Goal: Information Seeking & Learning: Check status

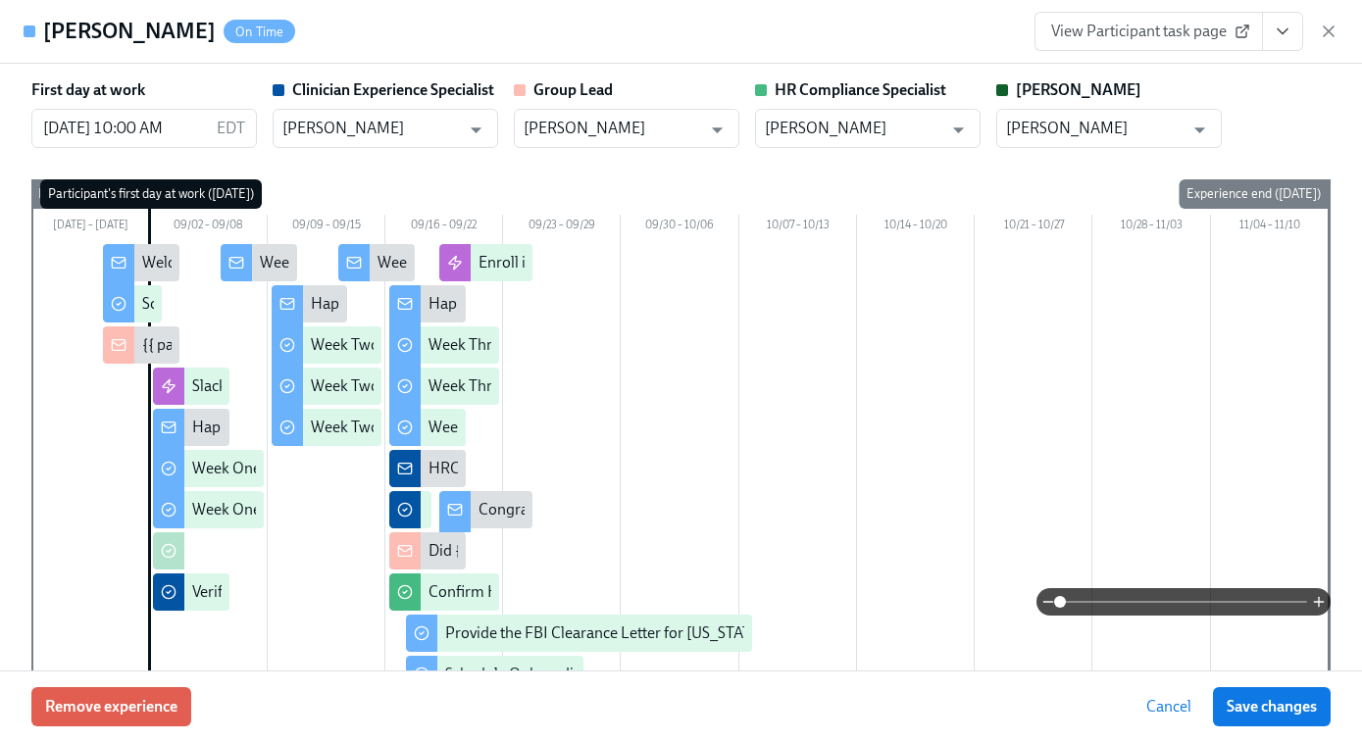
scroll to position [264, 0]
click at [1338, 32] on icon "button" at bounding box center [1329, 32] width 20 height 20
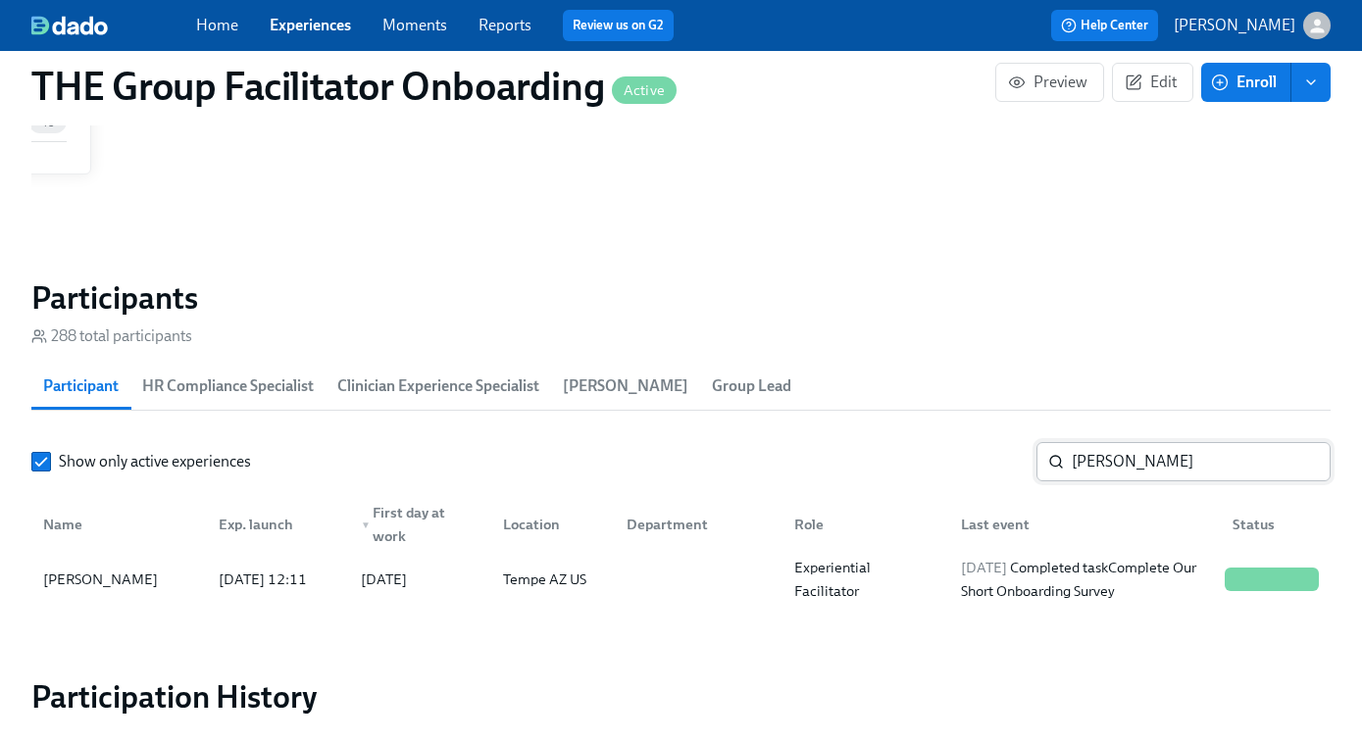
click at [1151, 461] on input "ashley h" at bounding box center [1201, 461] width 259 height 39
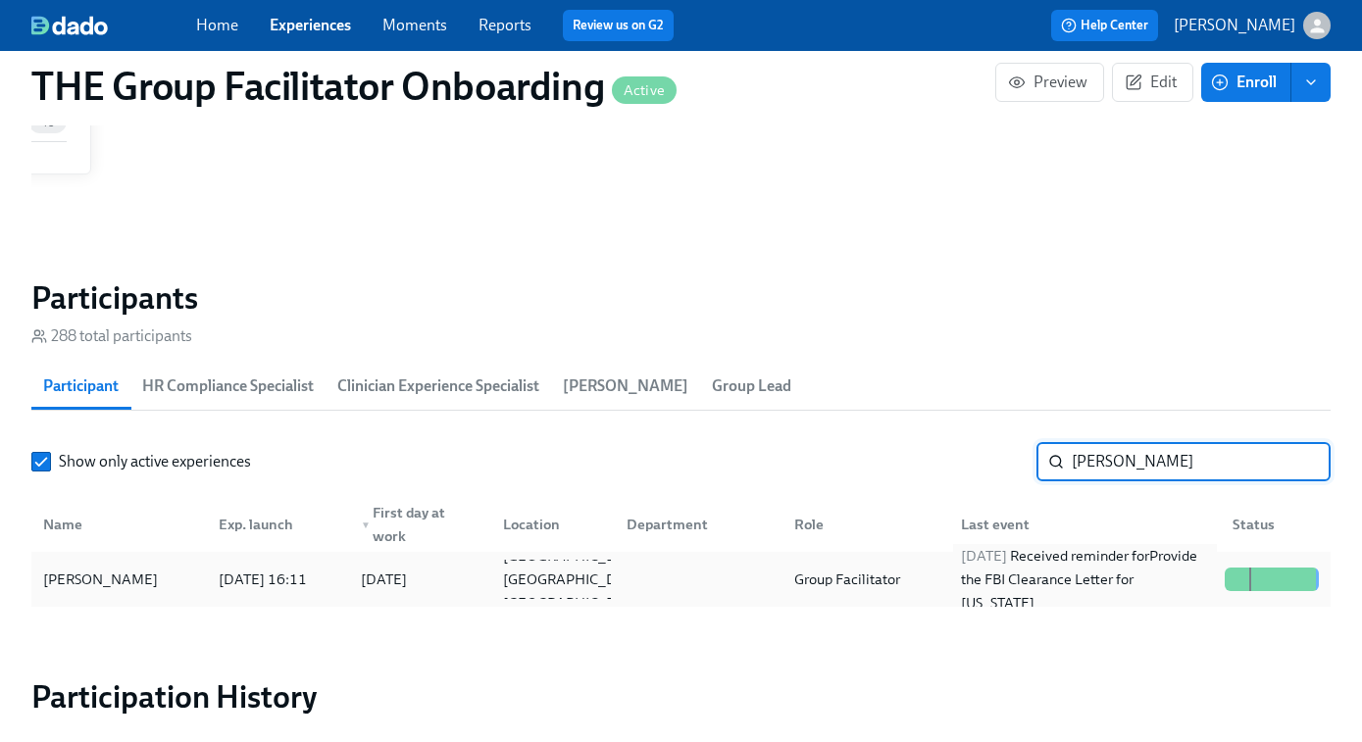
type input "blair shan"
click at [980, 574] on div "2025/09/16 Received reminder for Provide the FBI Clearance Letter for Pennsylva…" at bounding box center [1085, 579] width 264 height 71
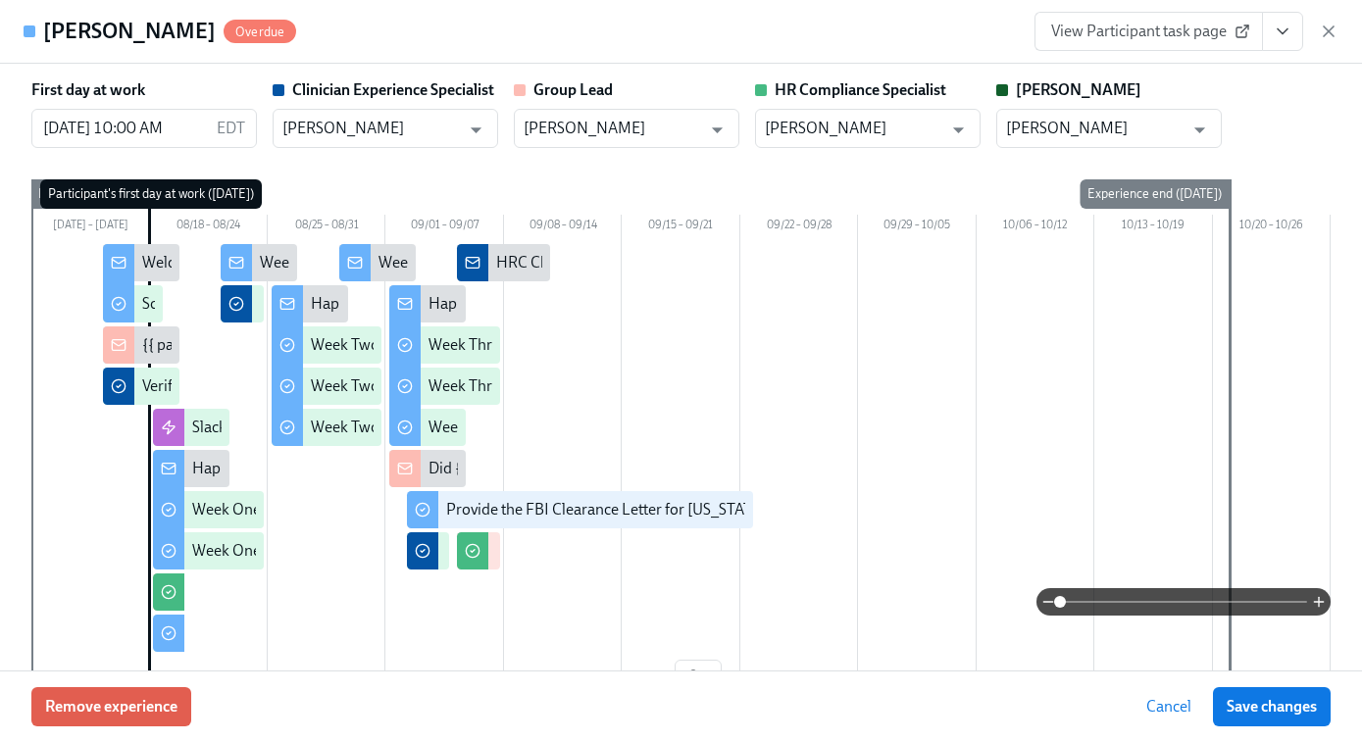
click at [1164, 19] on link "View Participant task page" at bounding box center [1149, 31] width 229 height 39
click at [1289, 25] on icon "View task page" at bounding box center [1283, 32] width 20 height 20
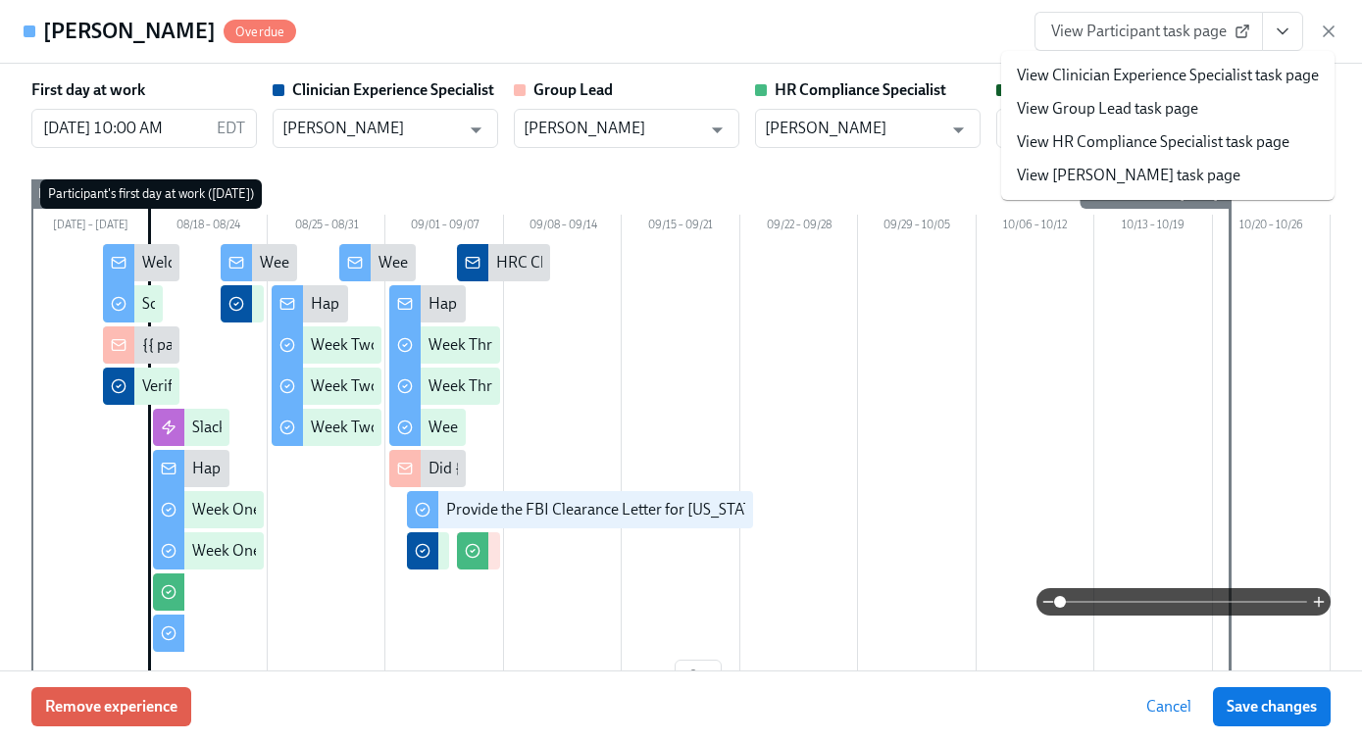
click at [1127, 139] on link "View HR Compliance Specialist task page" at bounding box center [1153, 142] width 273 height 22
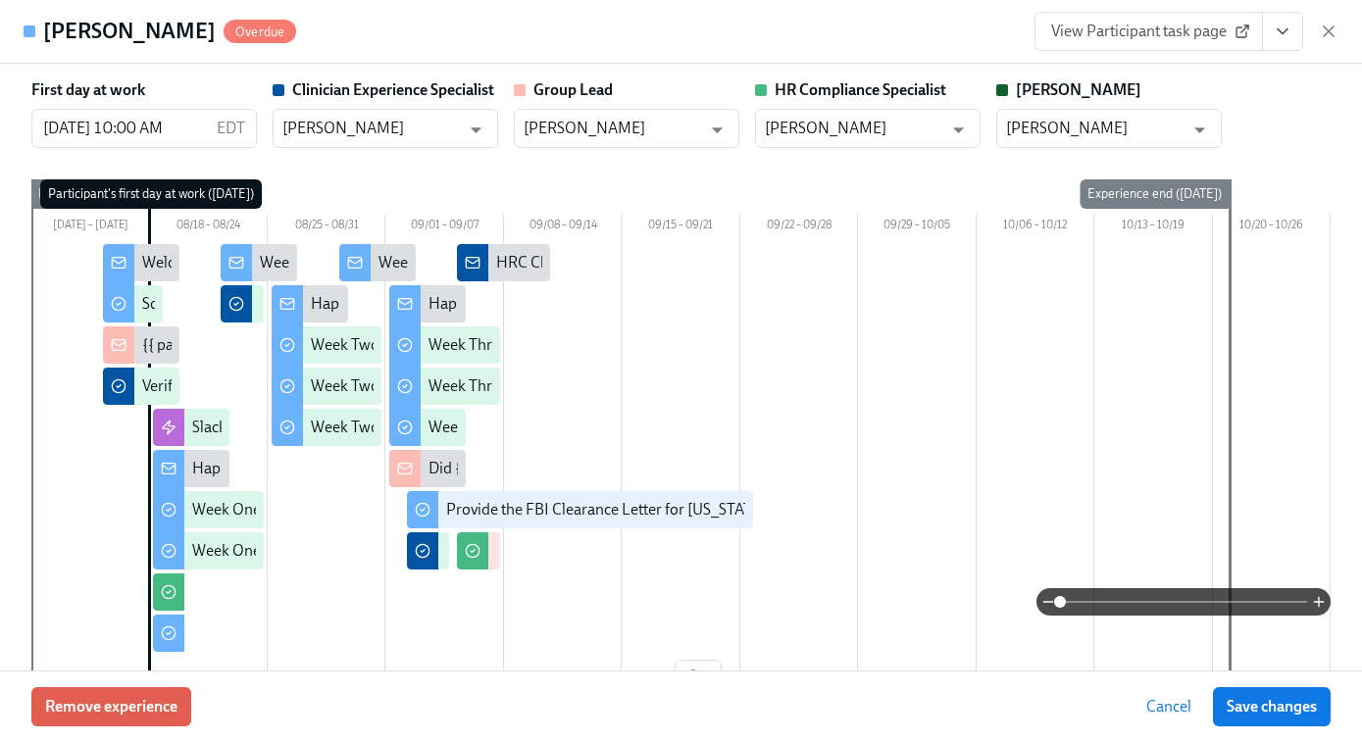
click at [1162, 36] on span "View Participant task page" at bounding box center [1148, 32] width 195 height 20
click at [1287, 26] on icon "View task page" at bounding box center [1283, 32] width 20 height 20
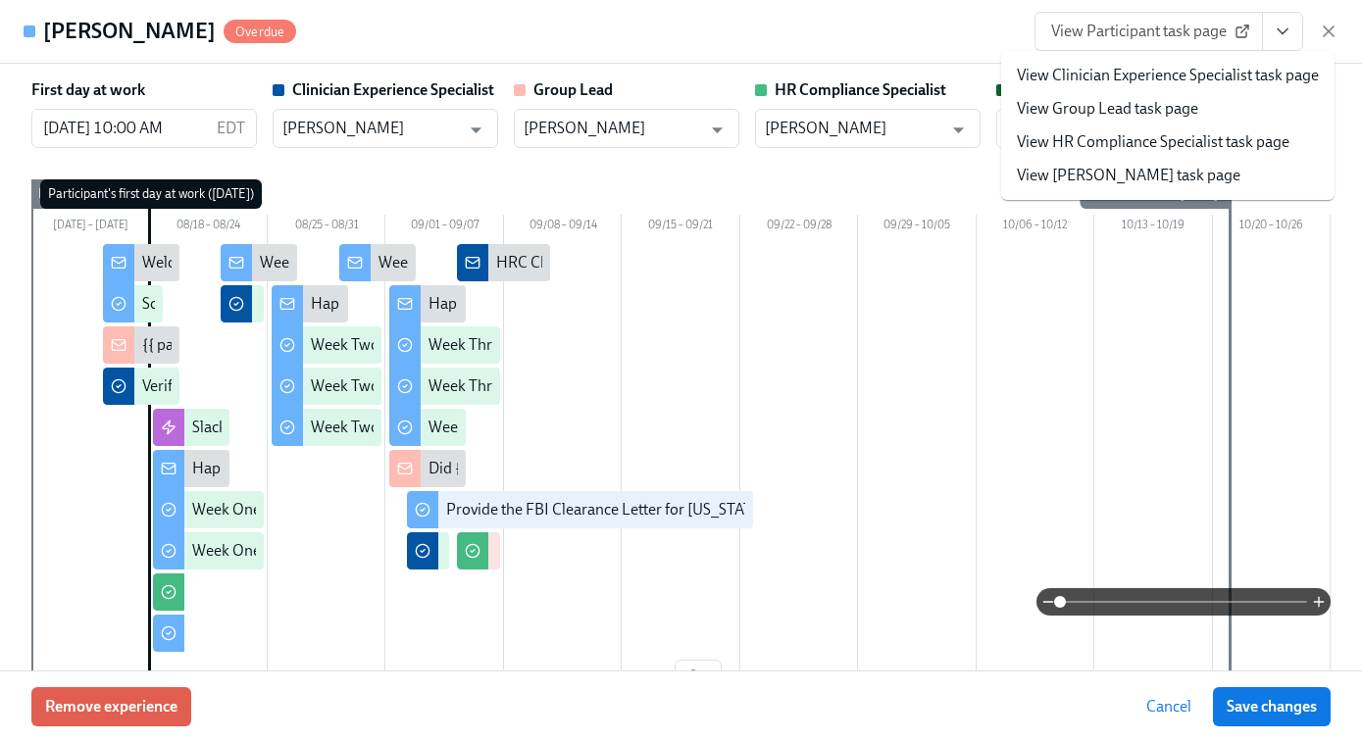
click at [1187, 142] on link "View HR Compliance Specialist task page" at bounding box center [1153, 142] width 273 height 22
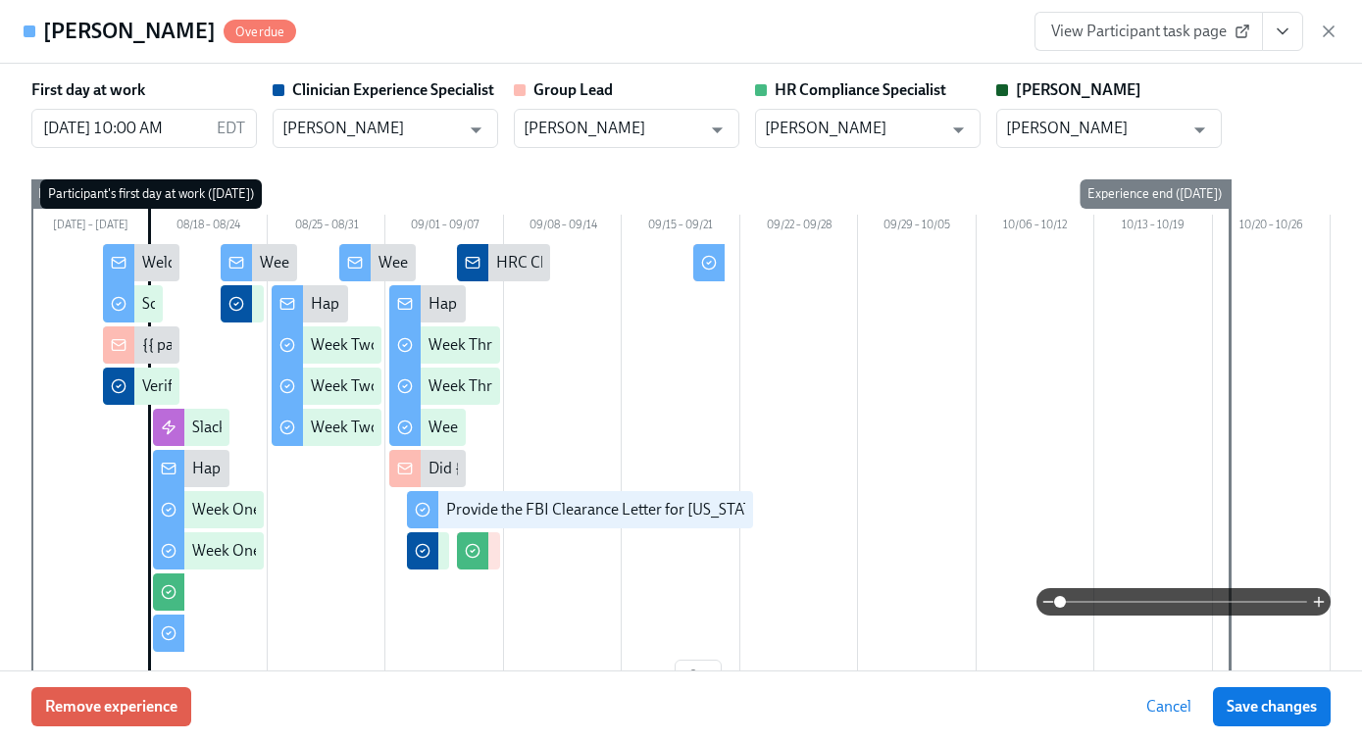
click at [1184, 28] on span "View Participant task page" at bounding box center [1148, 32] width 195 height 20
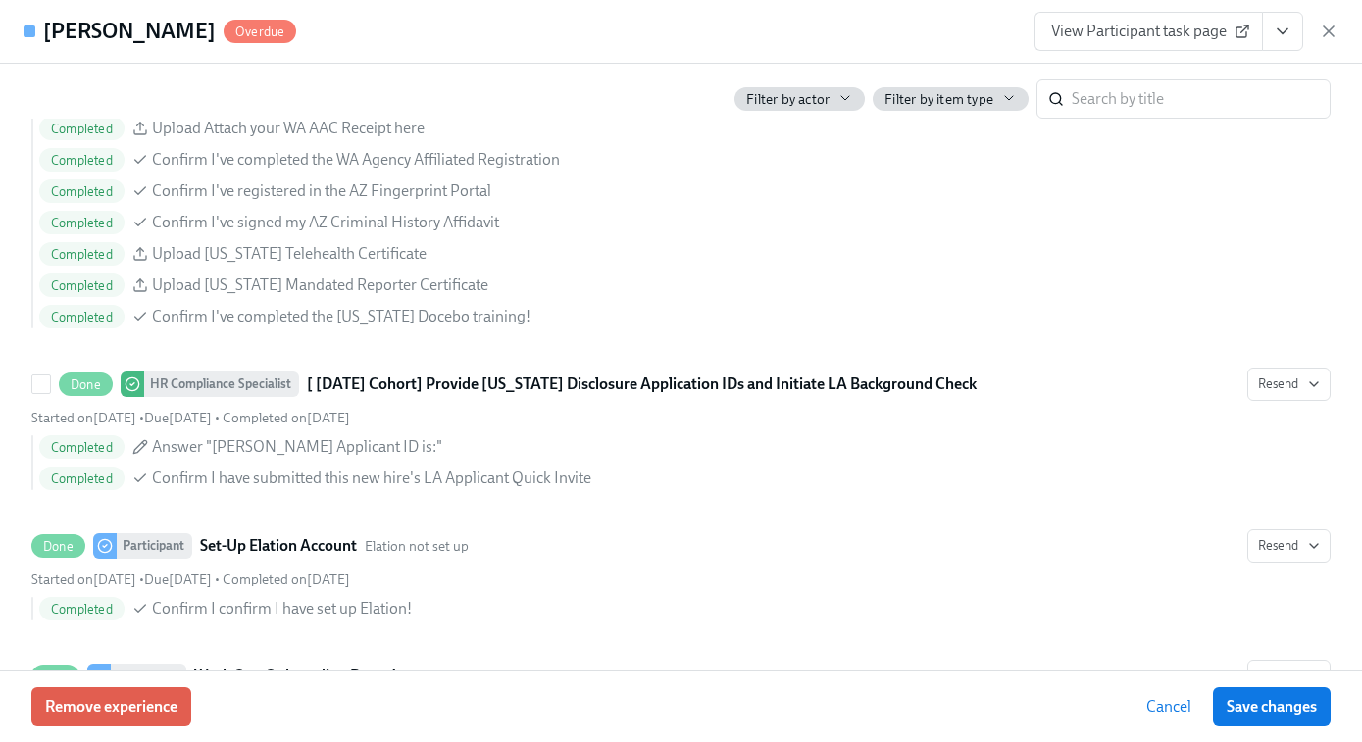
scroll to position [1899, 0]
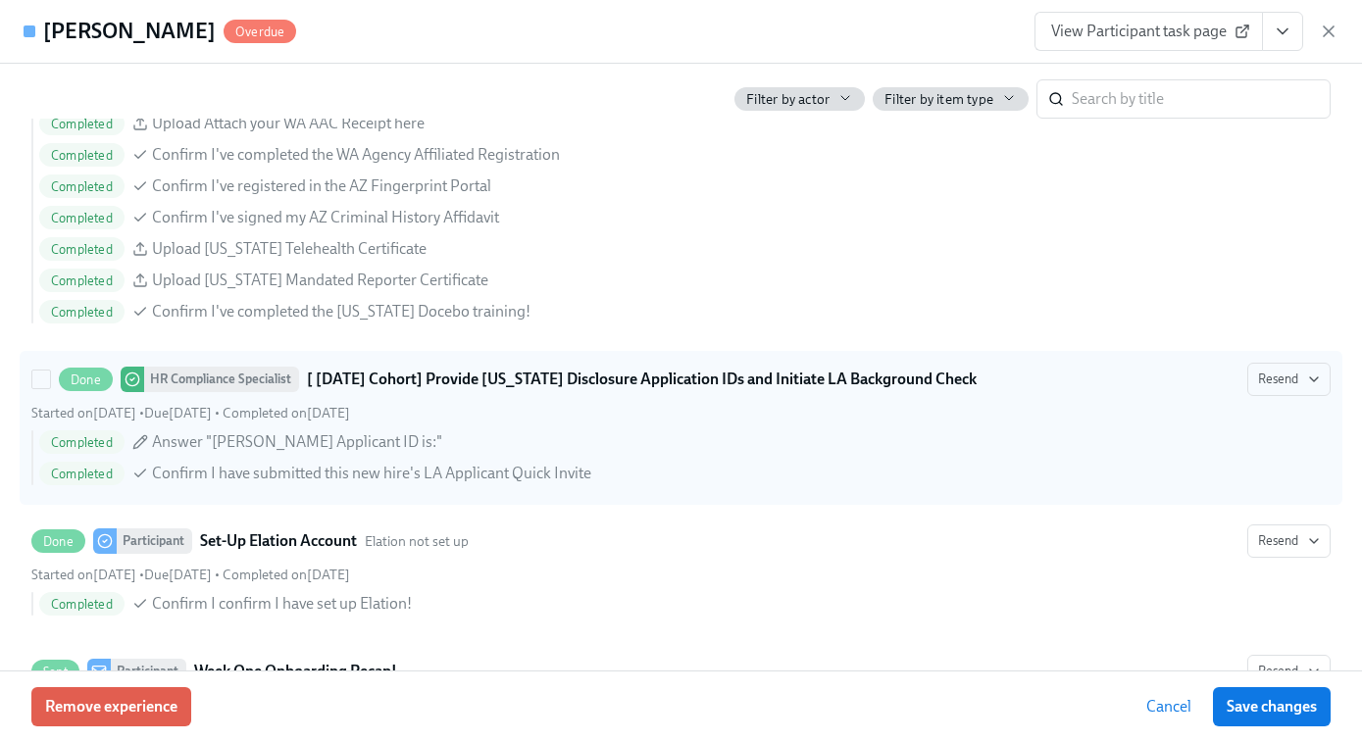
click at [383, 443] on span "Answer "Blair Shane's Applicant ID is:"" at bounding box center [297, 443] width 290 height 22
click at [50, 388] on input "Done HR Compliance Specialist [ Aug 18th Cohort] Provide Utah Disclosure Applic…" at bounding box center [41, 380] width 18 height 18
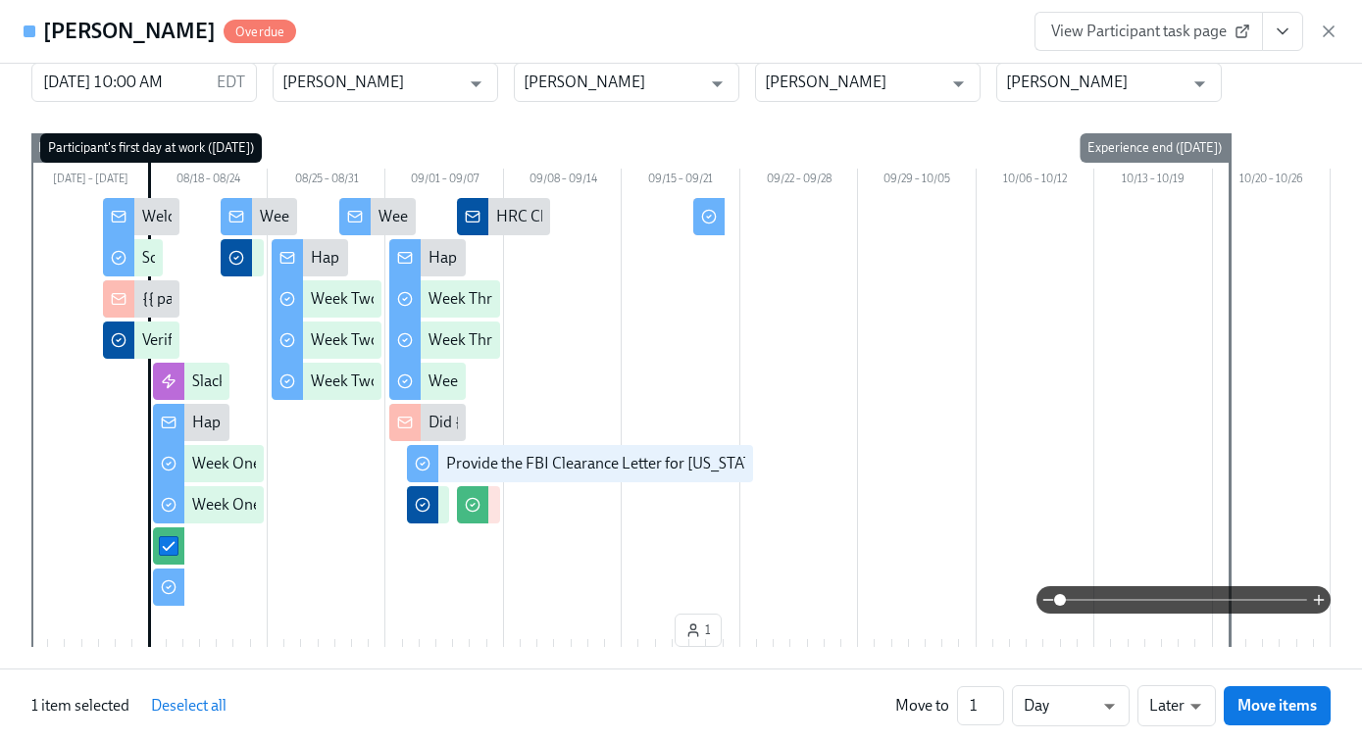
scroll to position [66, 0]
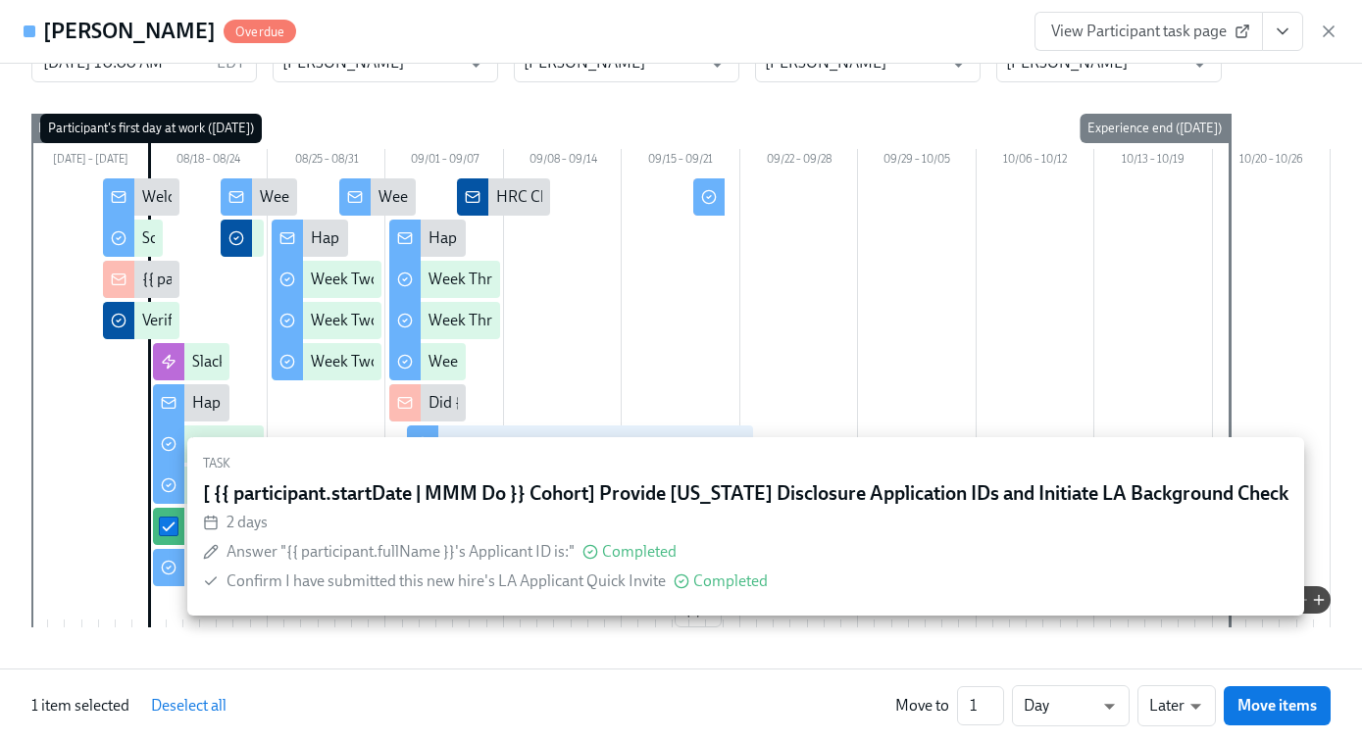
click at [171, 538] on div at bounding box center [168, 526] width 31 height 37
click at [177, 515] on div at bounding box center [168, 526] width 31 height 37
click at [171, 530] on input "checkbox" at bounding box center [169, 527] width 18 height 18
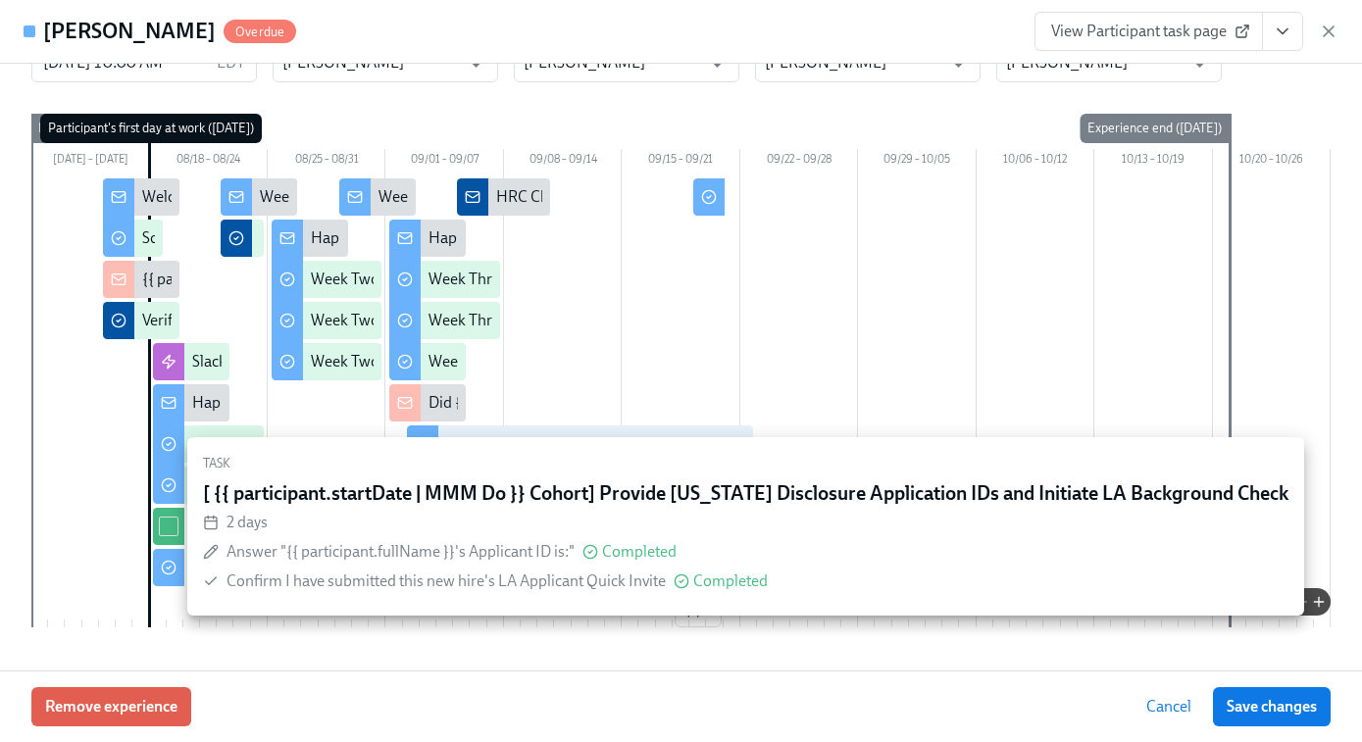
click at [171, 530] on input "checkbox" at bounding box center [169, 527] width 18 height 18
checkbox input "true"
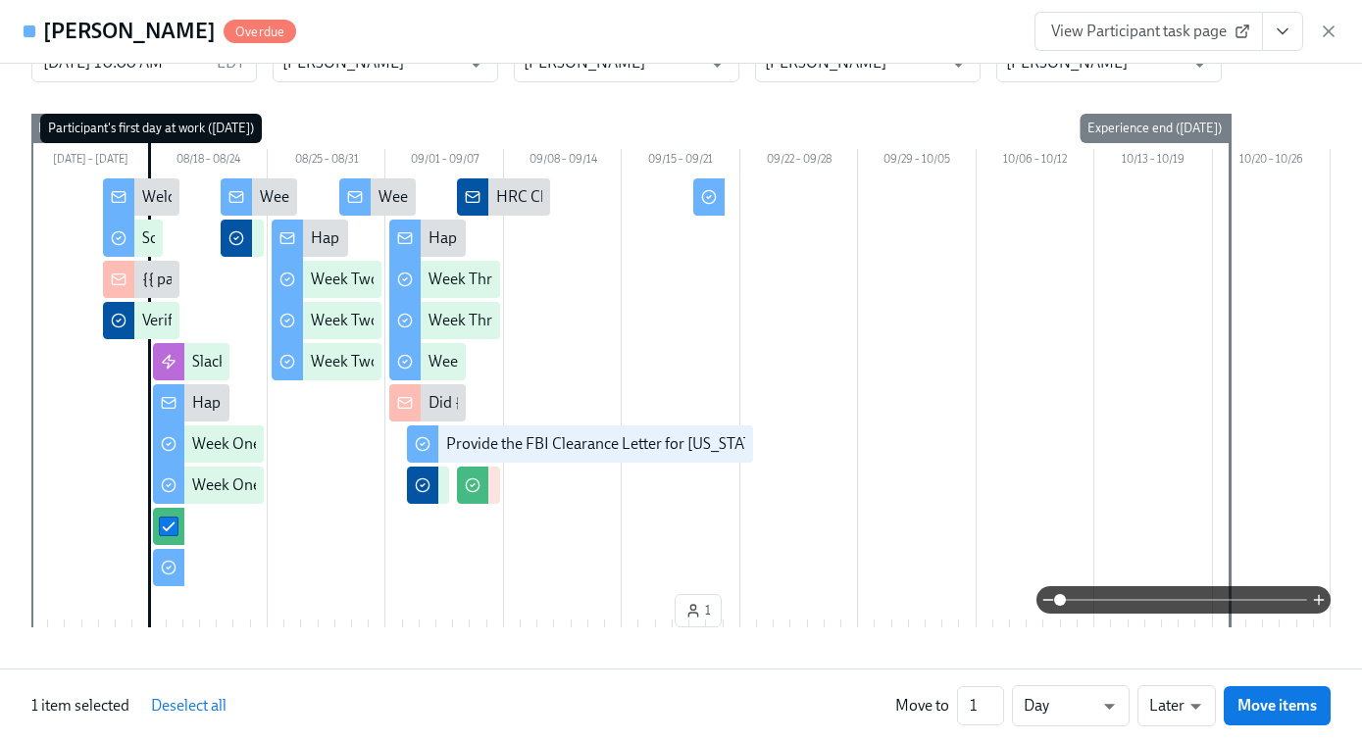
click at [1329, 42] on div "View Participant task page" at bounding box center [1187, 31] width 304 height 39
drag, startPoint x: 1326, startPoint y: 32, endPoint x: 1083, endPoint y: 1, distance: 245.2
click at [1326, 32] on icon "button" at bounding box center [1329, 32] width 20 height 20
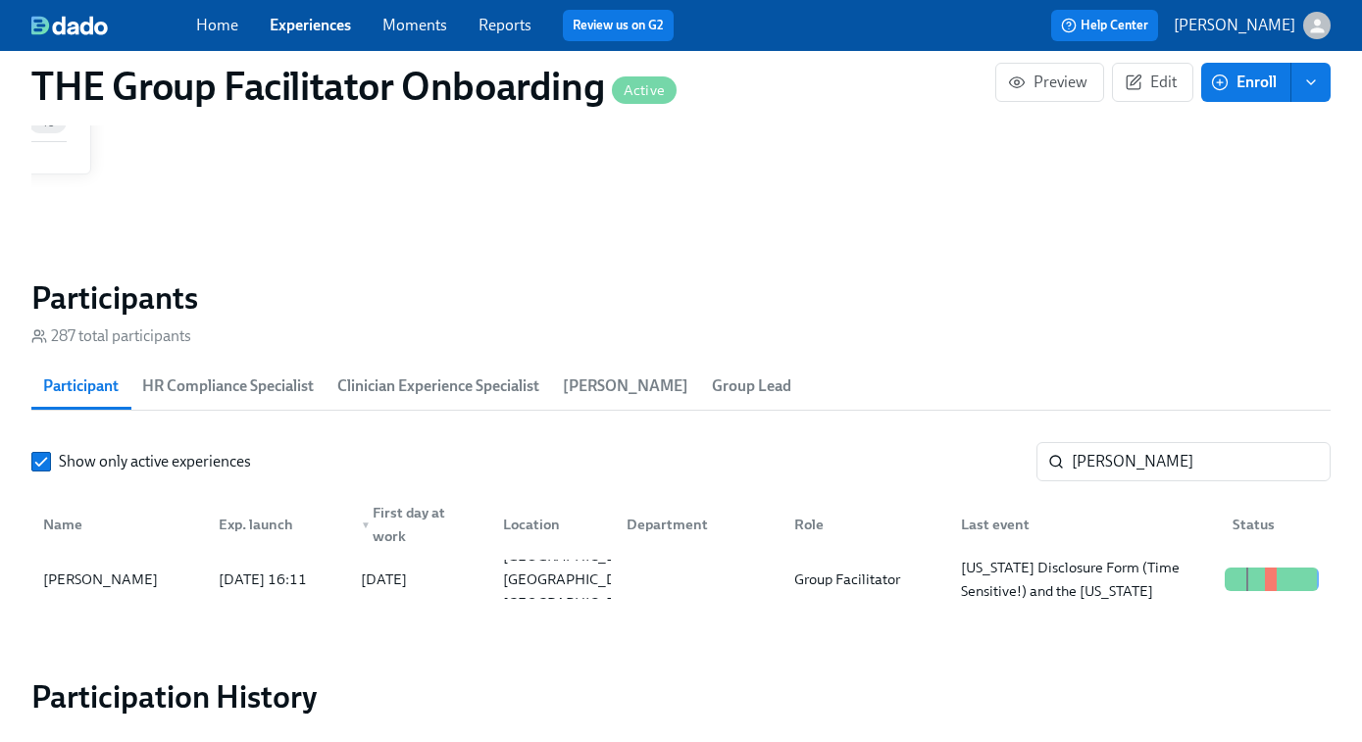
scroll to position [0, 28127]
click at [308, 27] on link "Experiences" at bounding box center [310, 25] width 81 height 19
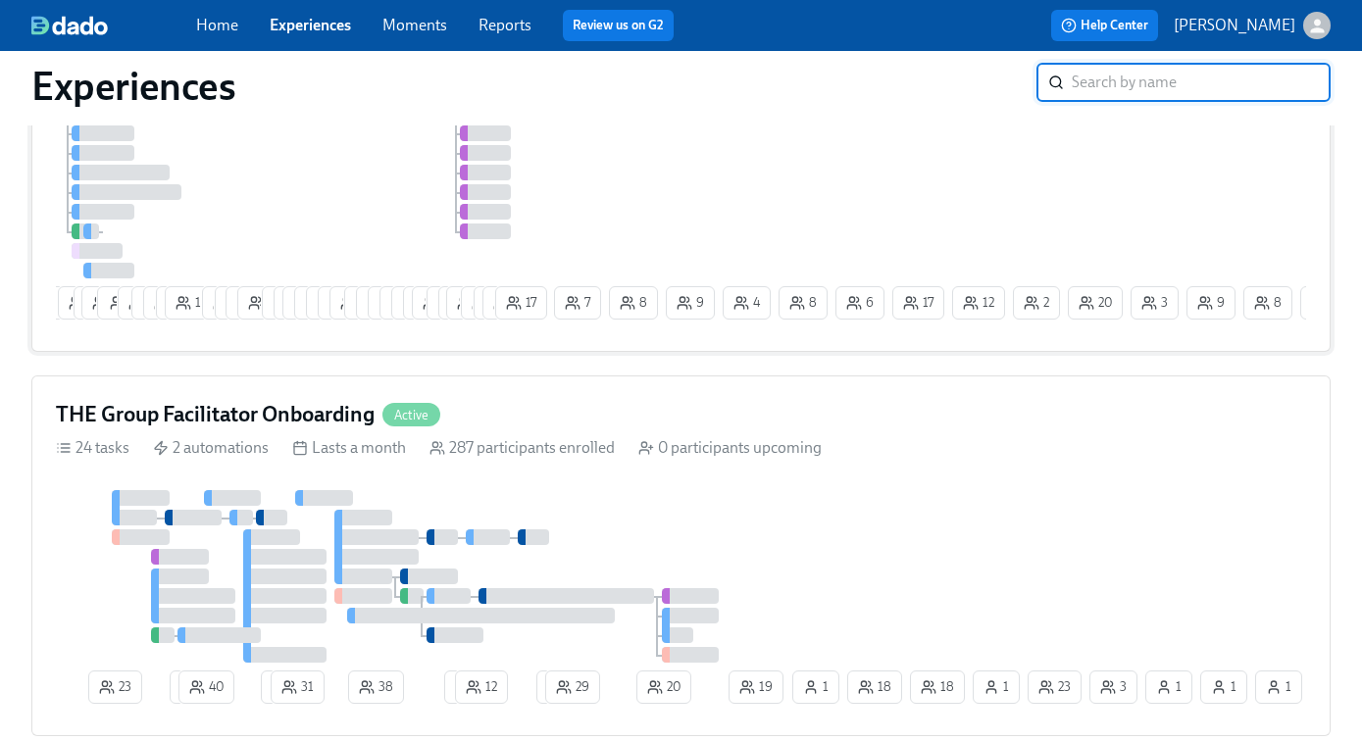
scroll to position [293, 0]
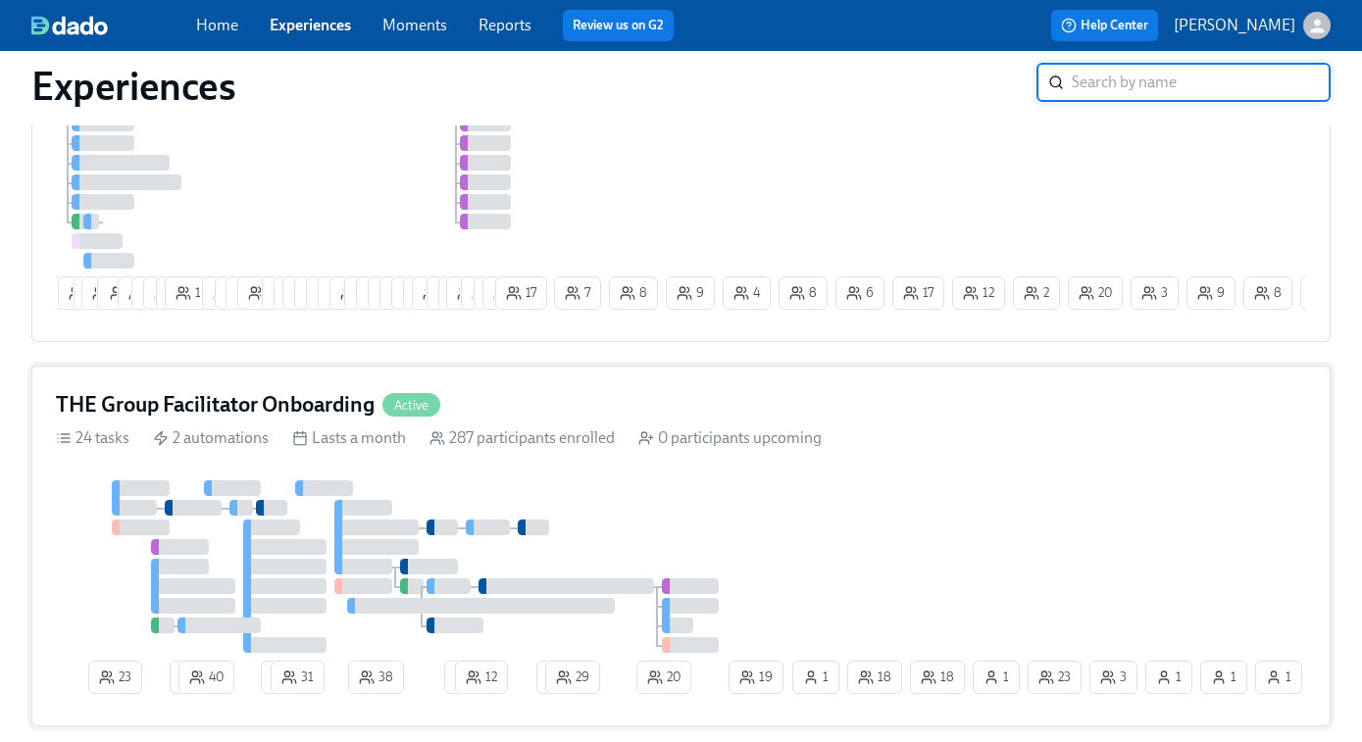
click at [739, 510] on div at bounding box center [422, 567] width 733 height 173
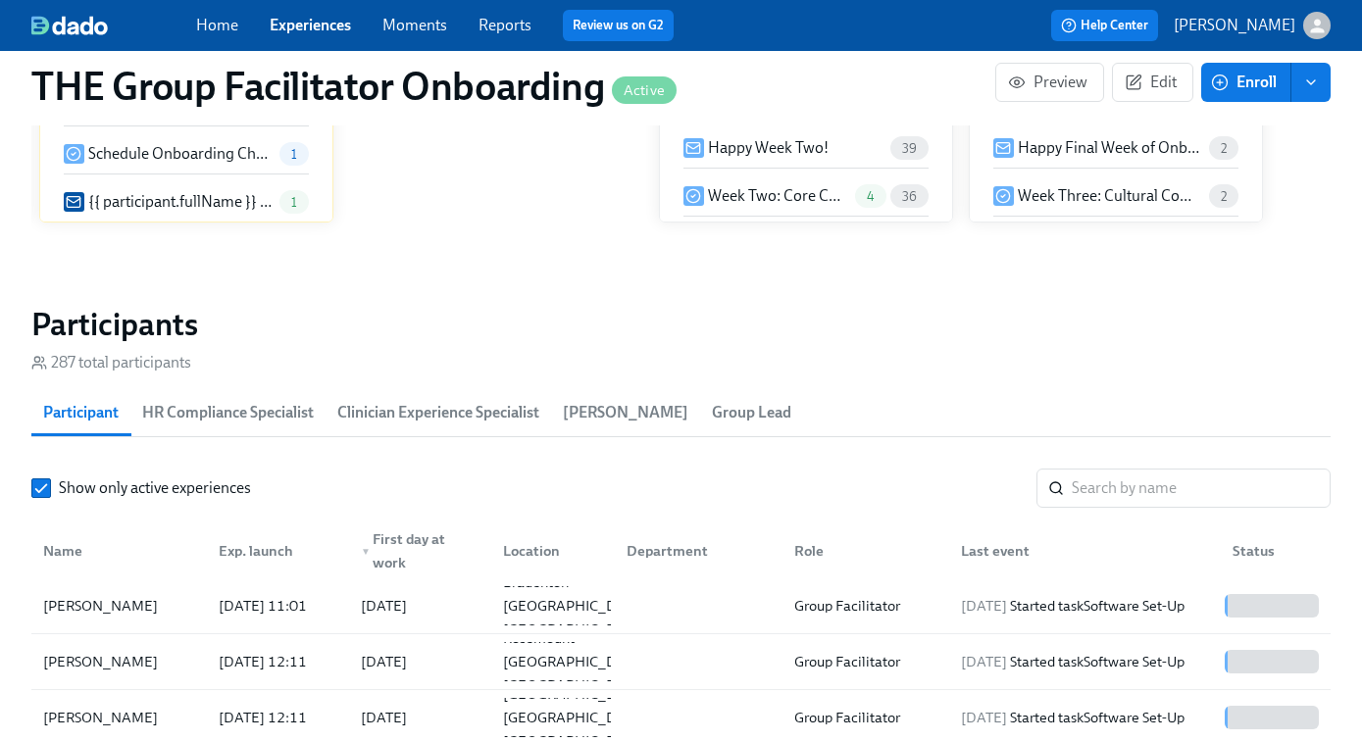
scroll to position [1554, 0]
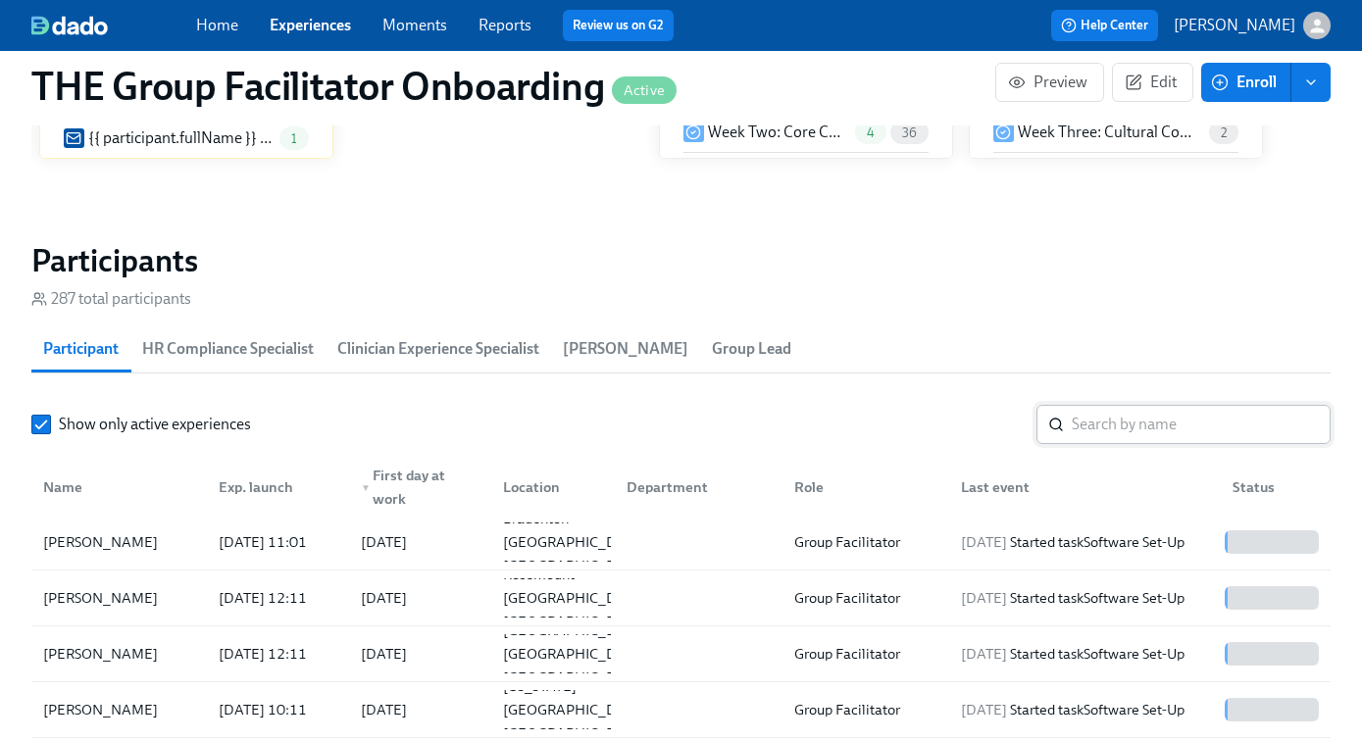
click at [1105, 421] on input "search" at bounding box center [1201, 424] width 259 height 39
paste input "Veyondra Metayer"
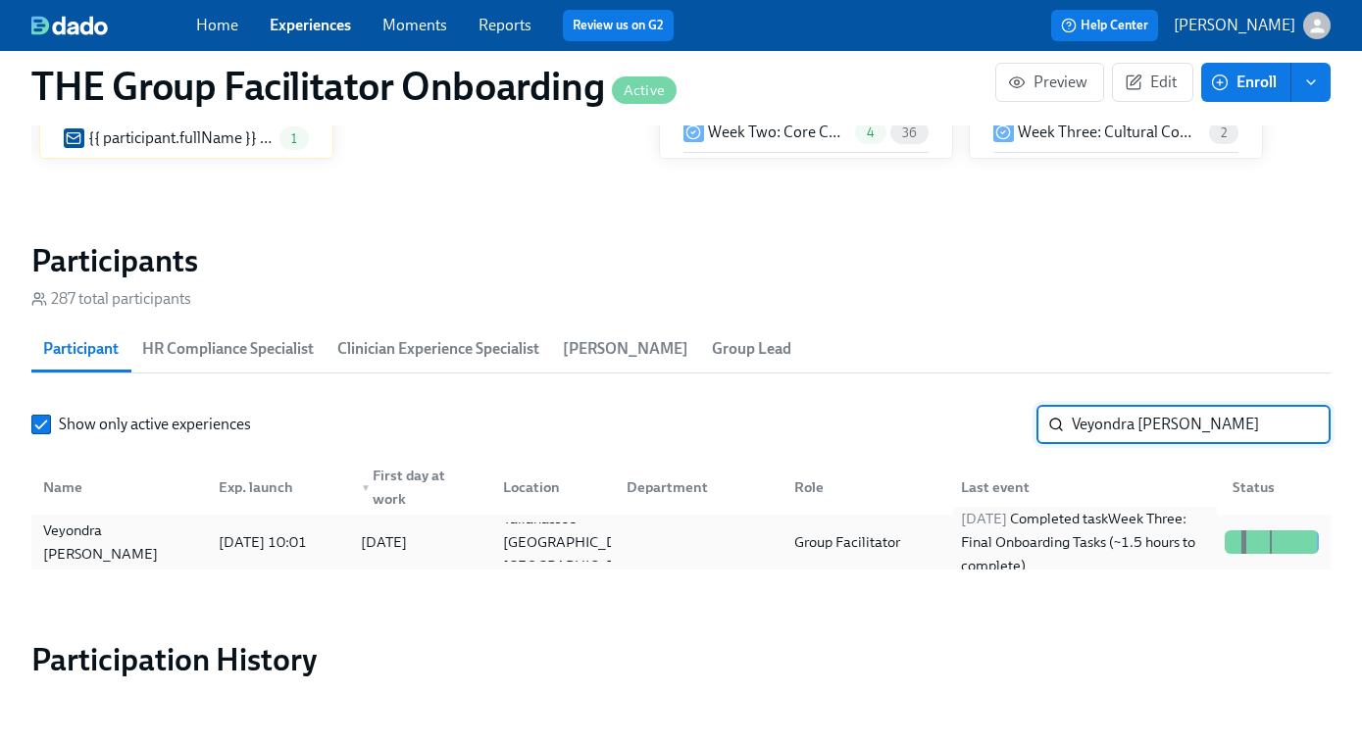
click at [1075, 544] on div "2025/09/18 Completed task Week Three: Final Onboarding Tasks (~1.5 hours to com…" at bounding box center [1085, 542] width 264 height 71
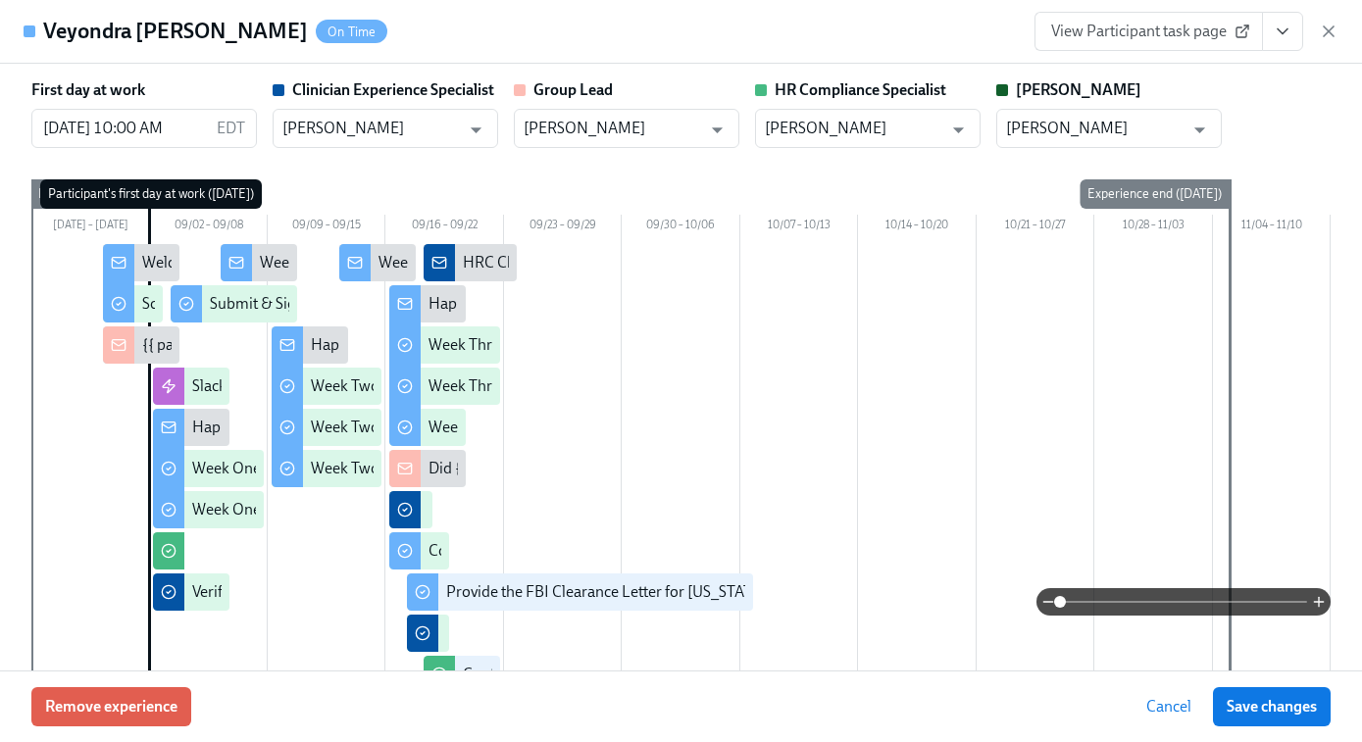
click at [1188, 27] on span "View Participant task page" at bounding box center [1148, 32] width 195 height 20
click at [1289, 38] on icon "View task page" at bounding box center [1283, 32] width 20 height 20
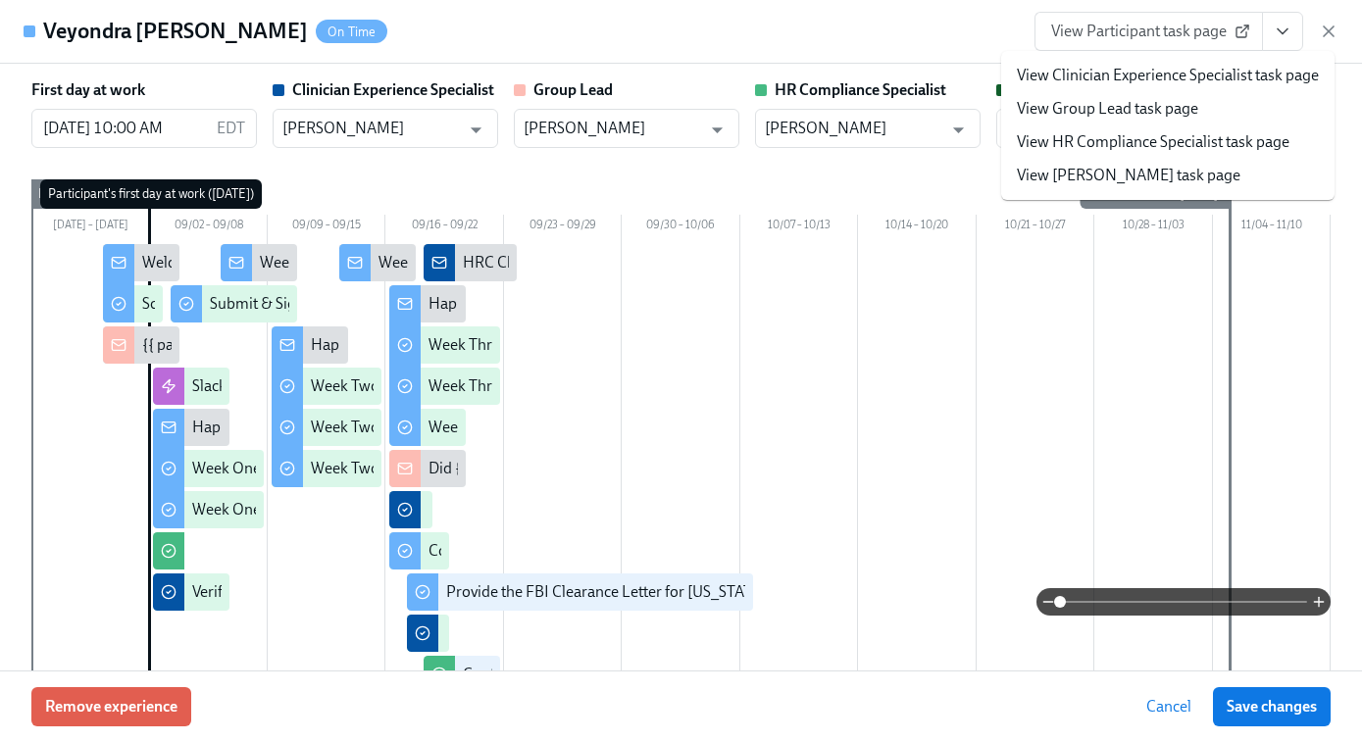
click at [1165, 140] on link "View HR Compliance Specialist task page" at bounding box center [1153, 142] width 273 height 22
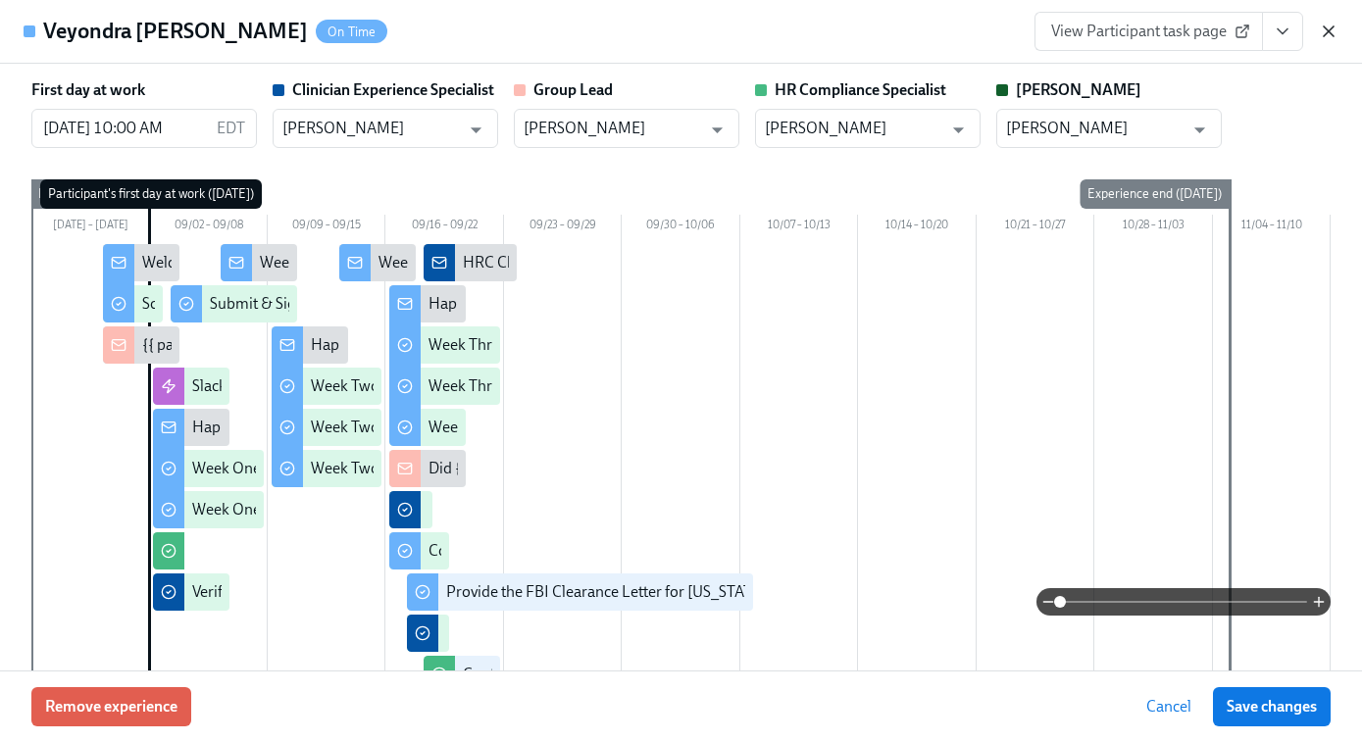
click at [1324, 35] on icon "button" at bounding box center [1329, 31] width 10 height 10
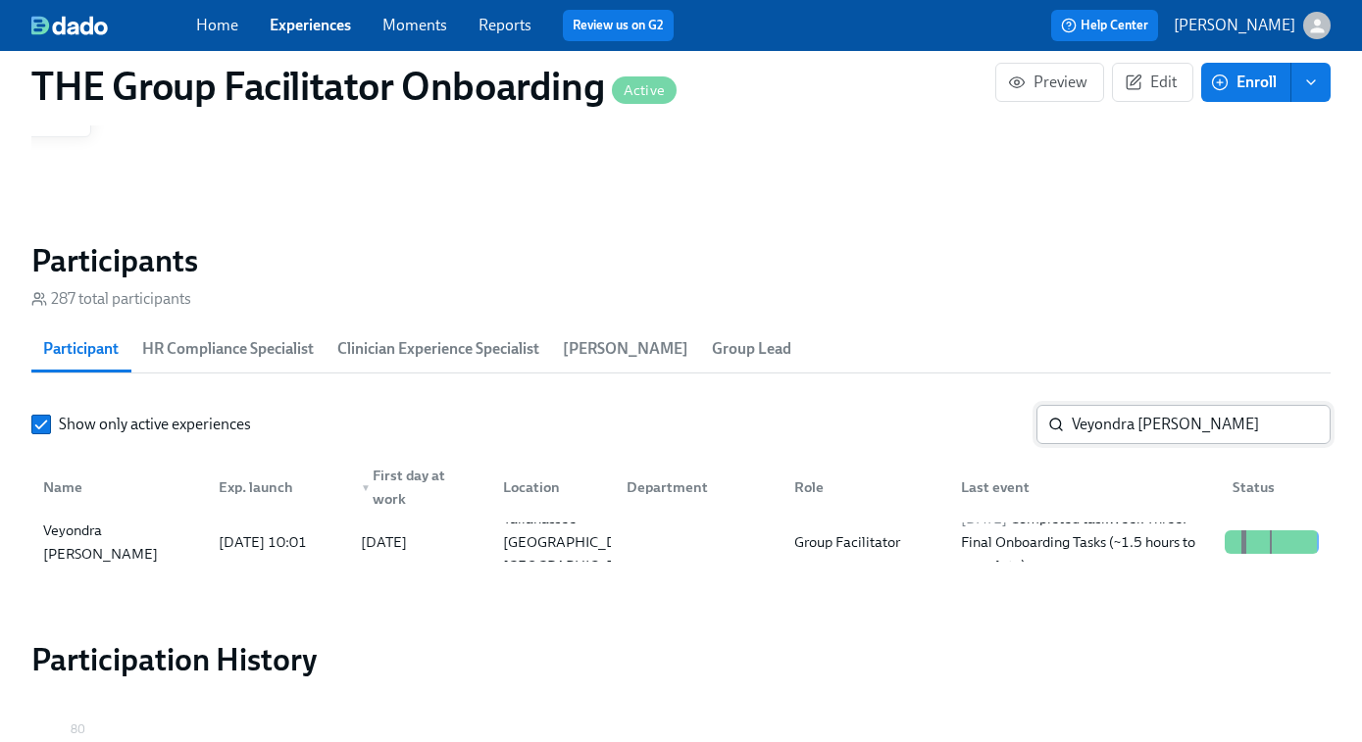
click at [1121, 439] on input "Veyondra Metayer" at bounding box center [1201, 424] width 259 height 39
paste input "Hyrum Willard"
type input "Hyrum Willard"
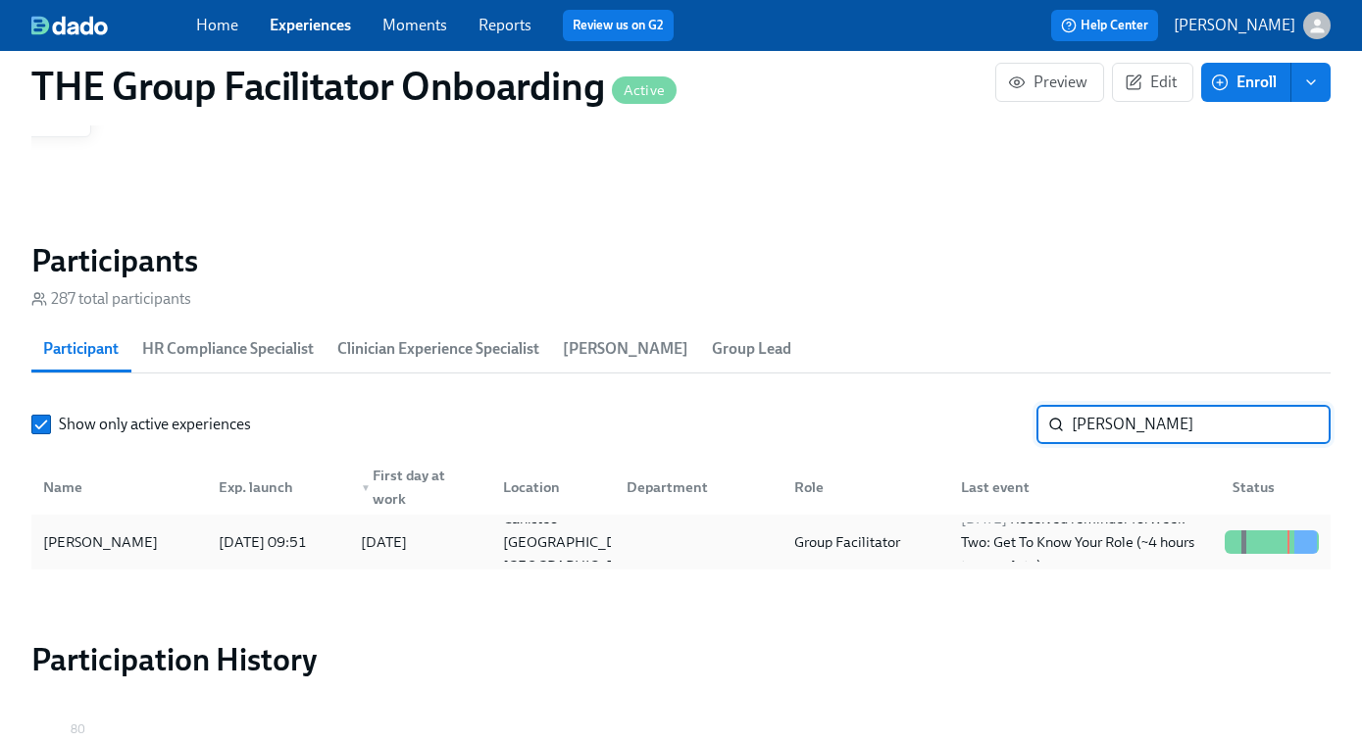
click at [943, 553] on div "Group Facilitator" at bounding box center [863, 542] width 168 height 39
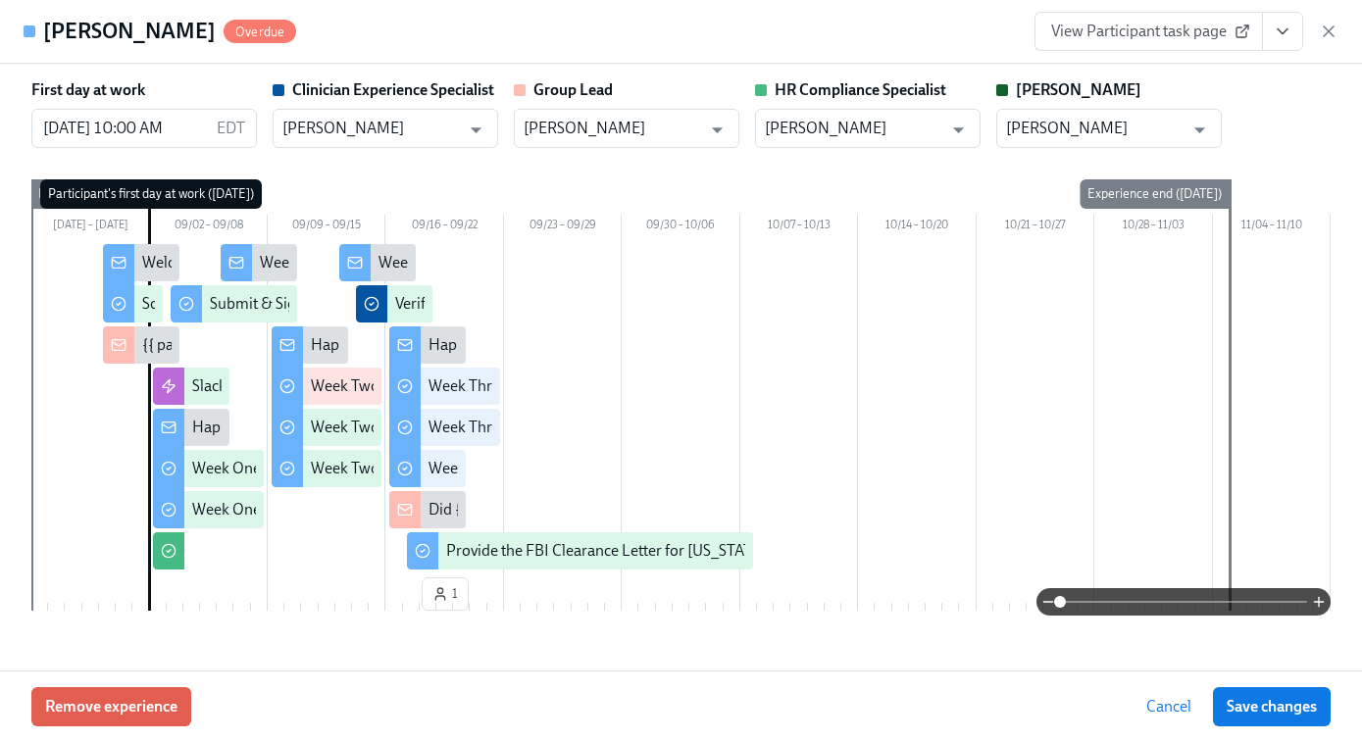
click at [1195, 35] on span "View Participant task page" at bounding box center [1148, 32] width 195 height 20
click at [1331, 35] on icon "button" at bounding box center [1329, 32] width 20 height 20
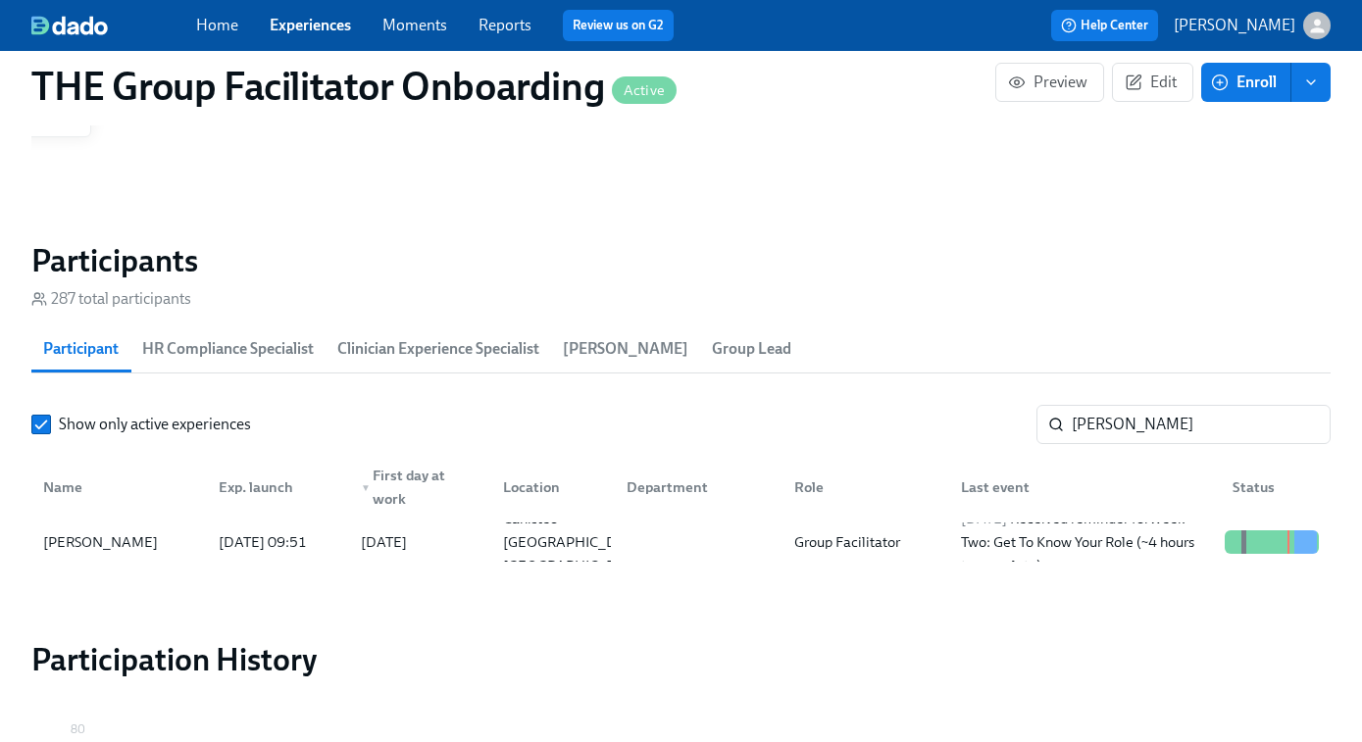
click at [297, 25] on link "Experiences" at bounding box center [310, 25] width 81 height 19
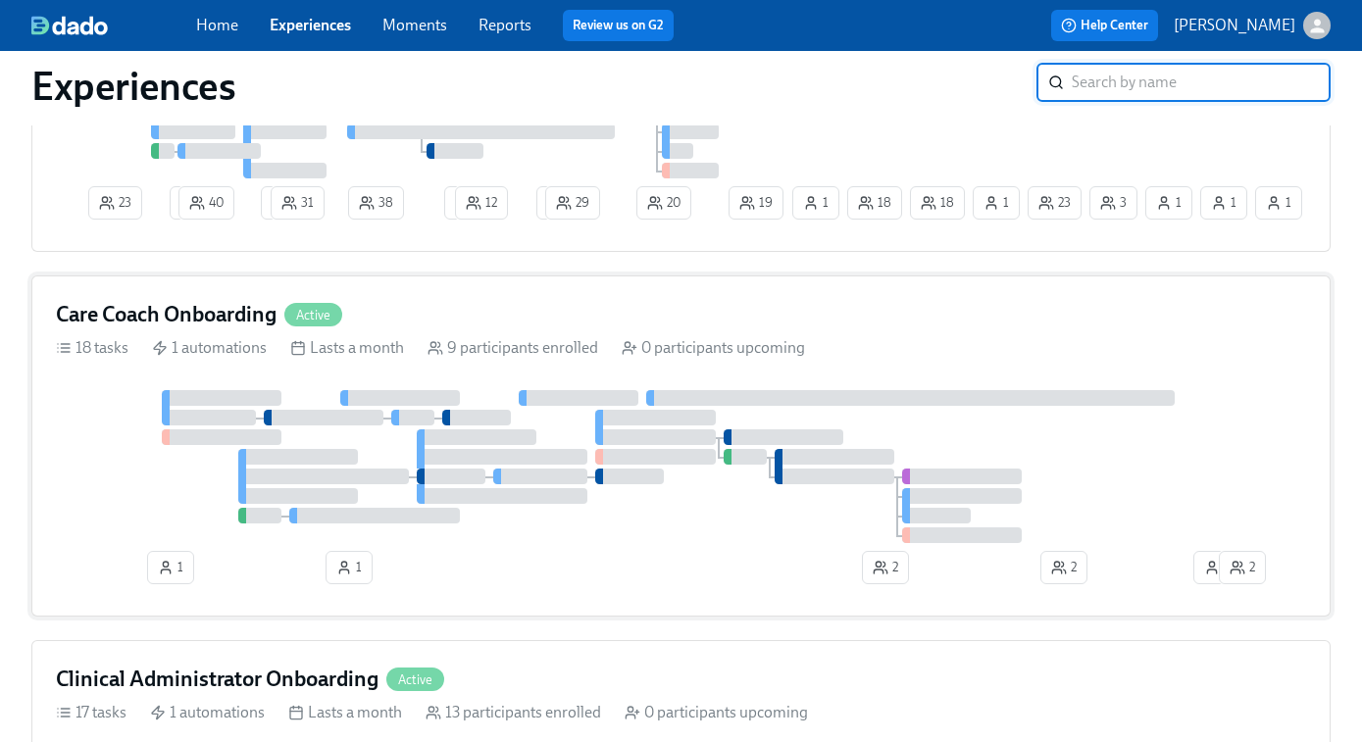
scroll to position [860, 0]
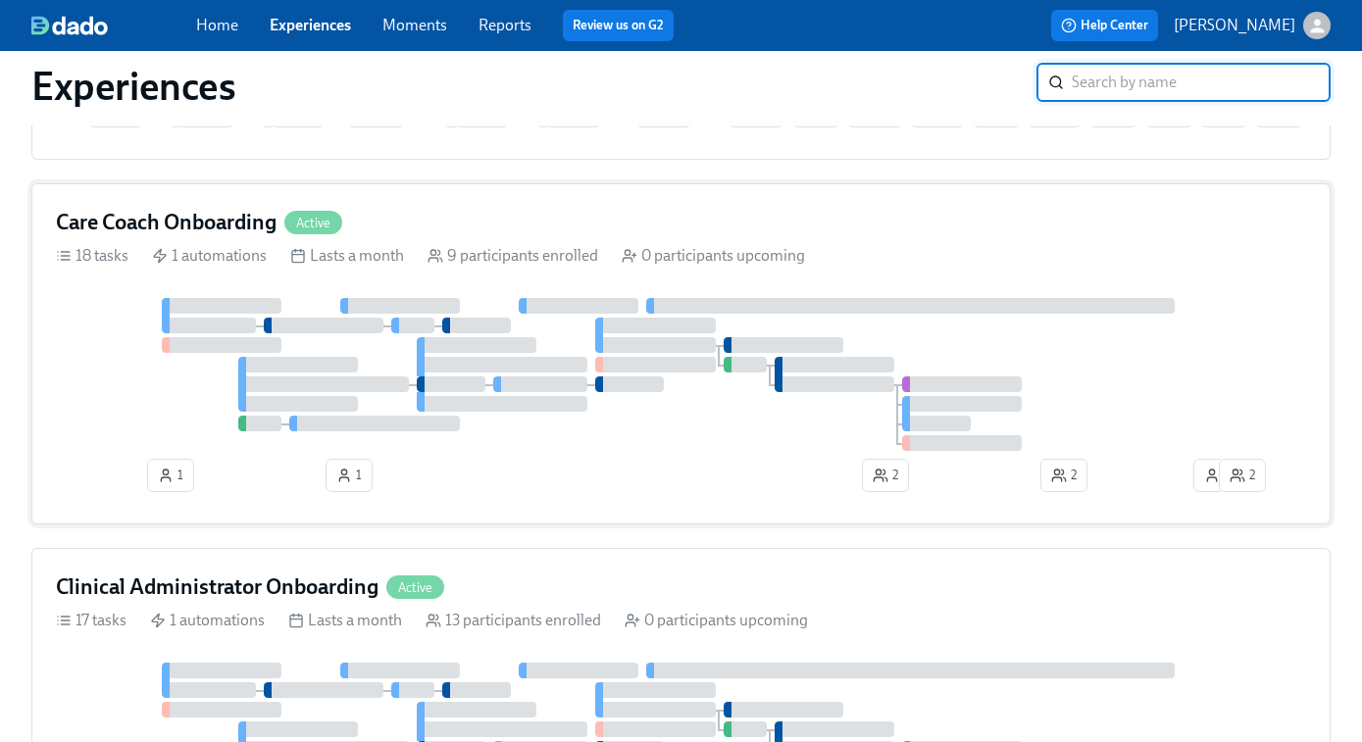
click at [686, 404] on div at bounding box center [681, 374] width 1250 height 153
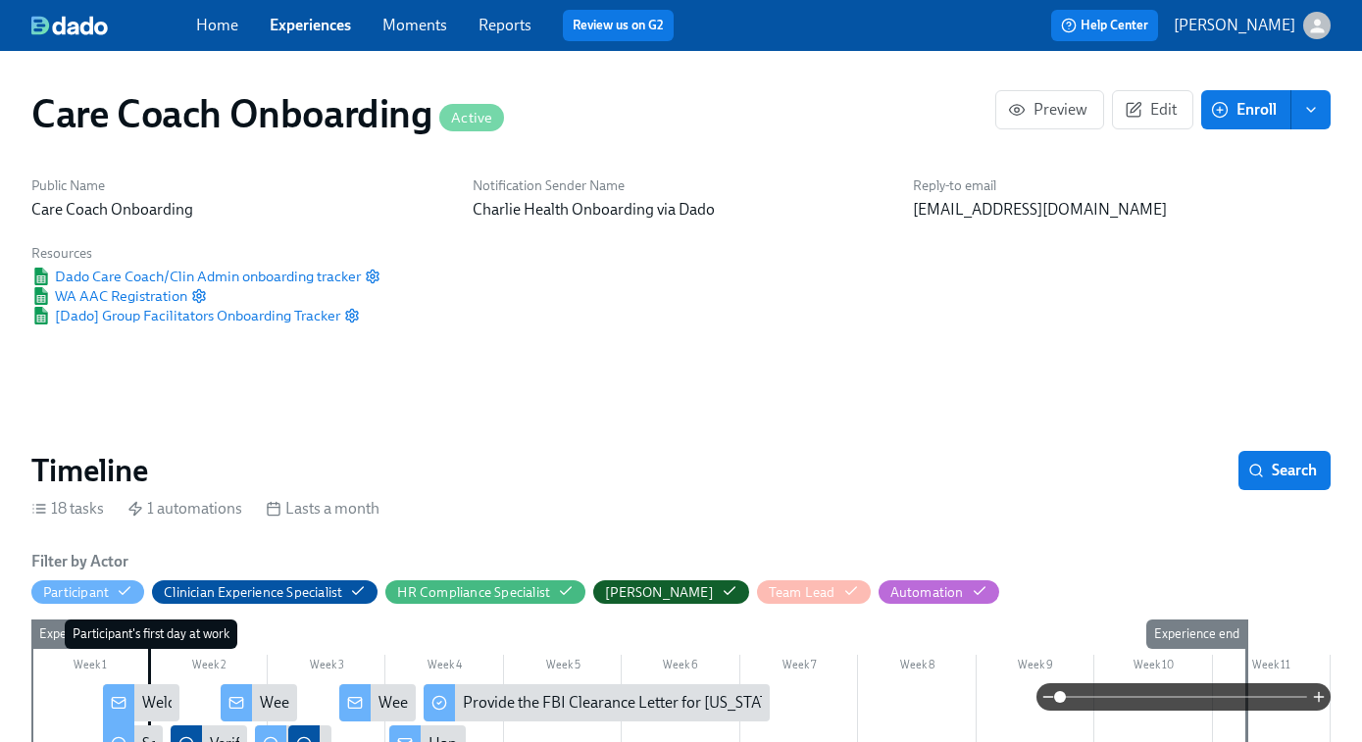
scroll to position [0, 8670]
click at [326, 26] on link "Experiences" at bounding box center [310, 25] width 81 height 19
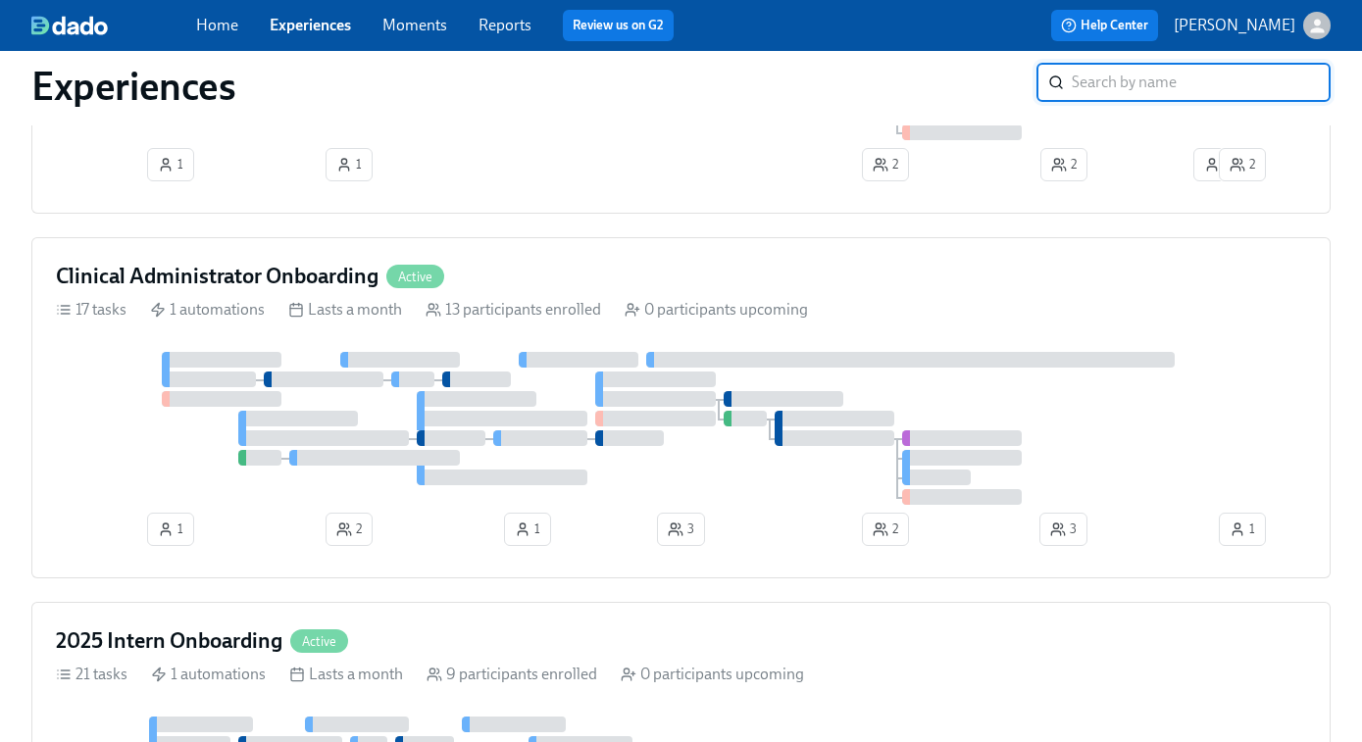
scroll to position [1190, 0]
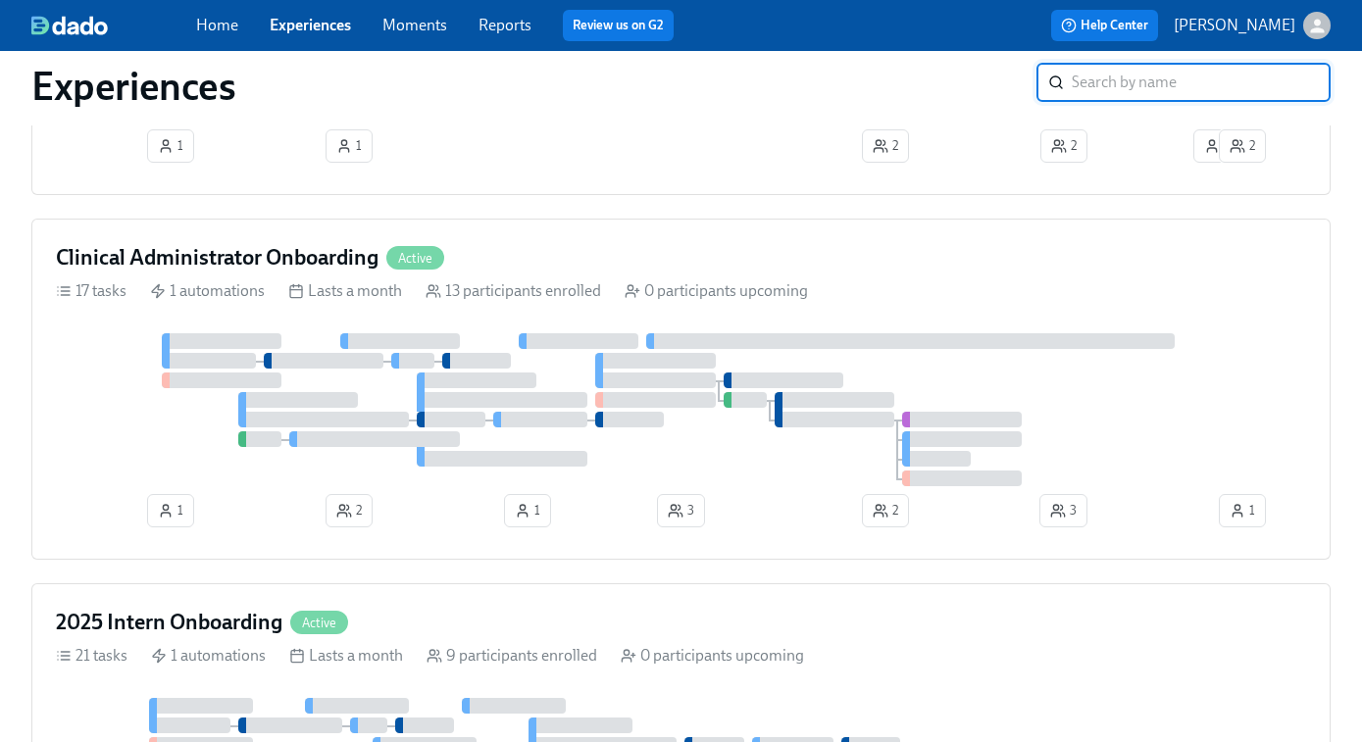
click at [588, 460] on div at bounding box center [681, 409] width 1250 height 153
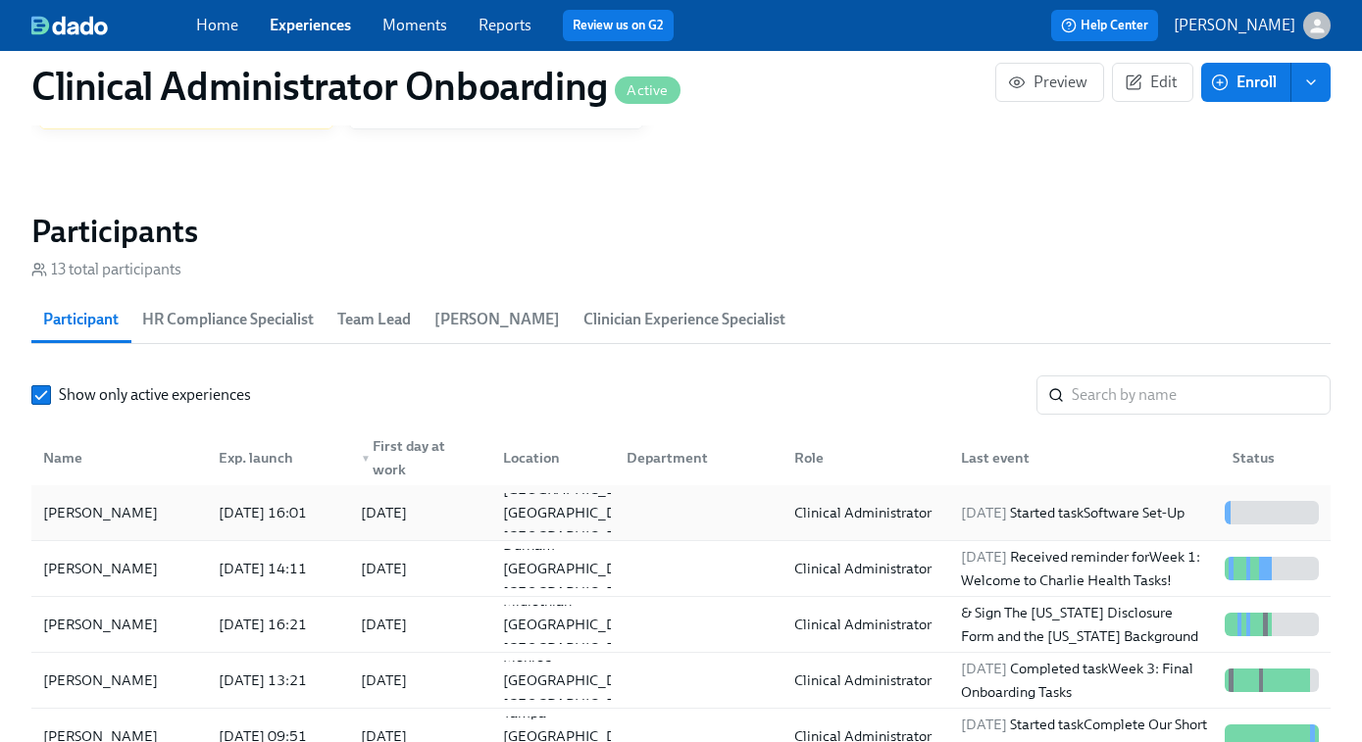
scroll to position [1643, 0]
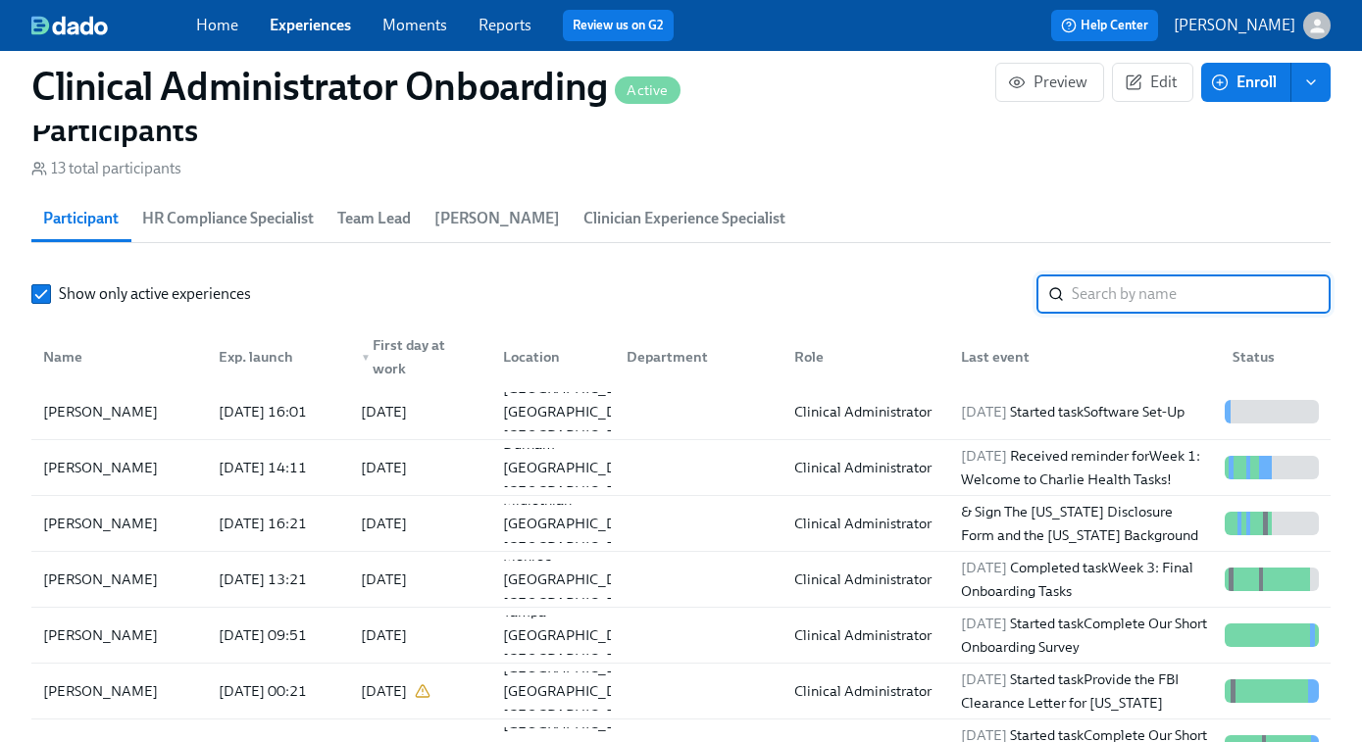
click at [1083, 295] on input "search" at bounding box center [1201, 294] width 259 height 39
paste input "Joy Boone"
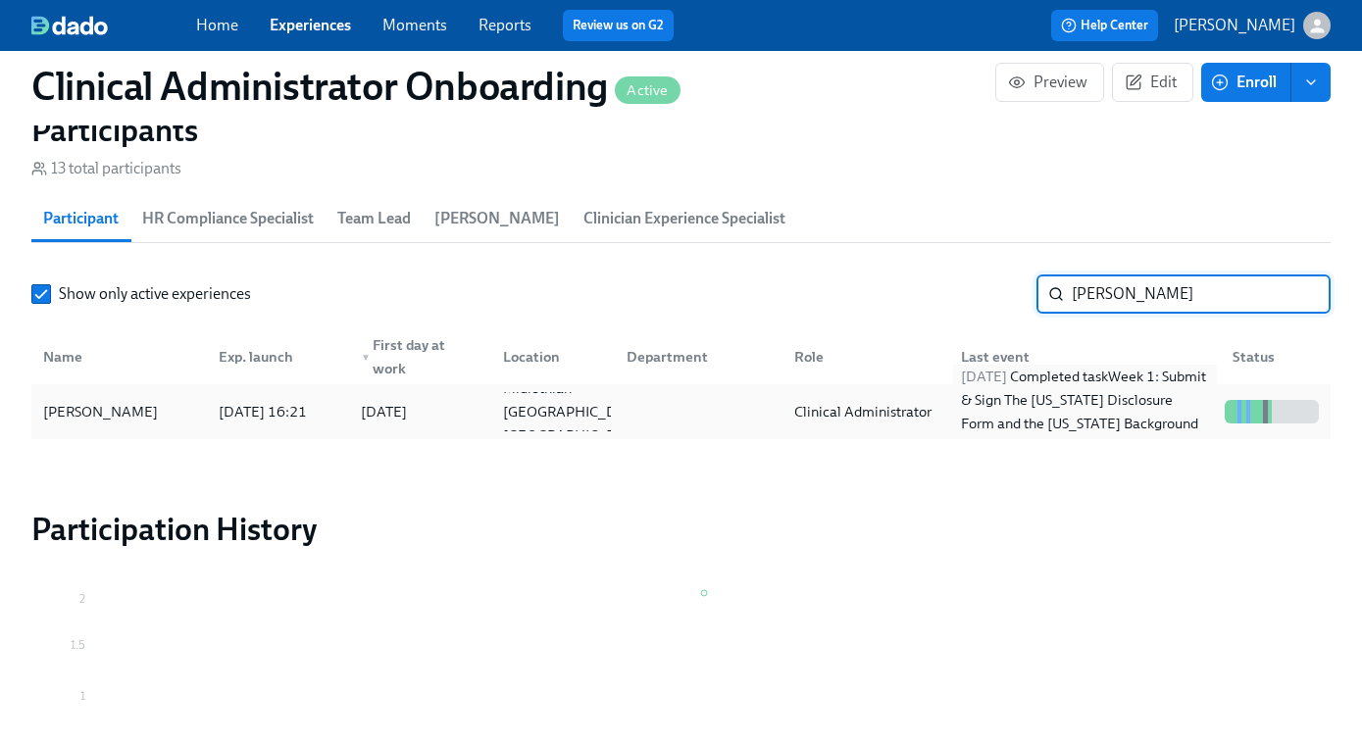
click at [1119, 409] on div "2025/09/18 Completed task Week 1: Submit & Sign The Utah Disclosure Form and th…" at bounding box center [1085, 412] width 264 height 94
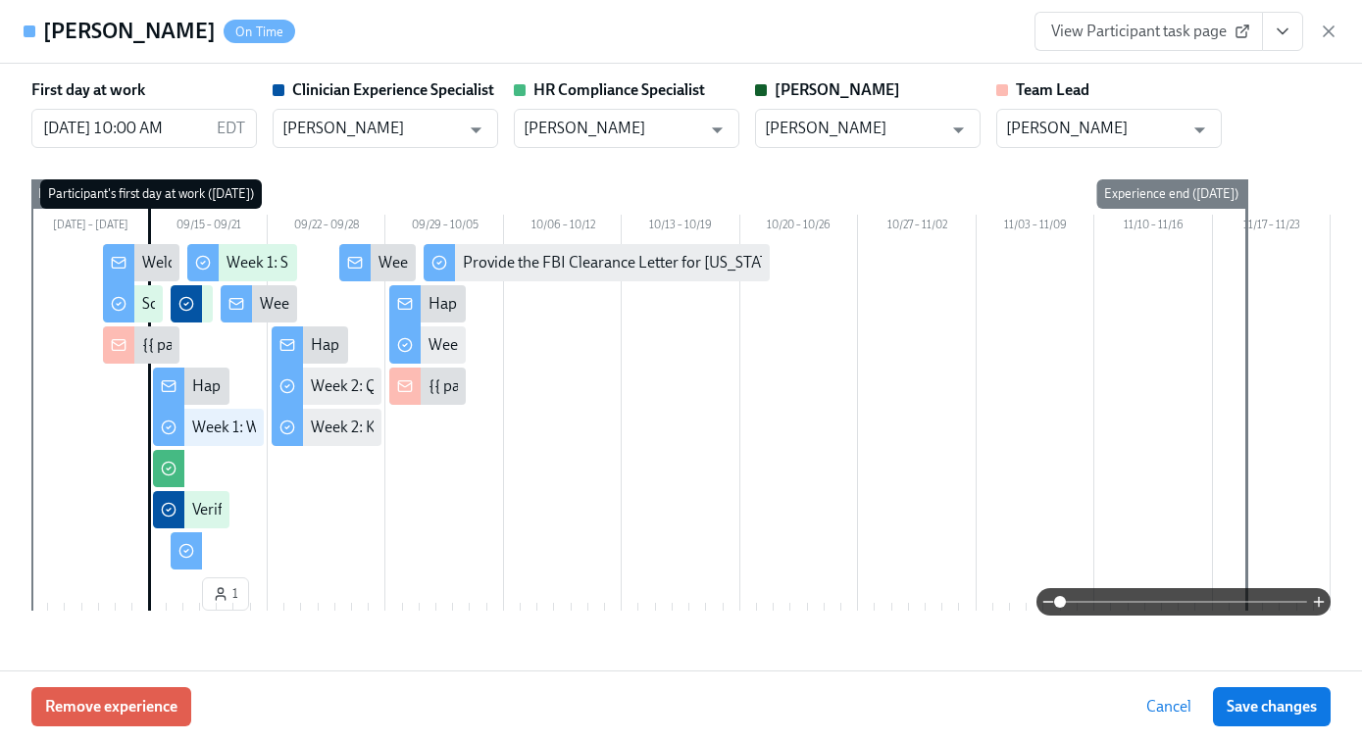
click at [1334, 30] on icon "button" at bounding box center [1329, 32] width 20 height 20
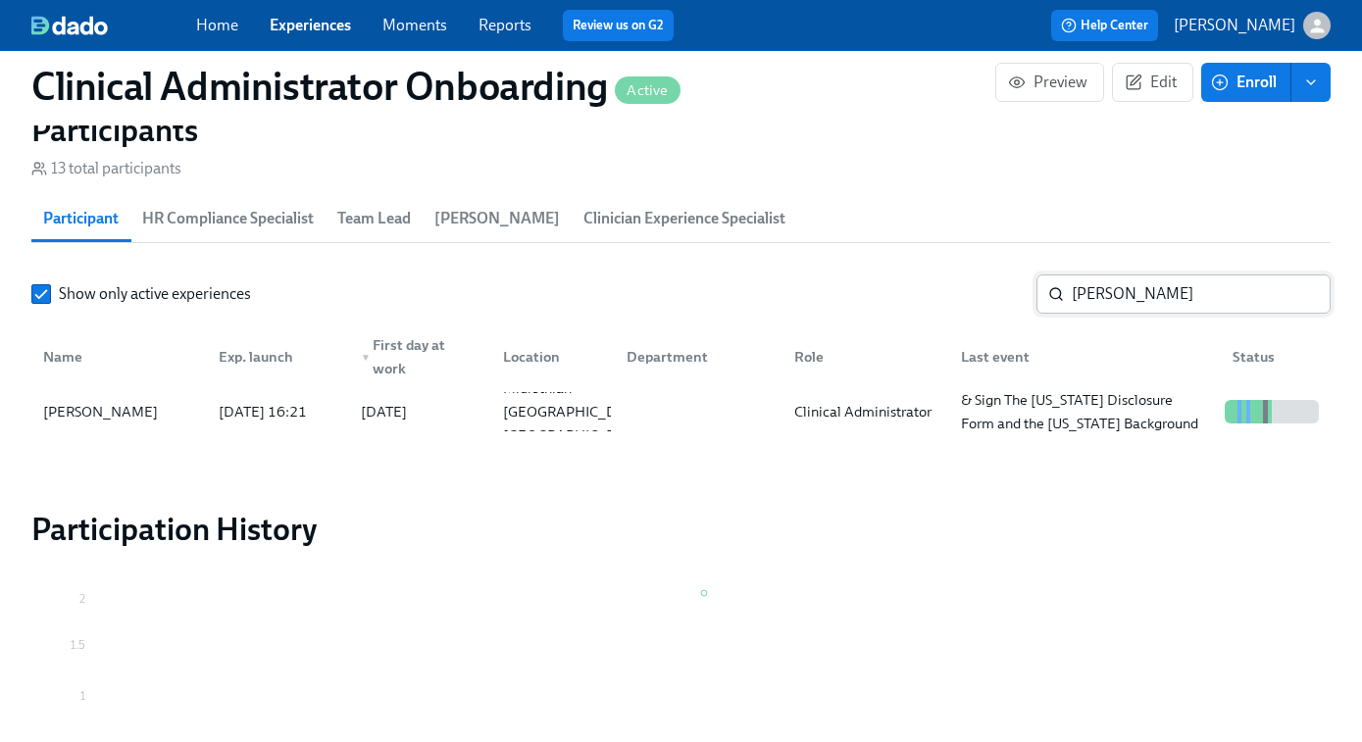
click at [1142, 296] on input "Joy Boone" at bounding box center [1201, 294] width 259 height 39
paste input "Kaitlyn "Katie" Greenwood"
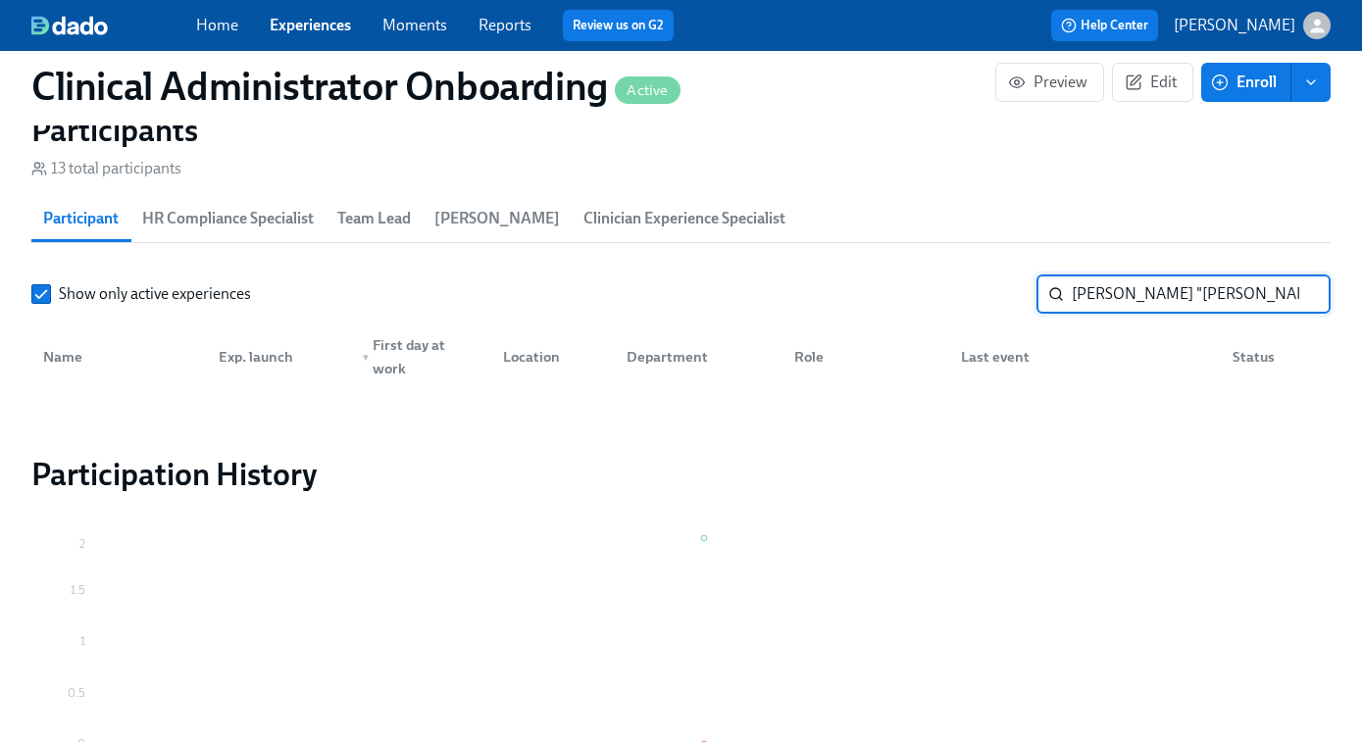
drag, startPoint x: 1171, startPoint y: 292, endPoint x: 1052, endPoint y: 295, distance: 118.7
click at [1052, 295] on div "Kaitlyn "Katie" Greenwood ​" at bounding box center [1184, 294] width 294 height 39
type input "Greenwood"
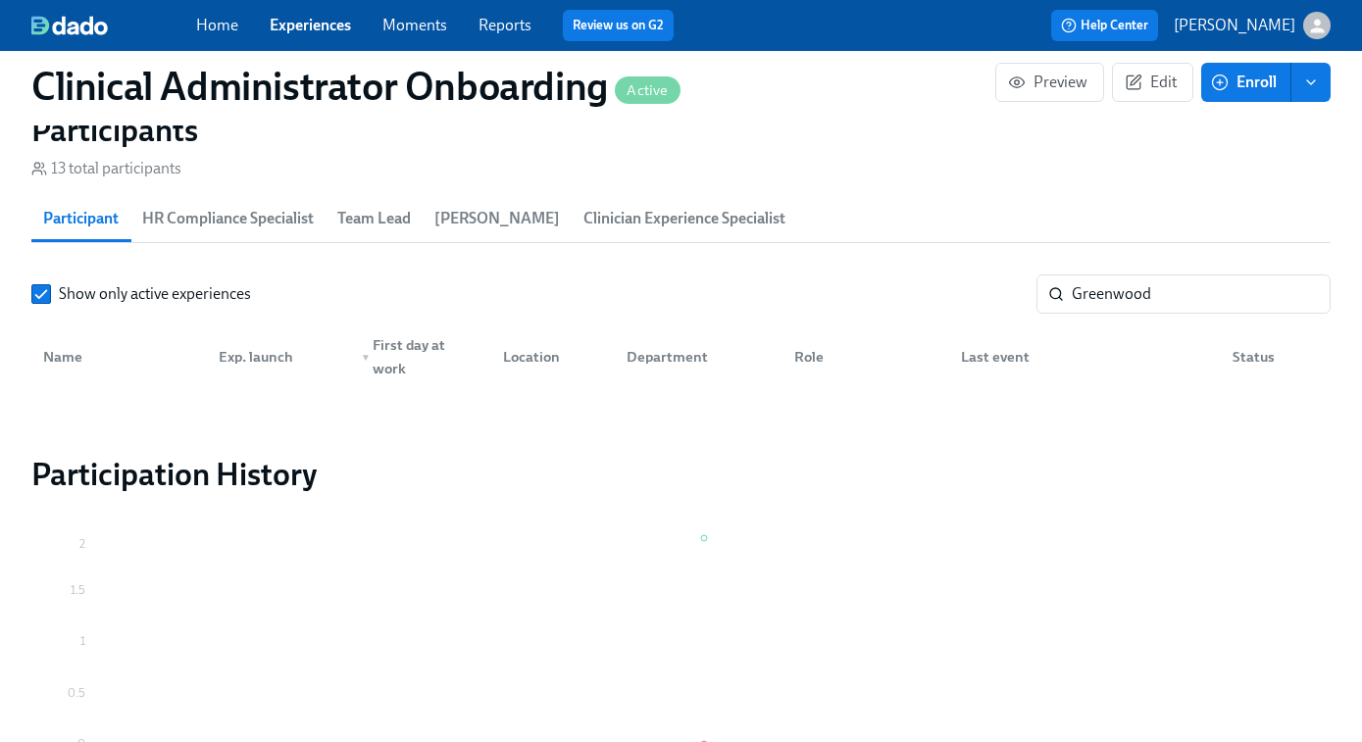
click at [989, 518] on section "Participation History Sep 2025 0 0.5 1 1.5 2" at bounding box center [681, 617] width 1300 height 324
click at [309, 21] on link "Experiences" at bounding box center [310, 25] width 81 height 19
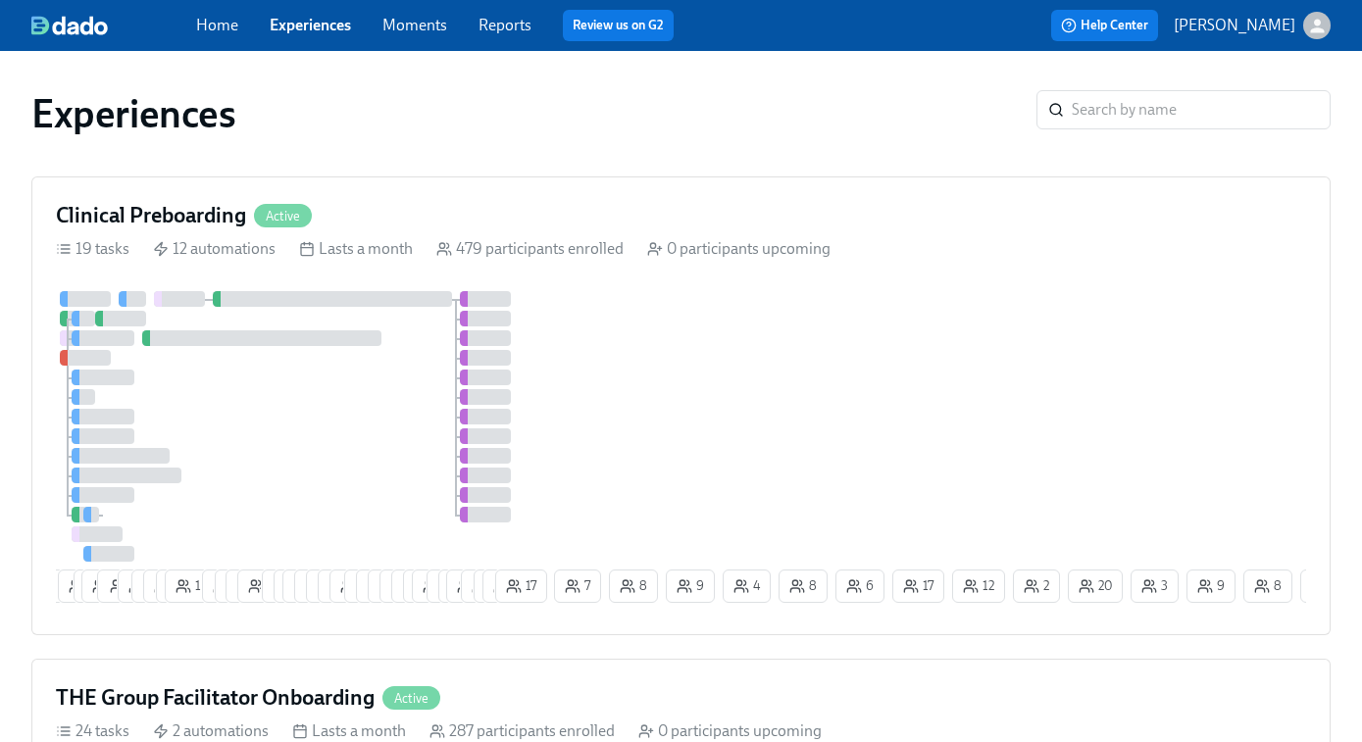
click at [302, 31] on link "Experiences" at bounding box center [310, 25] width 81 height 19
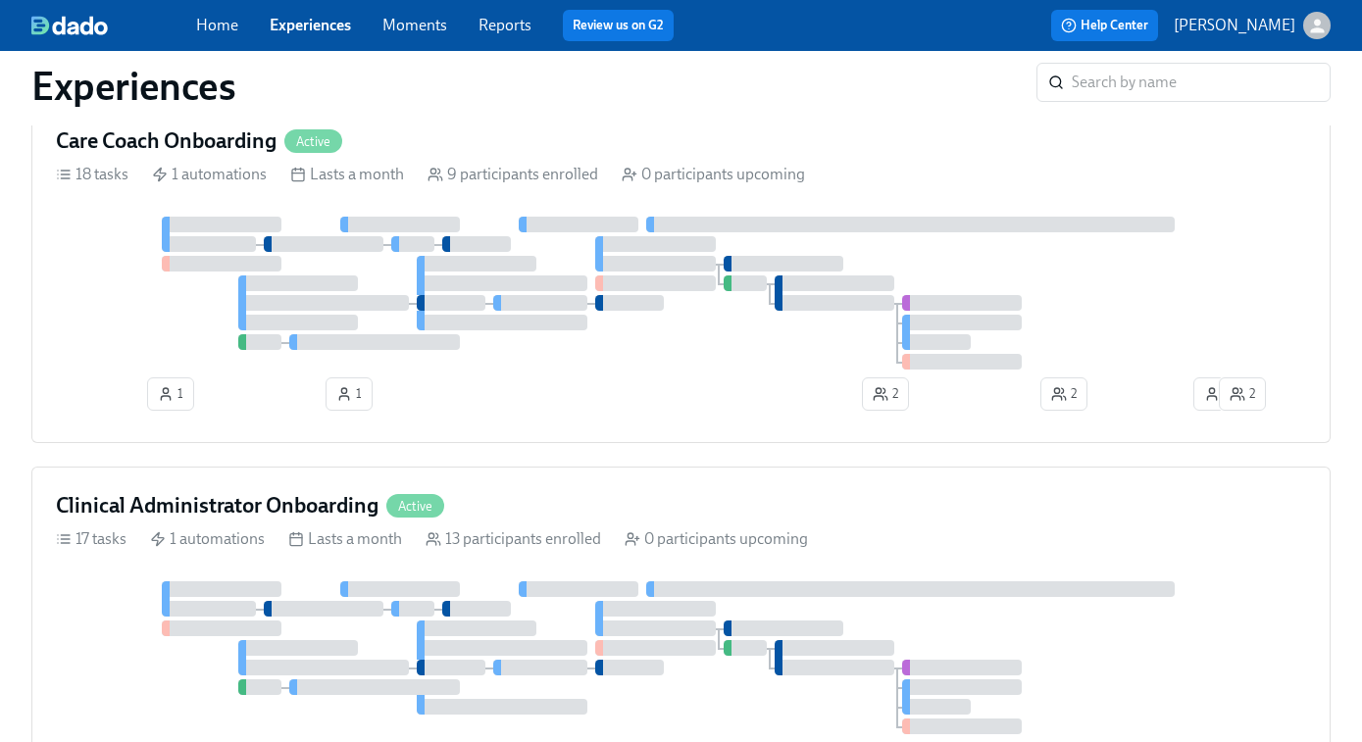
scroll to position [961, 0]
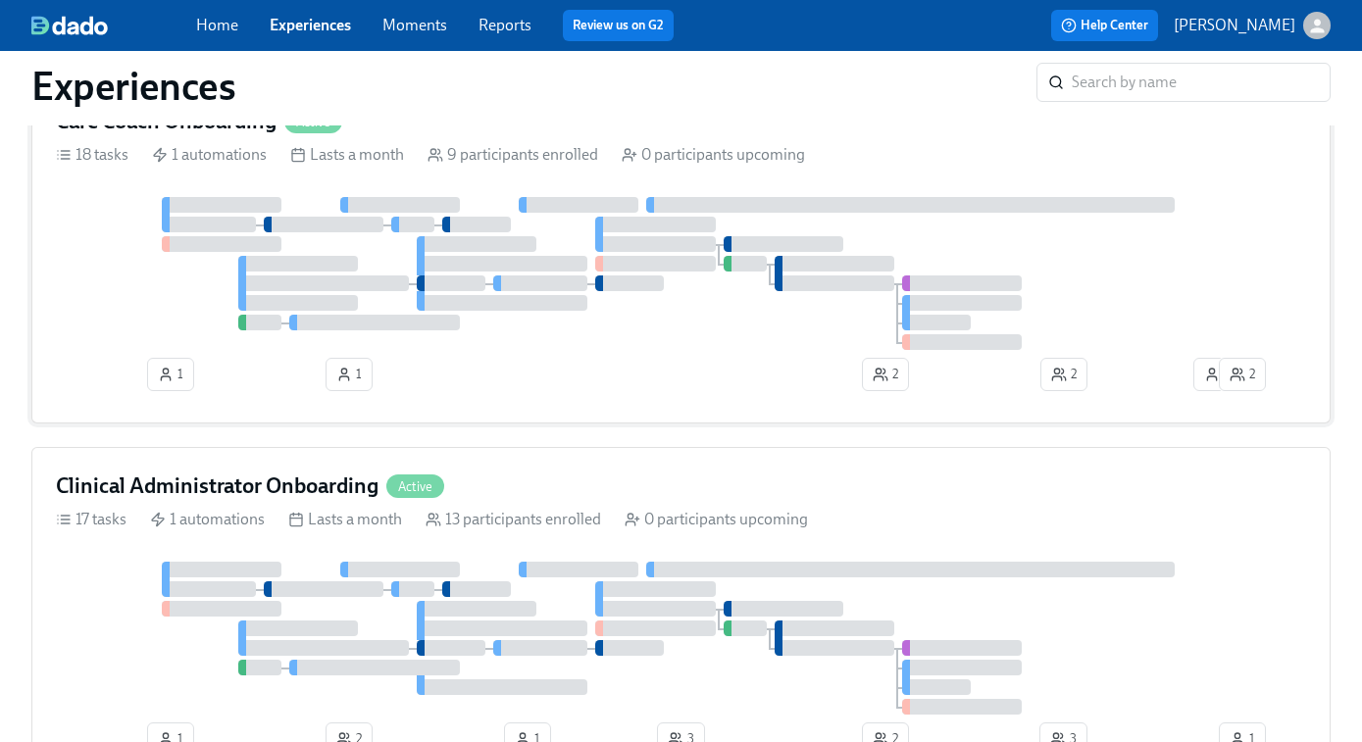
click at [609, 321] on div at bounding box center [681, 273] width 1250 height 153
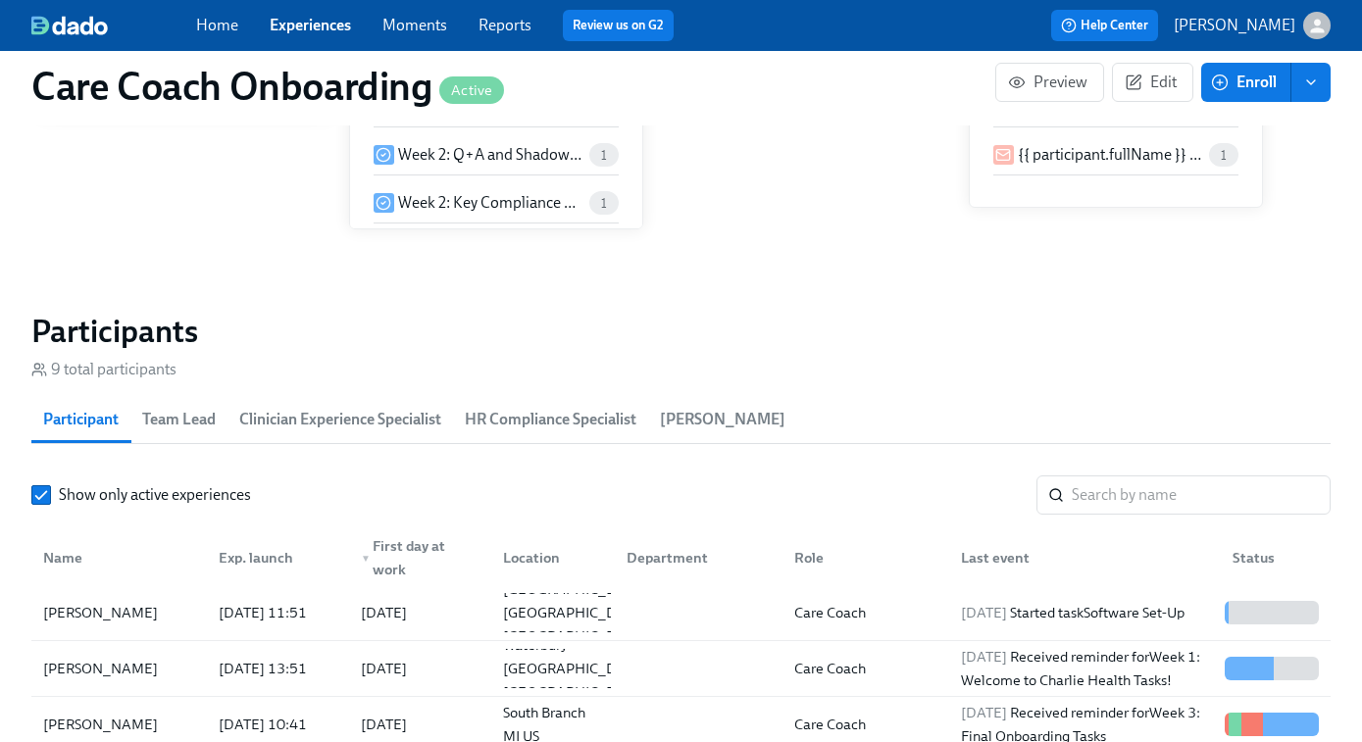
scroll to position [1541, 0]
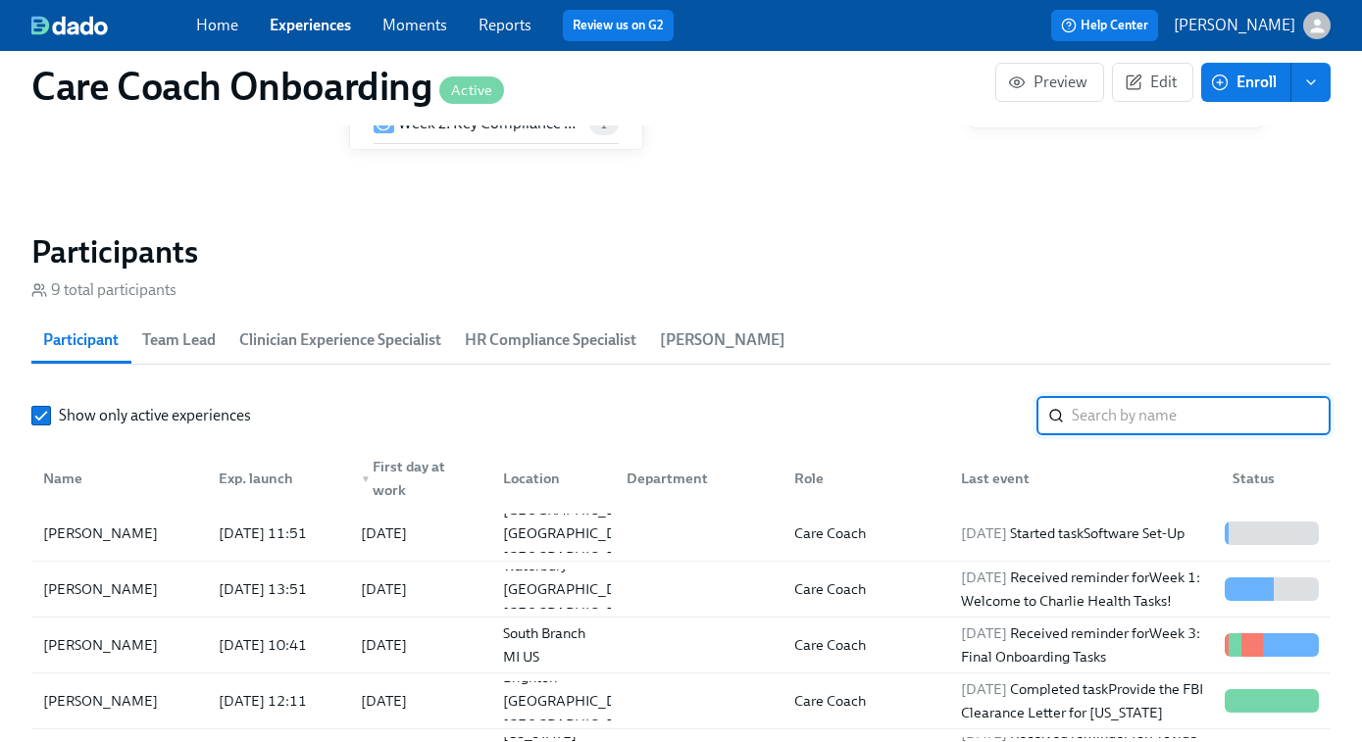
click at [1093, 421] on input "search" at bounding box center [1201, 415] width 259 height 39
paste input "Lauren Bennett"
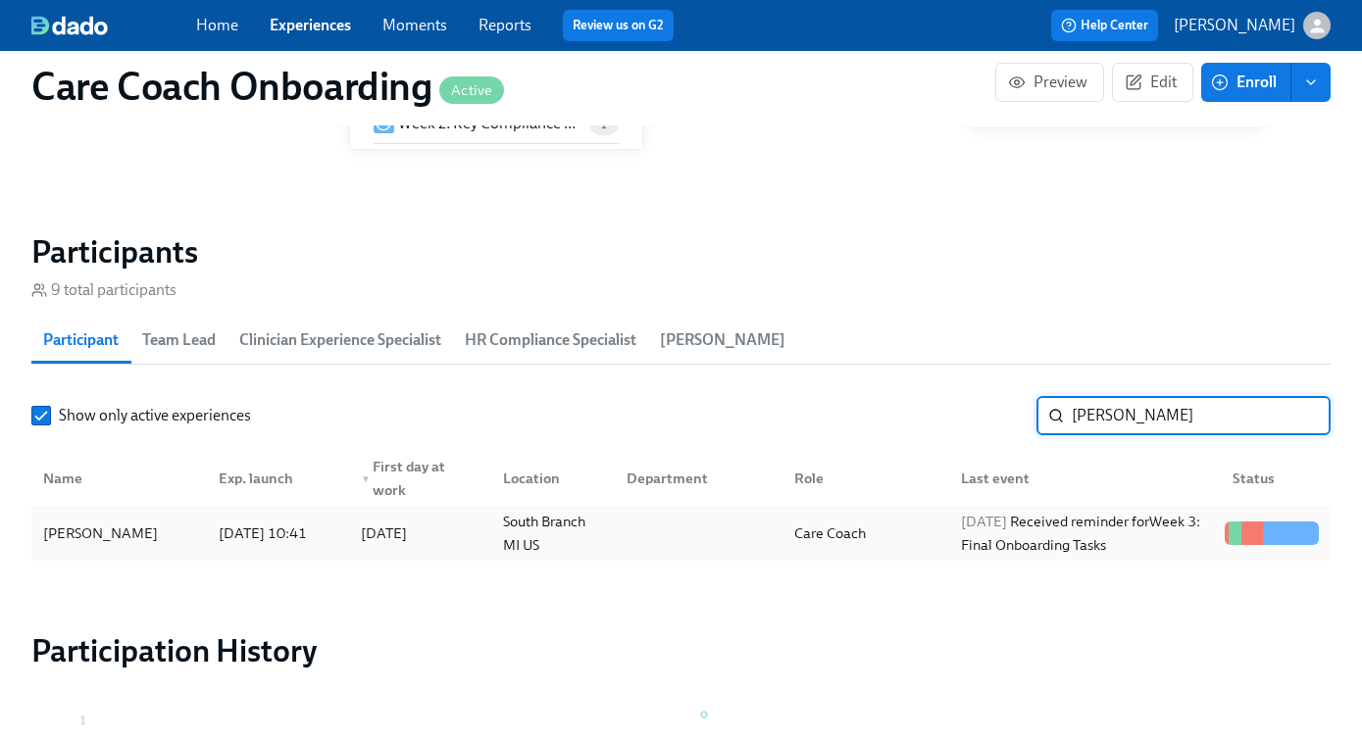
type input "Lauren Bennett"
click at [987, 534] on div "2025/09/11 Received reminder for Week 3: Final Onboarding Tasks" at bounding box center [1085, 533] width 264 height 47
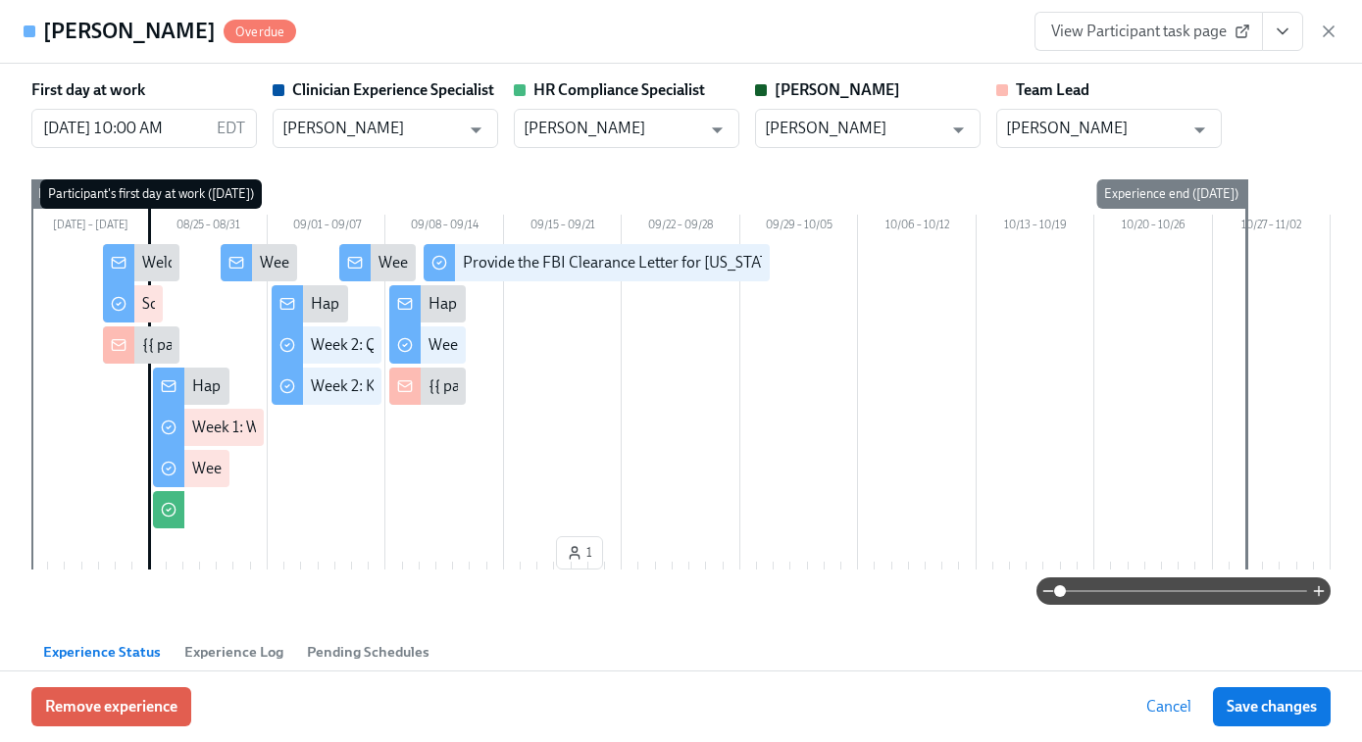
click at [1178, 42] on link "View Participant task page" at bounding box center [1149, 31] width 229 height 39
click at [1145, 30] on span "View Participant task page" at bounding box center [1148, 32] width 195 height 20
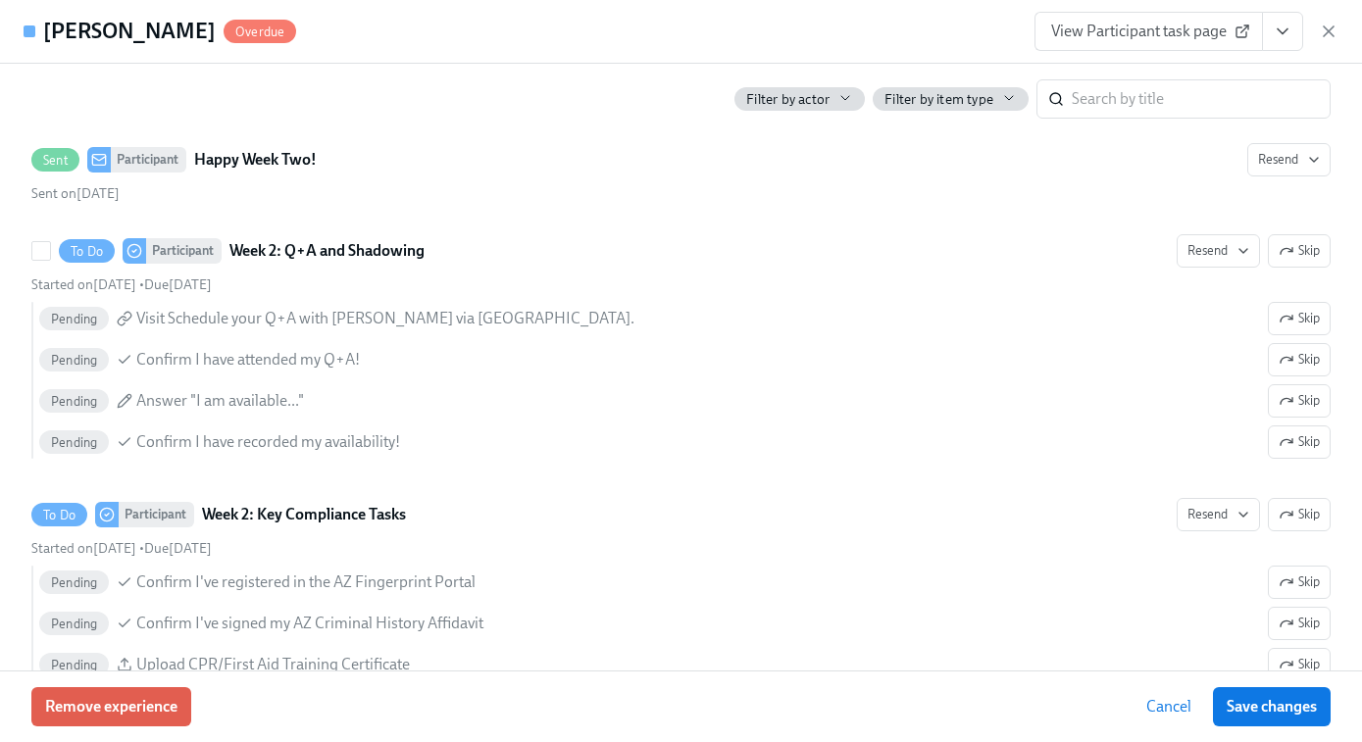
scroll to position [2026, 0]
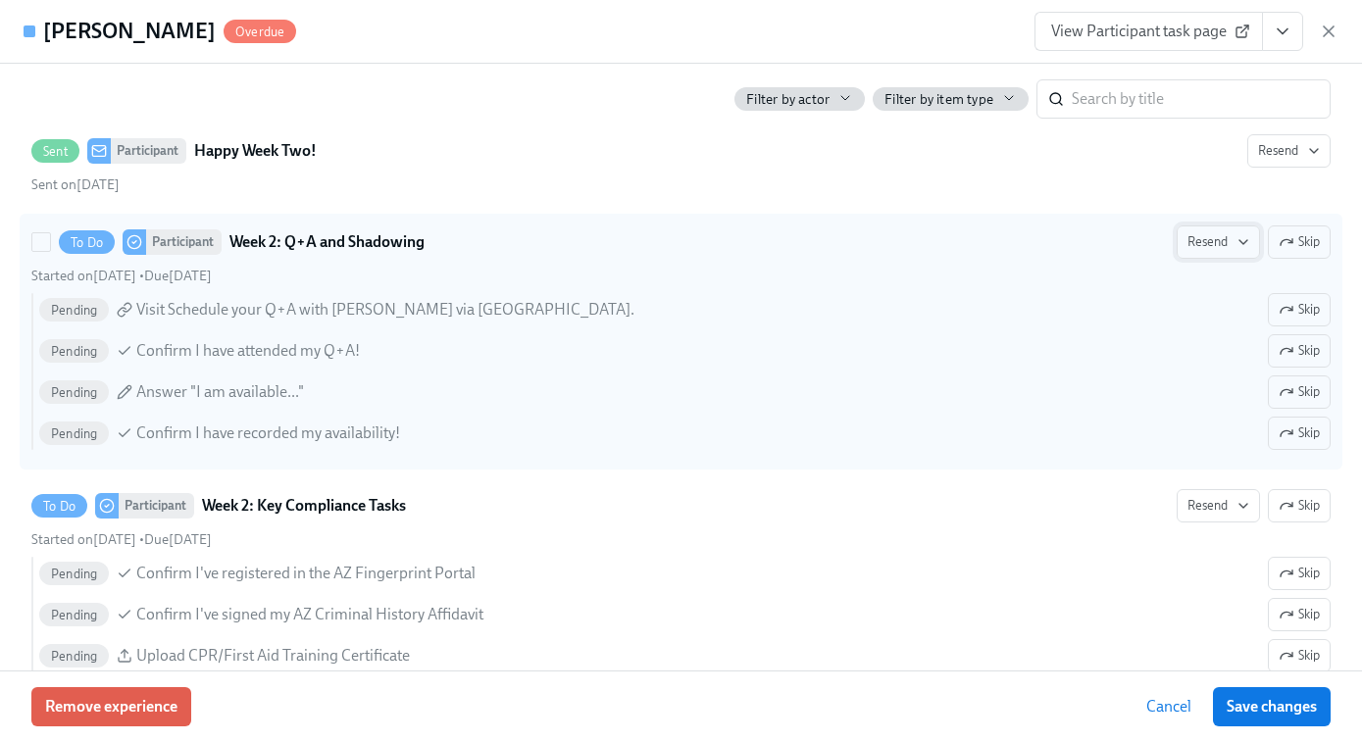
click at [1214, 240] on span "Resend" at bounding box center [1219, 242] width 62 height 20
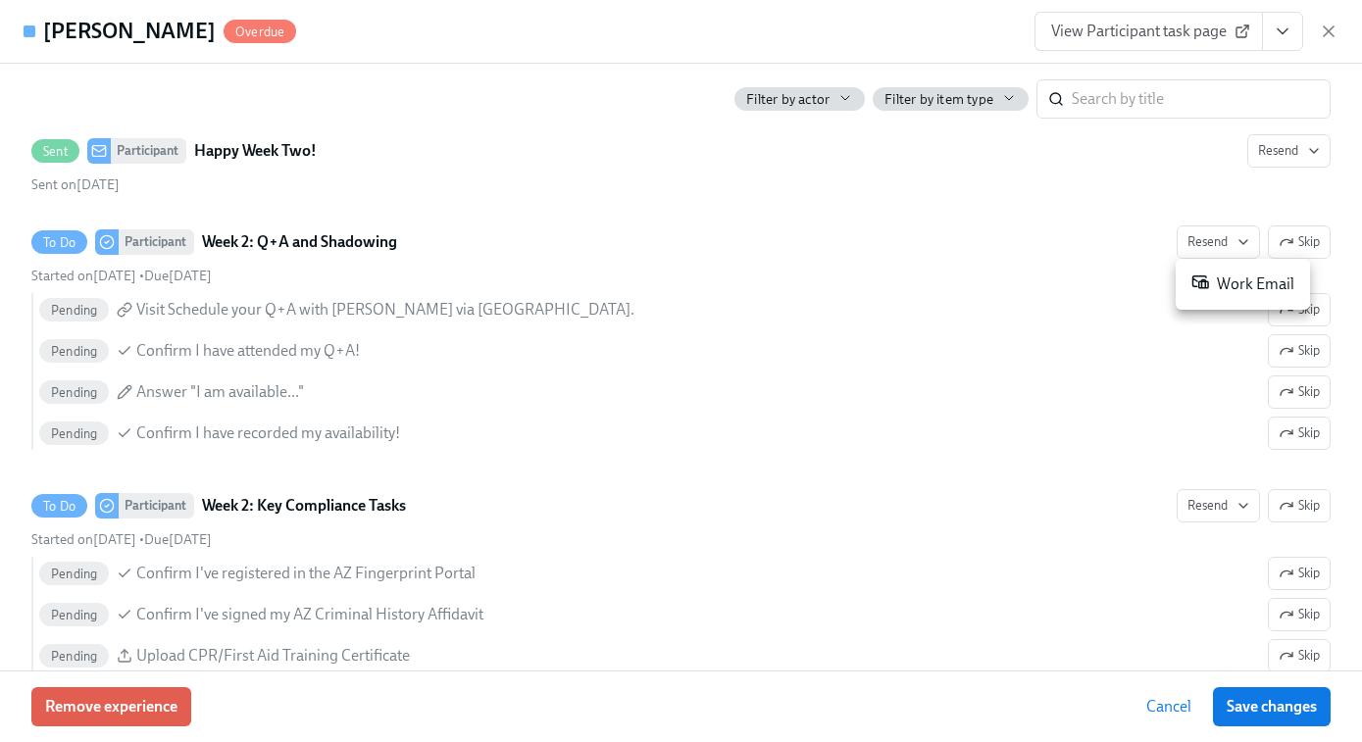
click at [1234, 283] on div "Work Email" at bounding box center [1243, 285] width 103 height 24
click at [1178, 33] on div at bounding box center [681, 371] width 1362 height 742
click at [1147, 32] on span "View Participant task page" at bounding box center [1148, 32] width 195 height 20
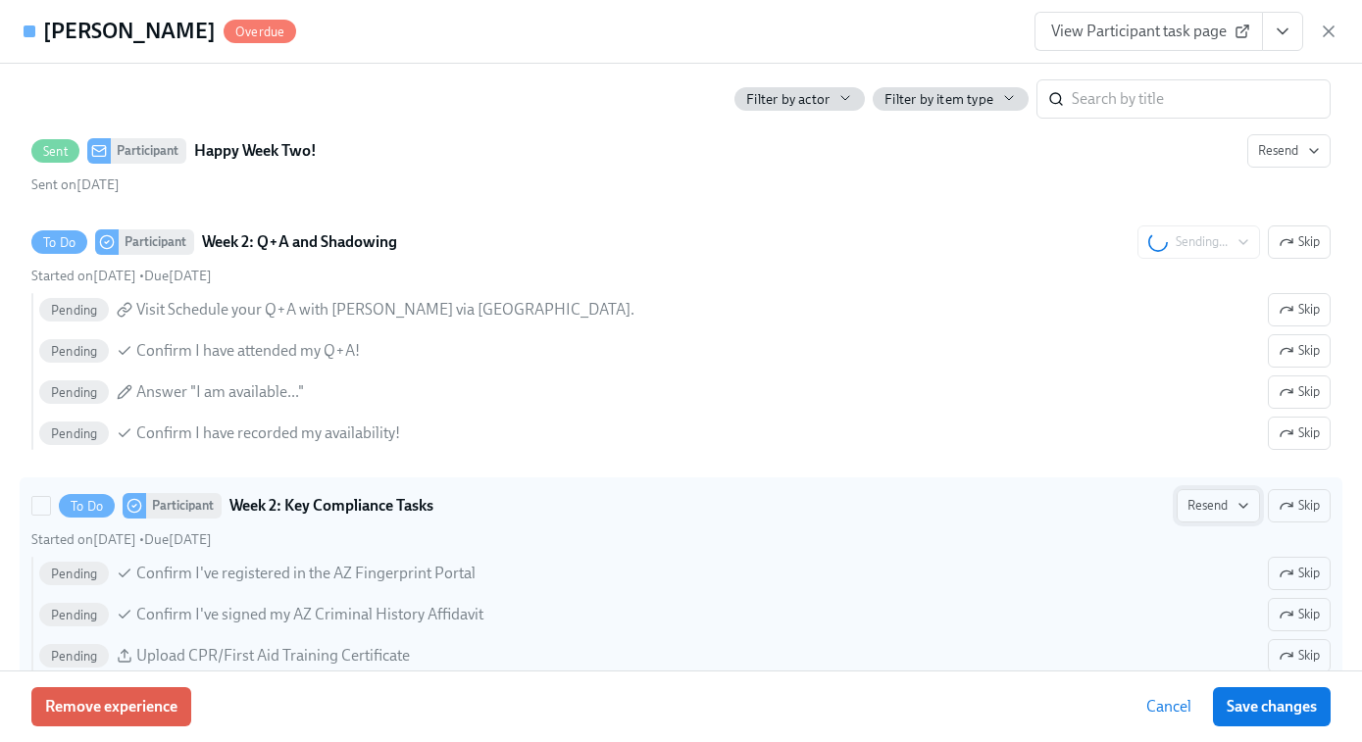
click at [1195, 512] on span "Resend" at bounding box center [1219, 506] width 62 height 20
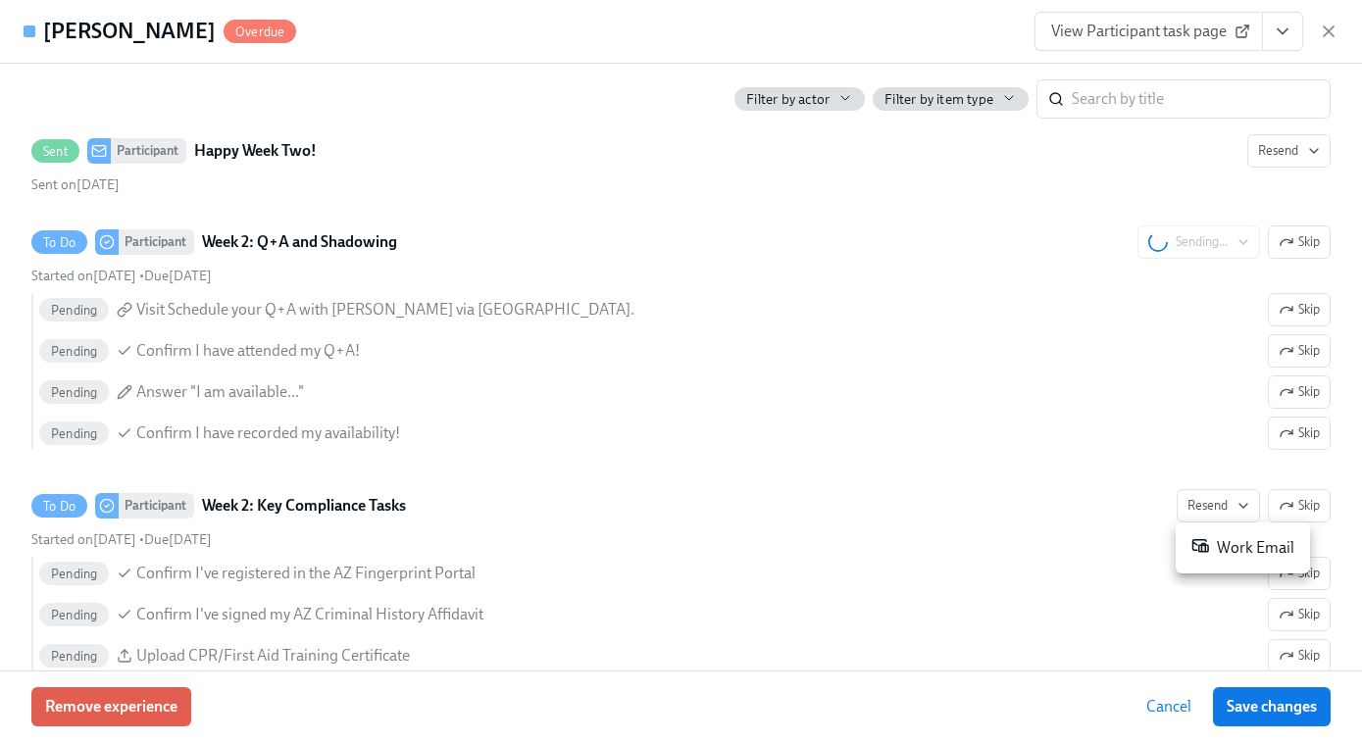
click at [1216, 547] on div "Work Email" at bounding box center [1243, 548] width 103 height 24
click at [1279, 717] on div at bounding box center [681, 371] width 1362 height 742
click at [1265, 708] on span "Save changes" at bounding box center [1272, 707] width 90 height 20
click at [1281, 707] on span "Save changes" at bounding box center [1272, 707] width 90 height 20
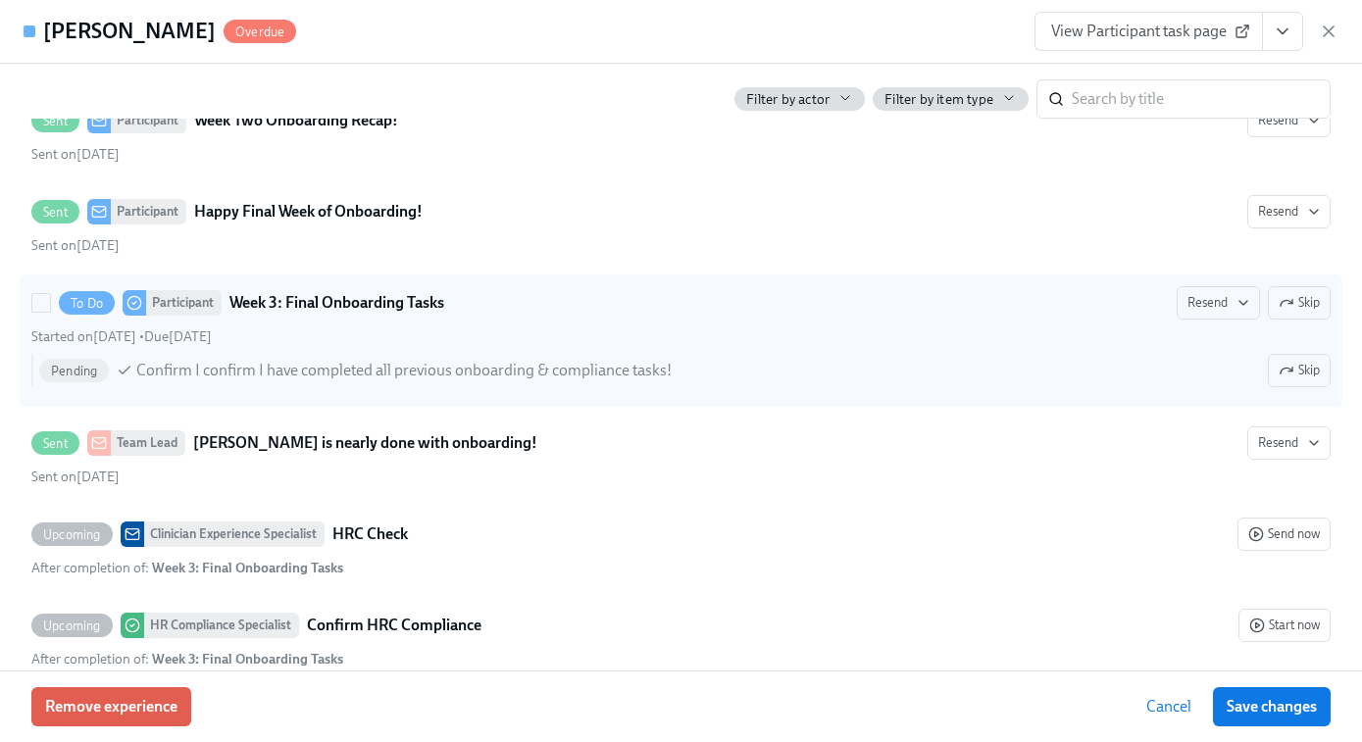
scroll to position [0, 0]
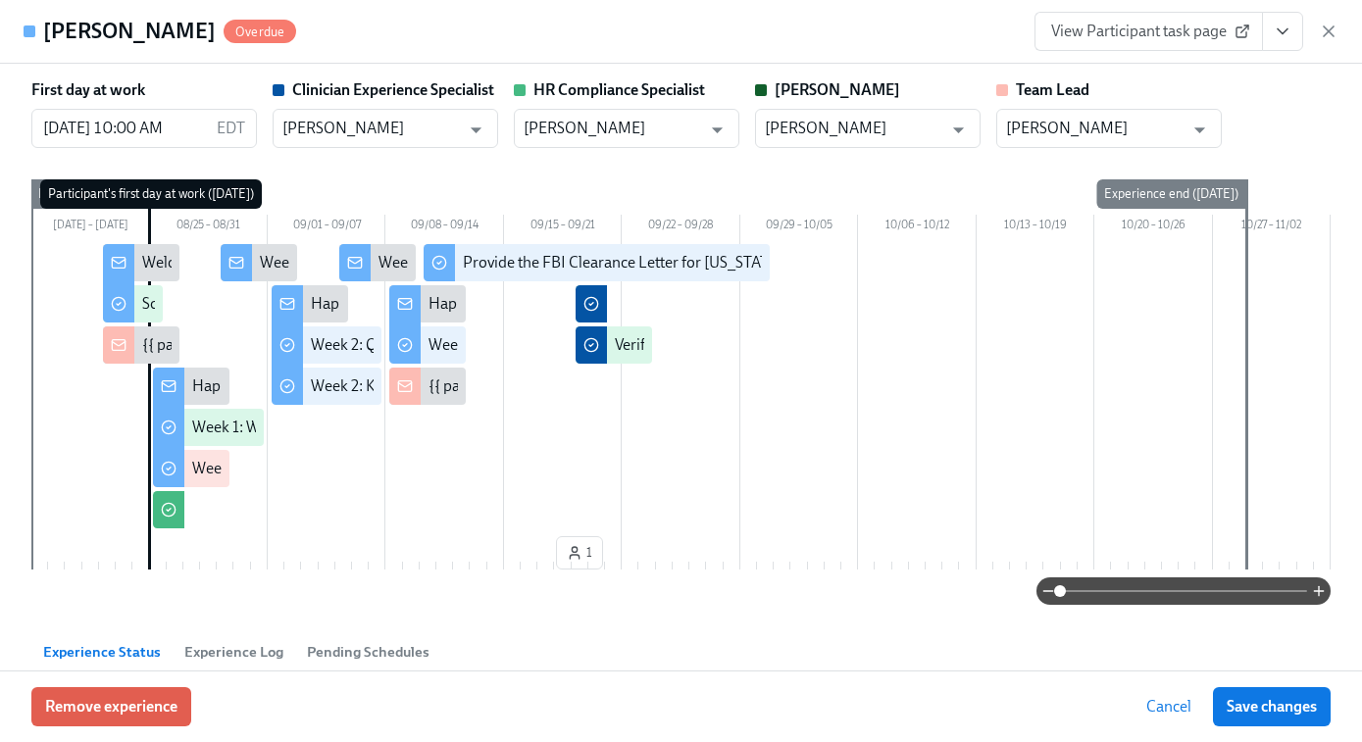
click at [1163, 32] on span "View Participant task page" at bounding box center [1148, 32] width 195 height 20
click at [1326, 31] on icon "button" at bounding box center [1329, 32] width 20 height 20
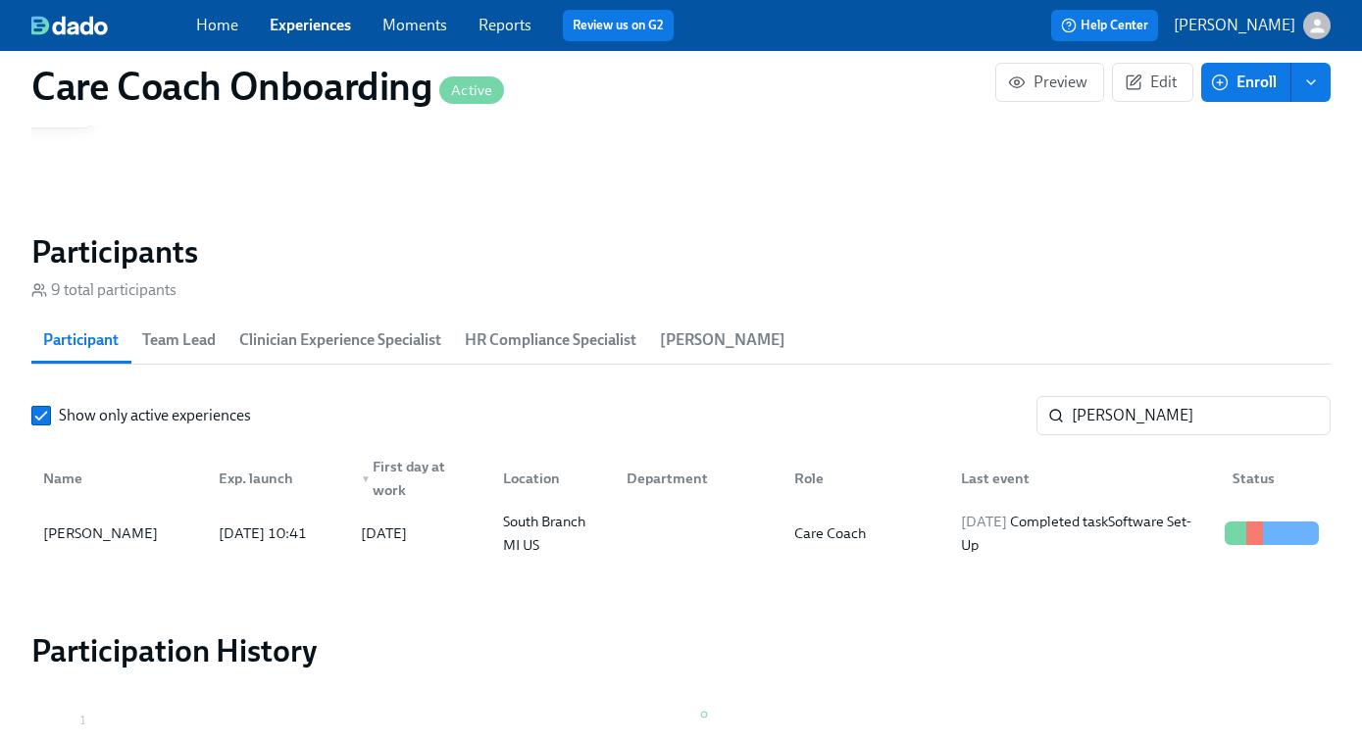
click at [325, 28] on link "Experiences" at bounding box center [310, 25] width 81 height 19
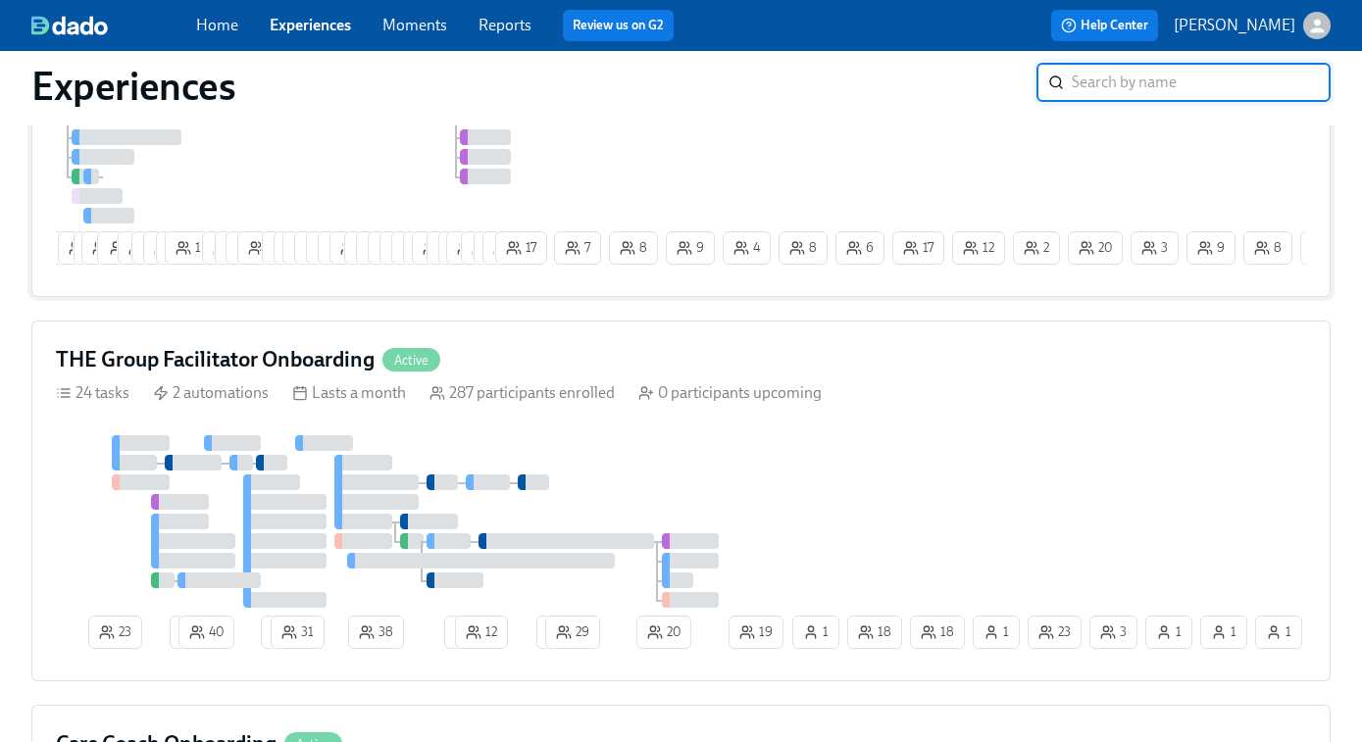
scroll to position [375, 0]
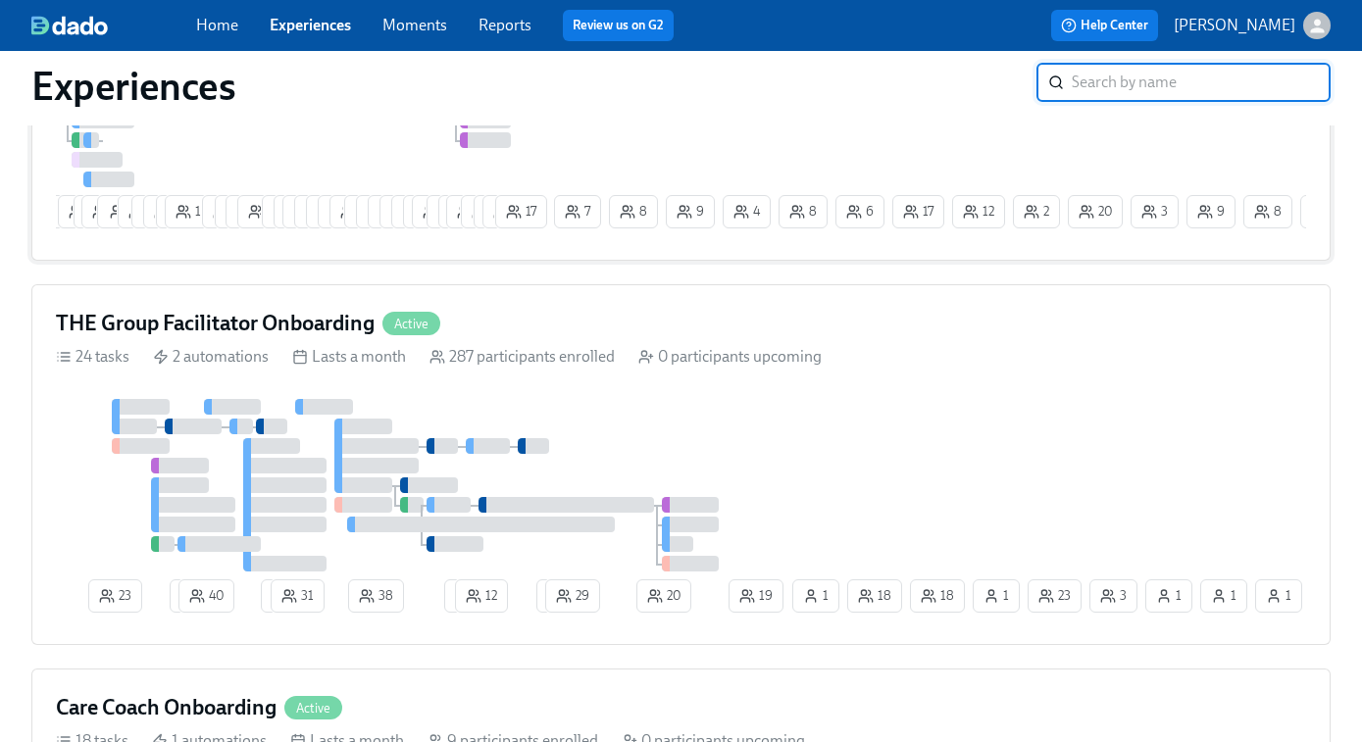
click at [706, 405] on div "THE Group Facilitator Onboarding Active 24 tasks 2 automations Lasts a month 28…" at bounding box center [681, 464] width 1300 height 361
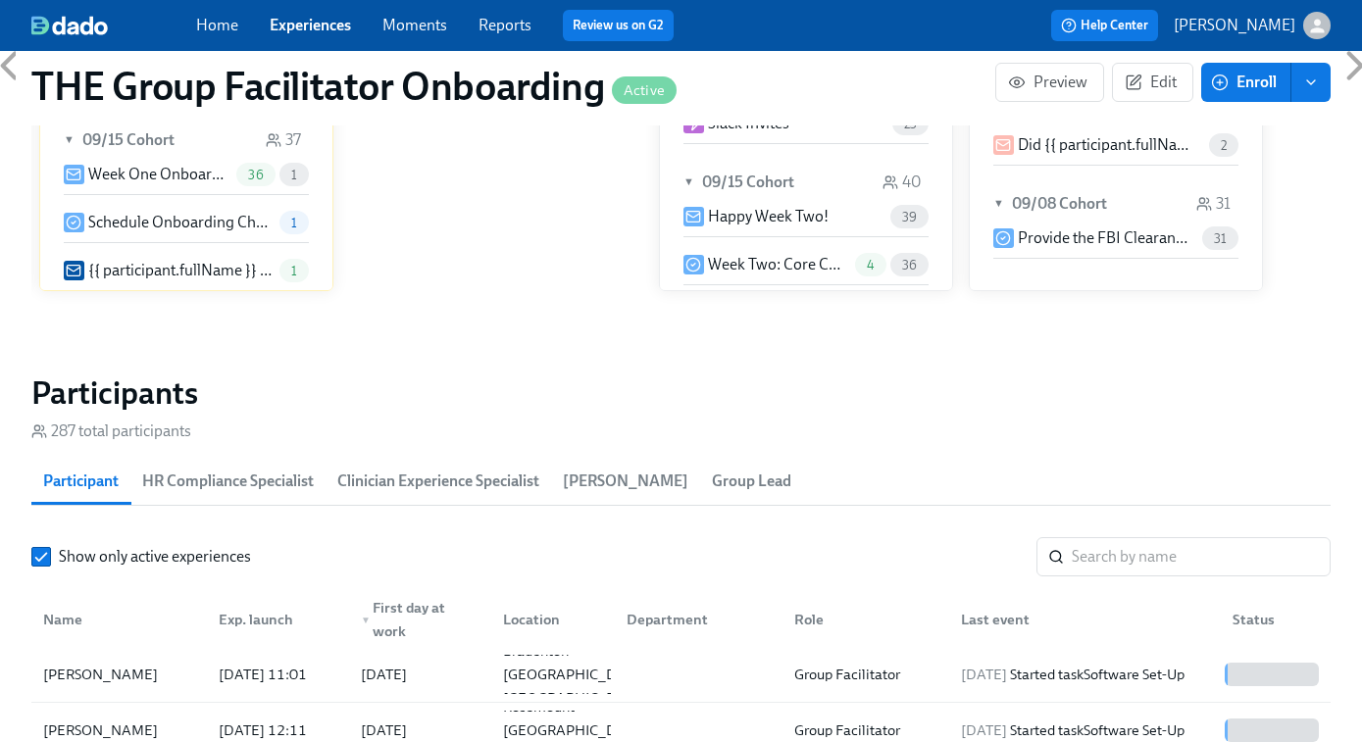
scroll to position [1630, 0]
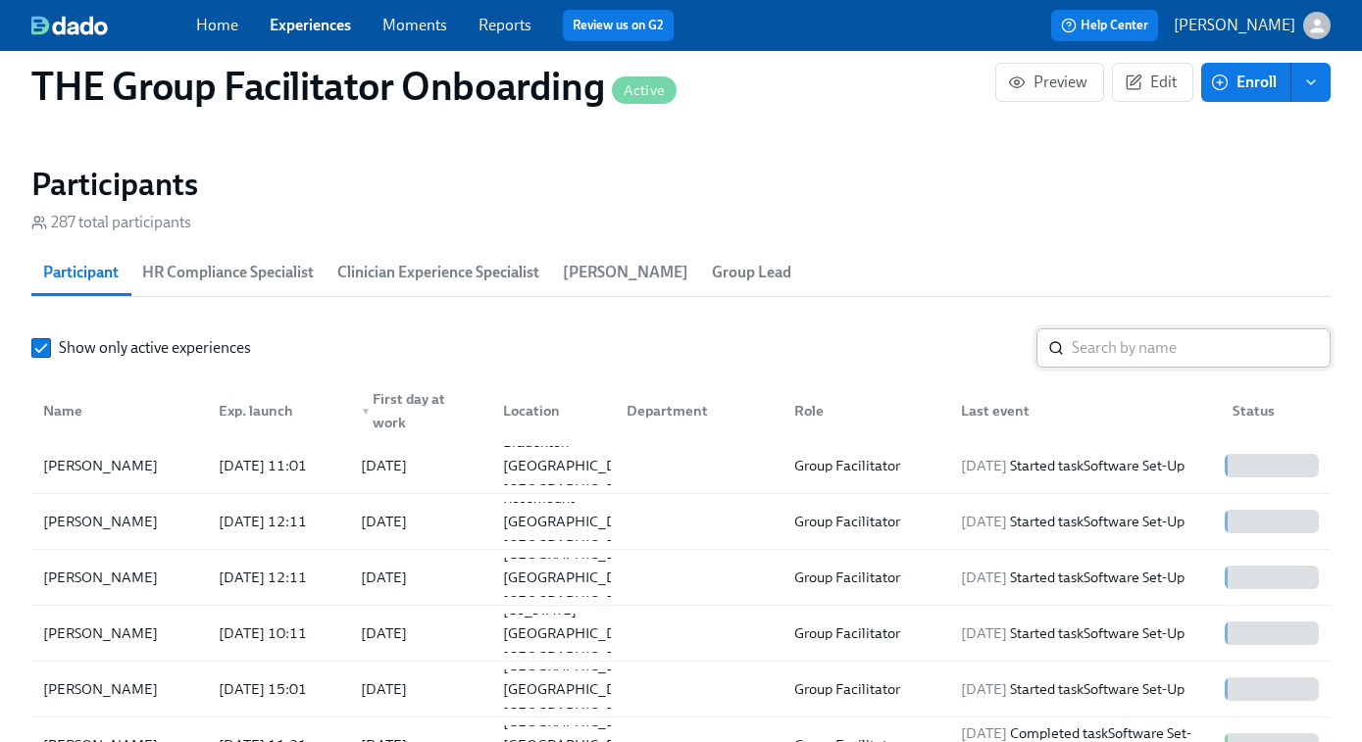
click at [1076, 355] on input "search" at bounding box center [1201, 348] width 259 height 39
paste input "Aspen Perkins"
type input "Aspen Perkins"
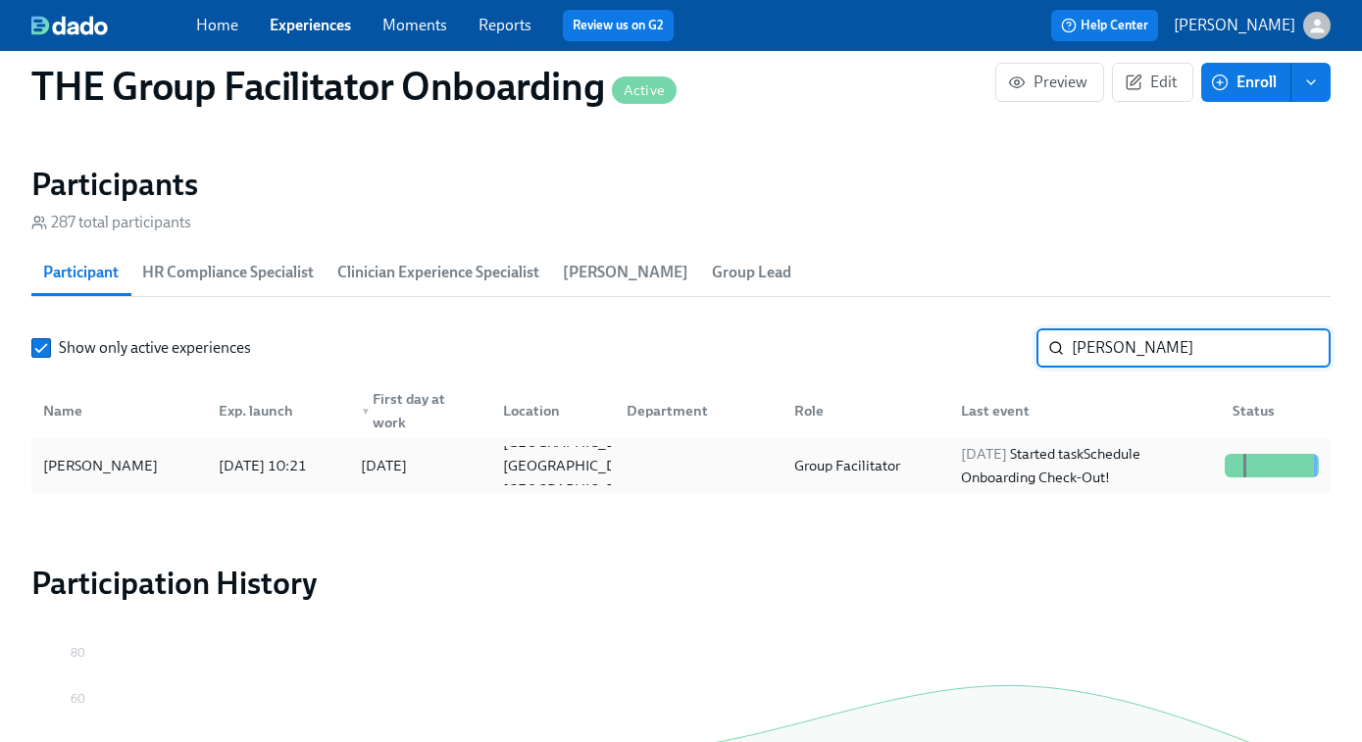
click at [1136, 457] on div "2025/09/19 Started task Schedule Onboarding Check-Out!" at bounding box center [1085, 465] width 264 height 47
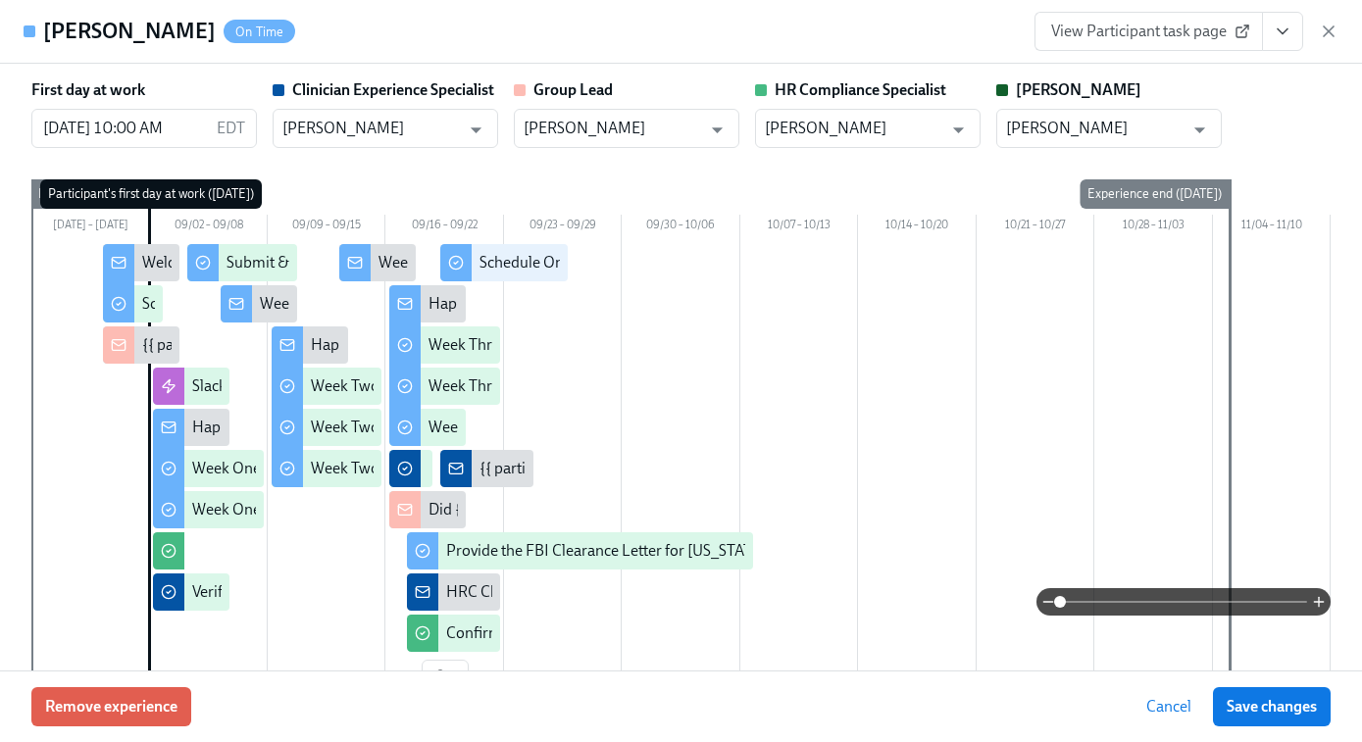
click at [1132, 30] on span "View Participant task page" at bounding box center [1148, 32] width 195 height 20
click at [1322, 25] on icon "button" at bounding box center [1329, 32] width 20 height 20
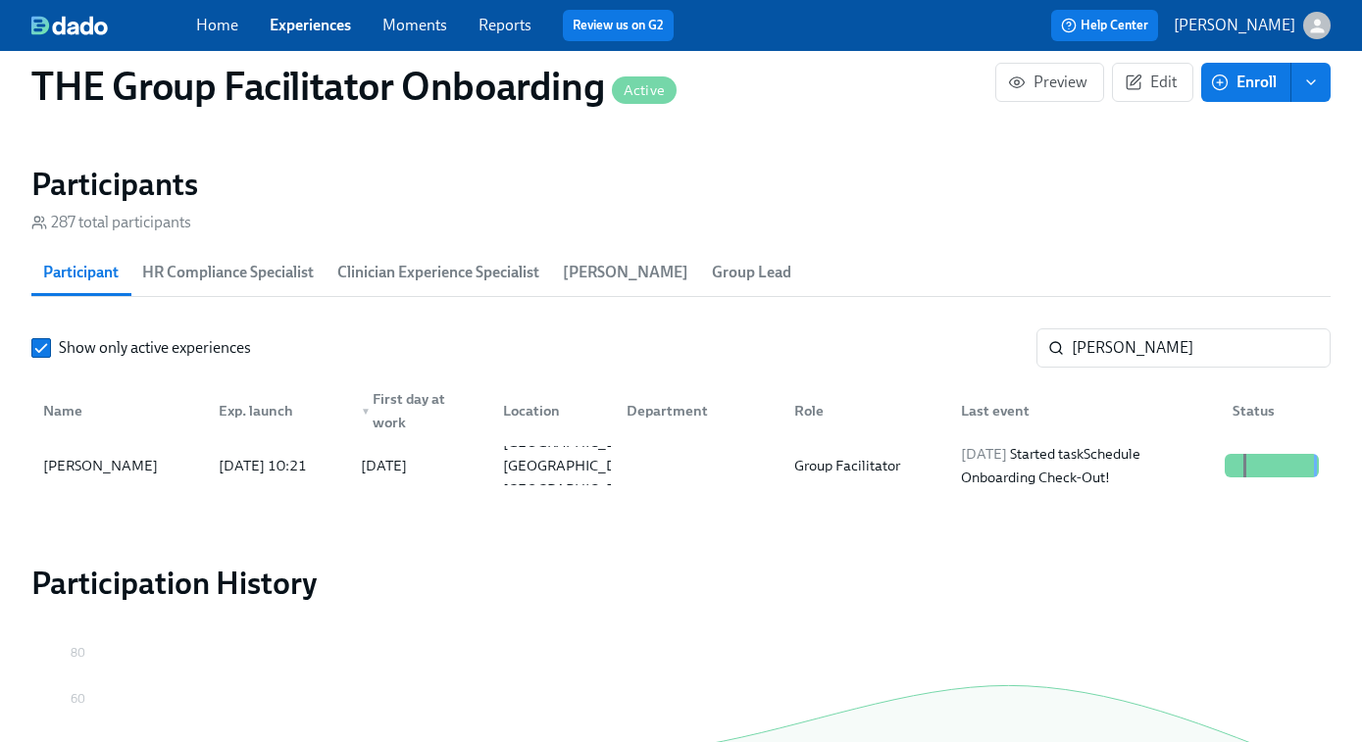
click at [300, 37] on div "Home Experiences Moments Reports Review us on G2" at bounding box center [480, 25] width 568 height 31
click at [302, 25] on link "Experiences" at bounding box center [310, 25] width 81 height 19
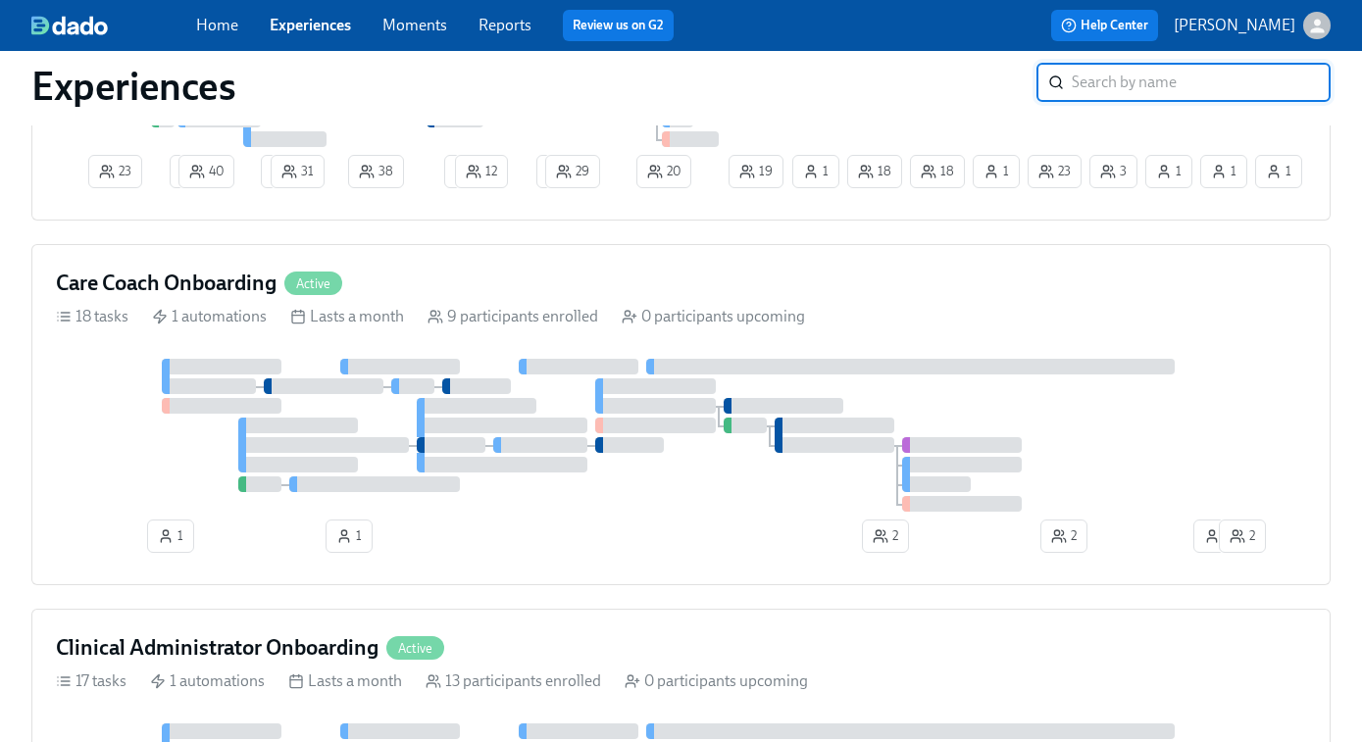
scroll to position [908, 0]
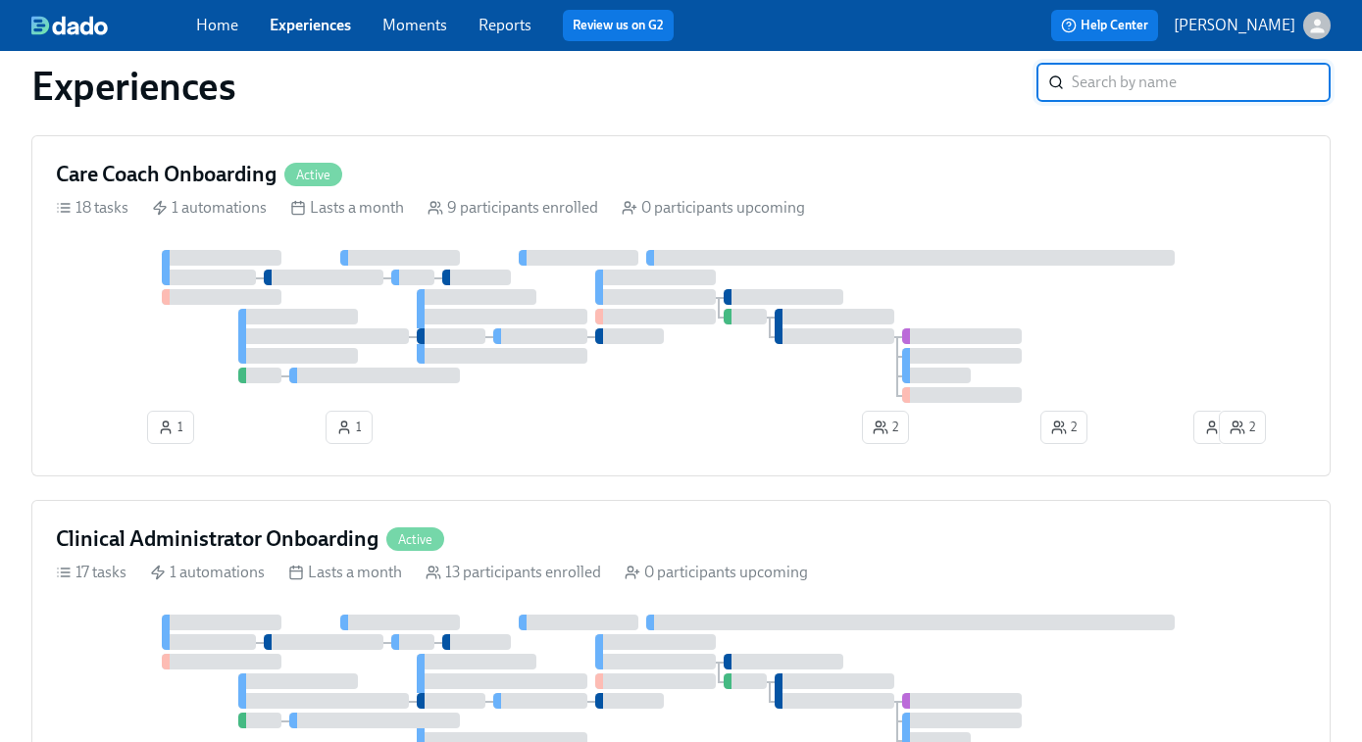
click at [548, 380] on div at bounding box center [681, 326] width 1250 height 153
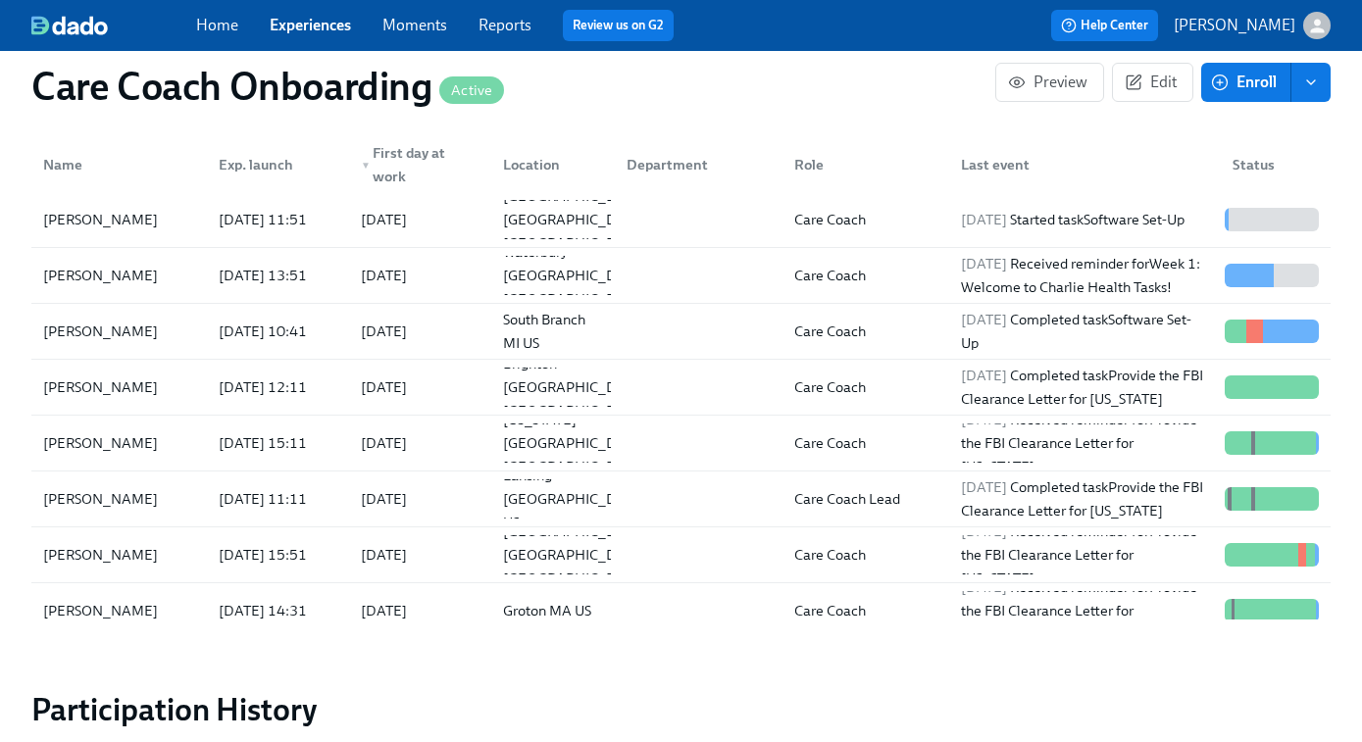
scroll to position [1836, 0]
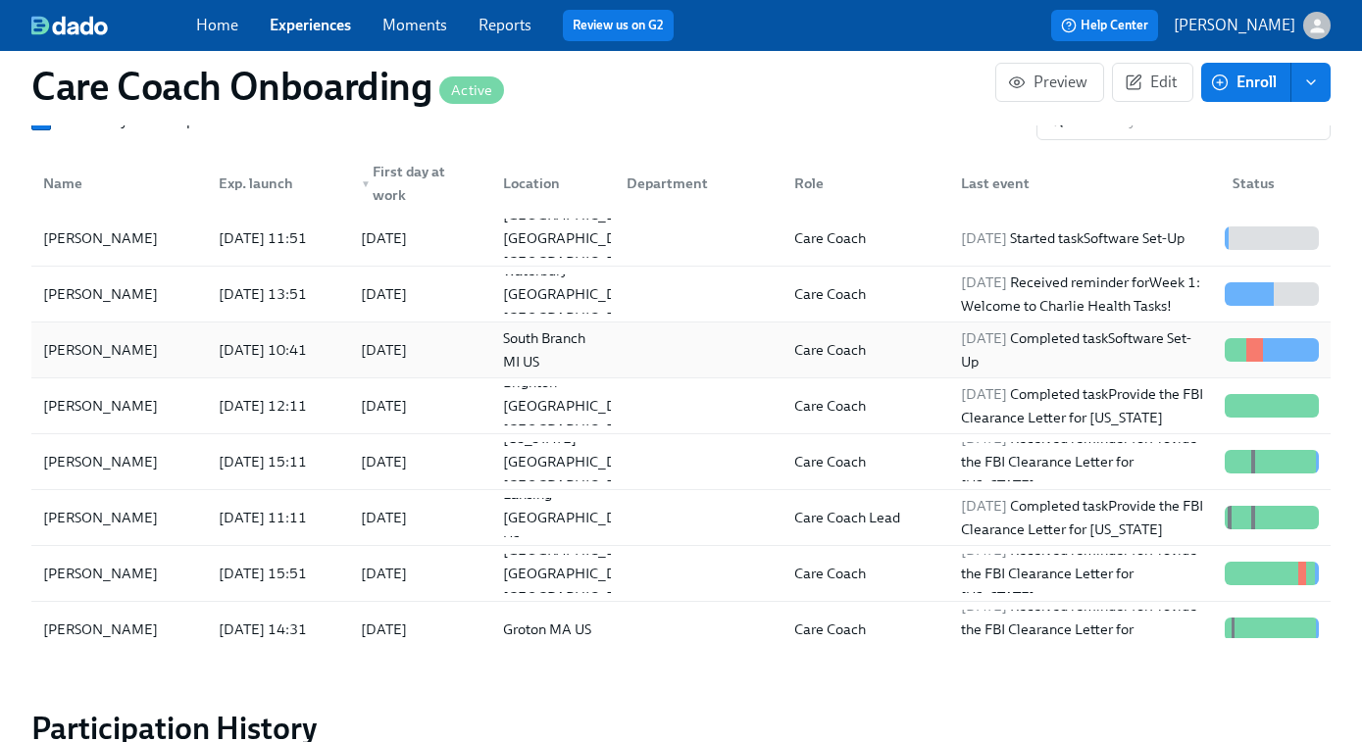
click at [935, 357] on div "Care Coach" at bounding box center [863, 350] width 168 height 39
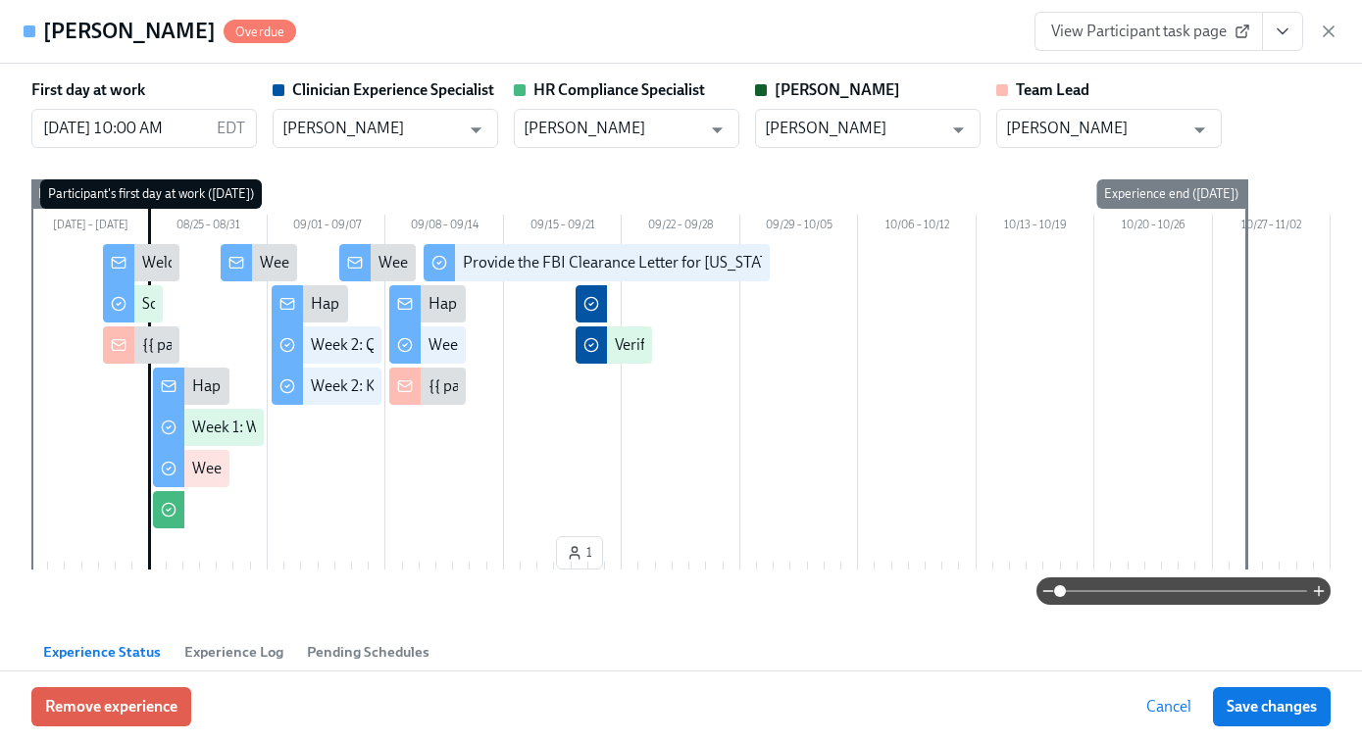
click at [1153, 32] on span "View Participant task page" at bounding box center [1148, 32] width 195 height 20
click at [1329, 29] on icon "button" at bounding box center [1329, 31] width 10 height 10
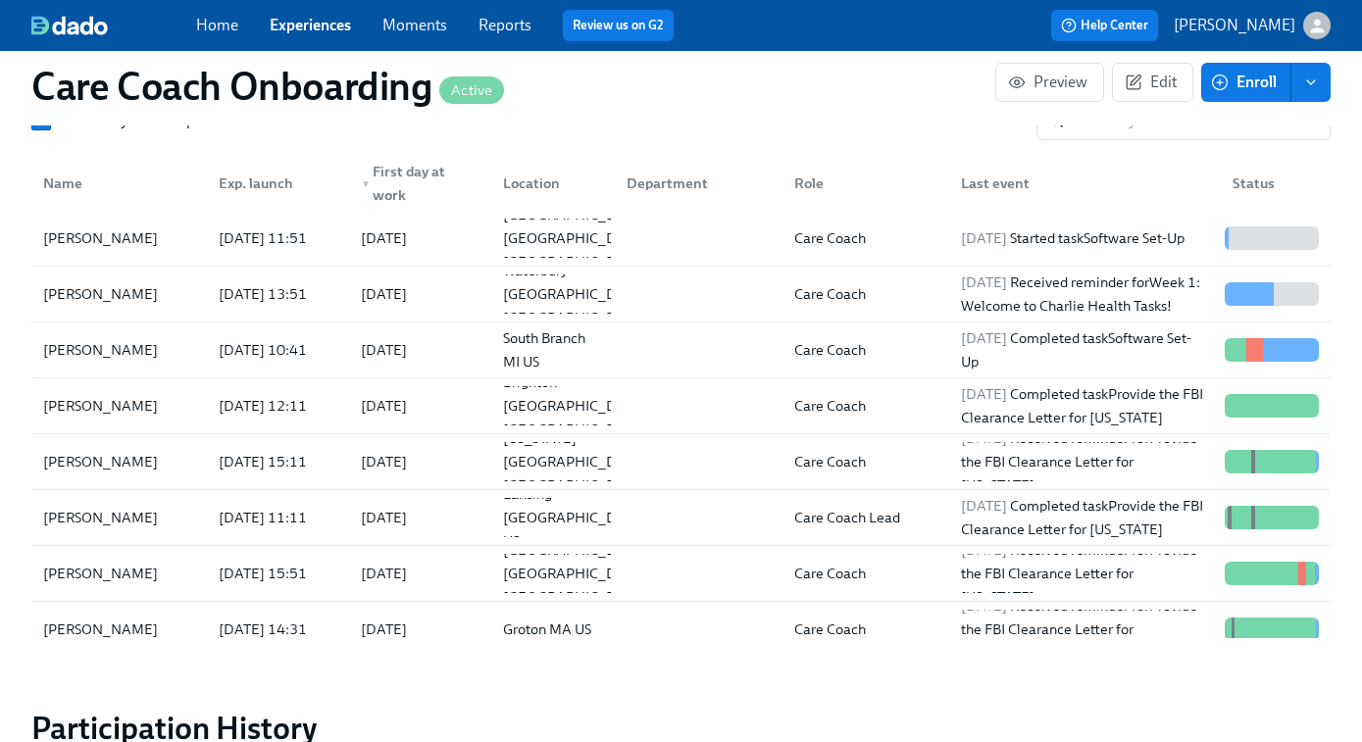
scroll to position [1805, 0]
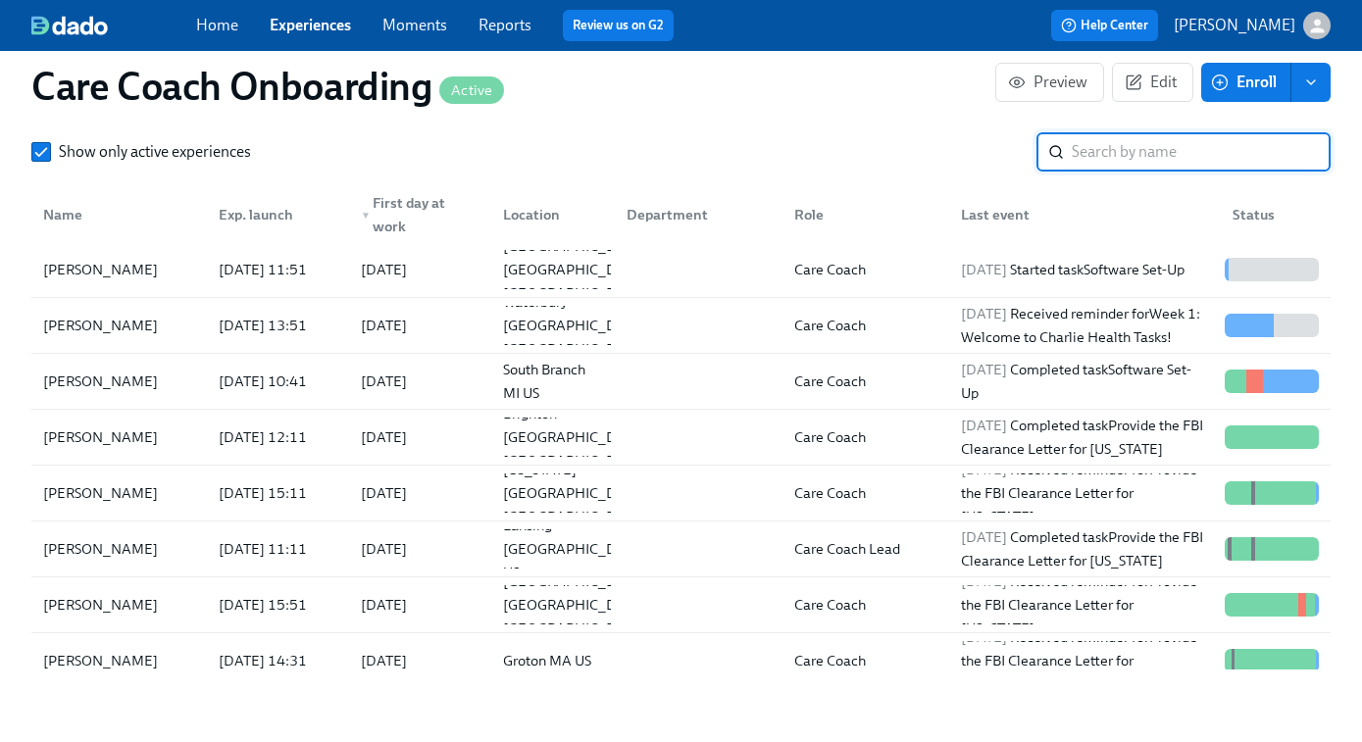
click at [1096, 153] on input "search" at bounding box center [1201, 151] width 259 height 39
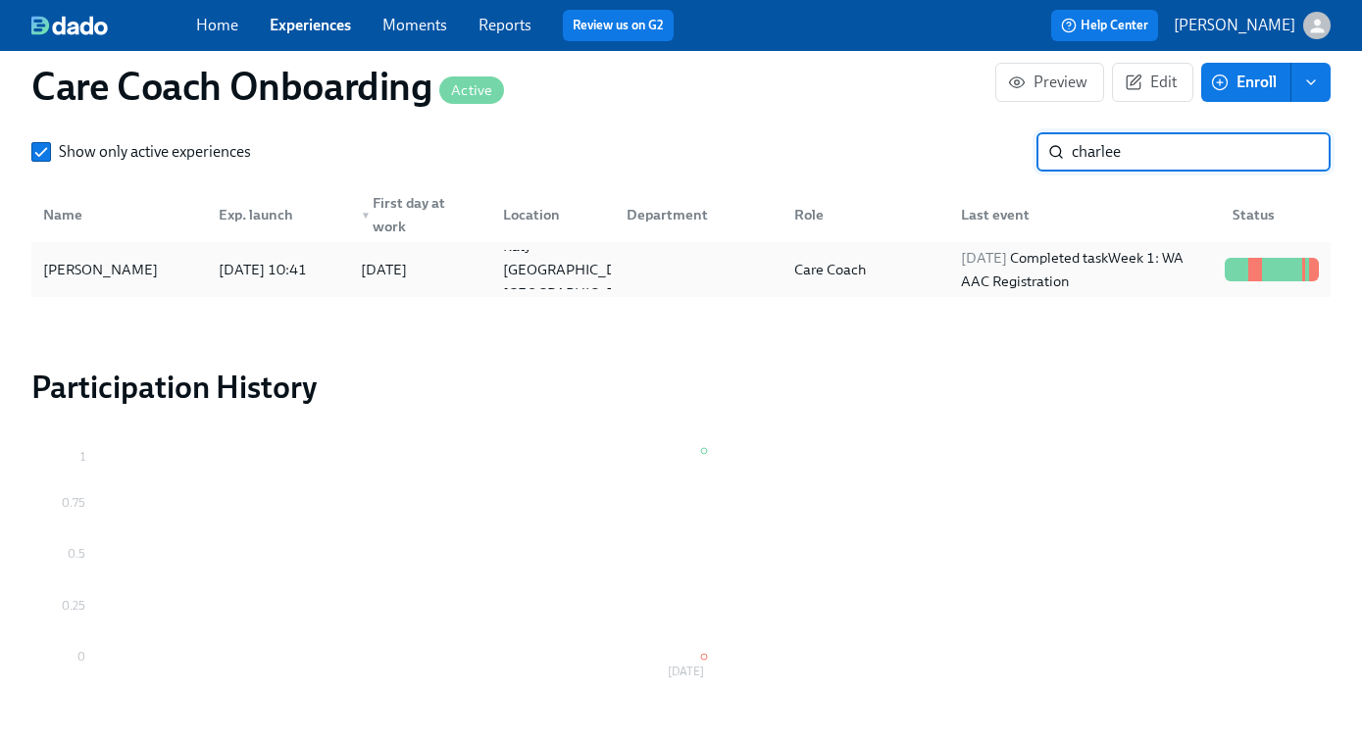
type input "charlee"
click at [1040, 277] on div "2025/09/19 Completed task Week 1: WA AAC Registration" at bounding box center [1085, 269] width 264 height 47
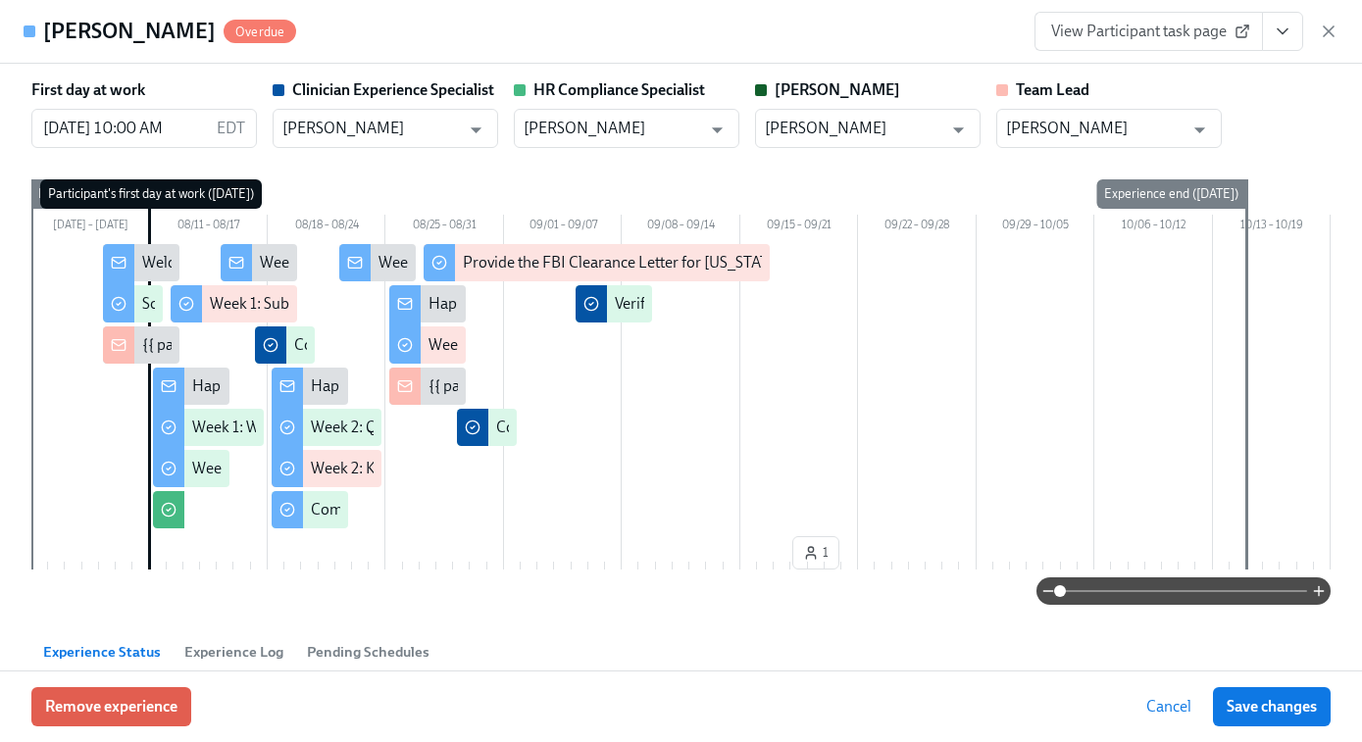
click at [1163, 31] on span "View Participant task page" at bounding box center [1148, 32] width 195 height 20
click at [1335, 33] on icon "button" at bounding box center [1329, 32] width 20 height 20
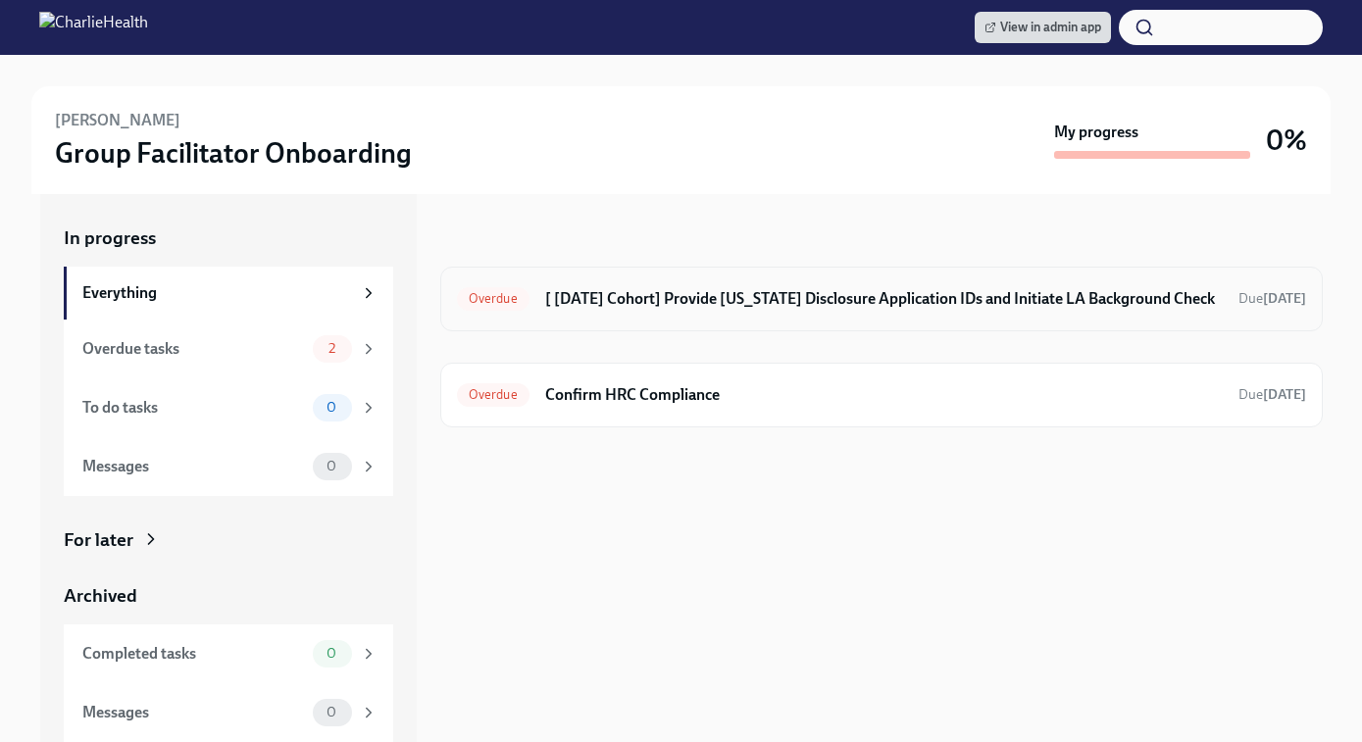
click at [979, 289] on h6 "[ [DATE] Cohort] Provide [US_STATE] Disclosure Application IDs and Initiate LA …" at bounding box center [884, 299] width 678 height 22
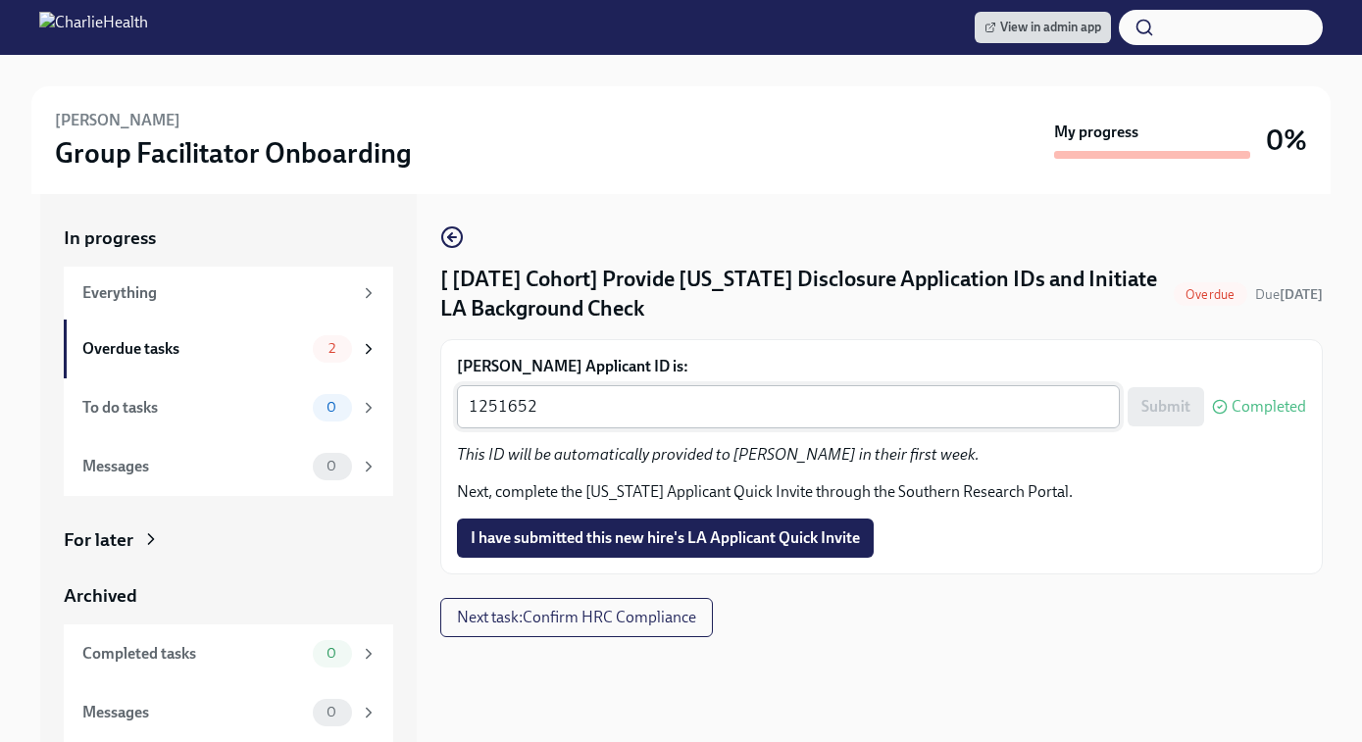
click at [541, 401] on textarea "1251652" at bounding box center [788, 407] width 639 height 24
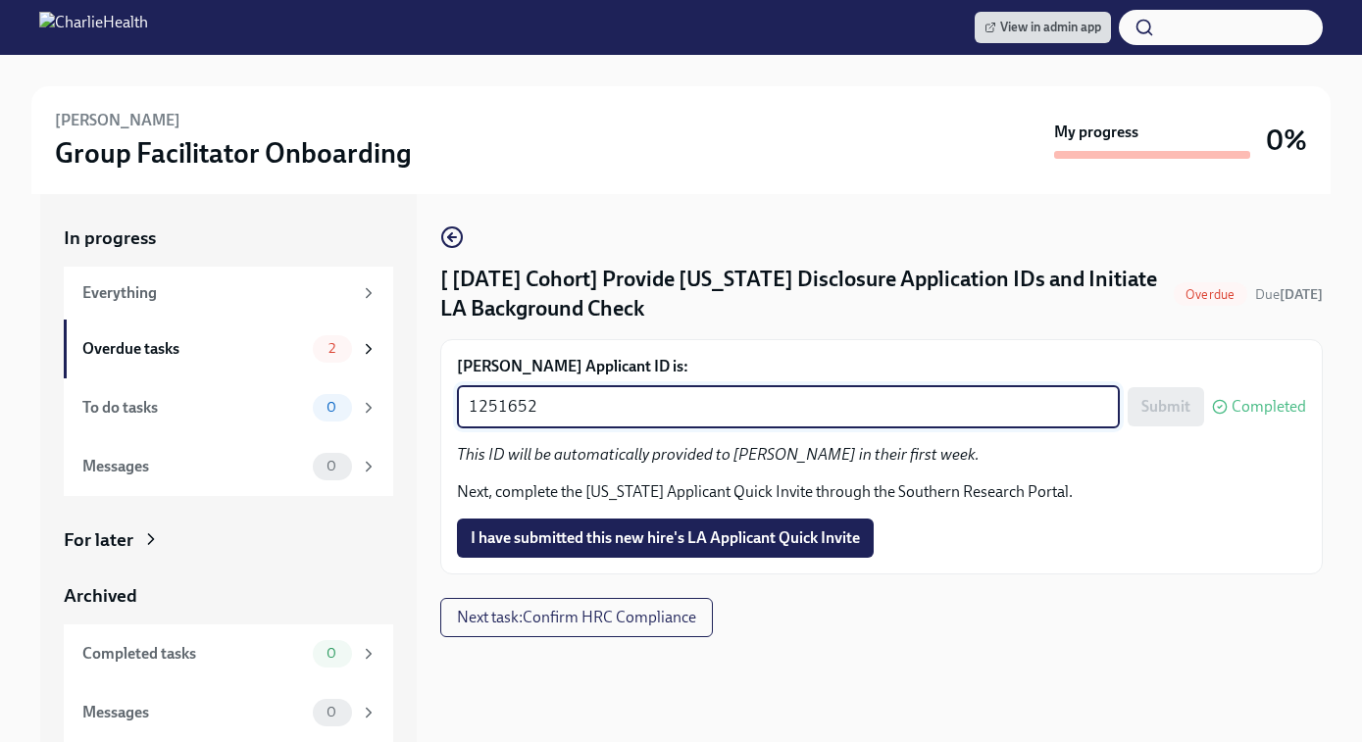
click at [541, 401] on textarea "1251652" at bounding box center [788, 407] width 639 height 24
click at [454, 236] on icon "button" at bounding box center [452, 238] width 24 height 24
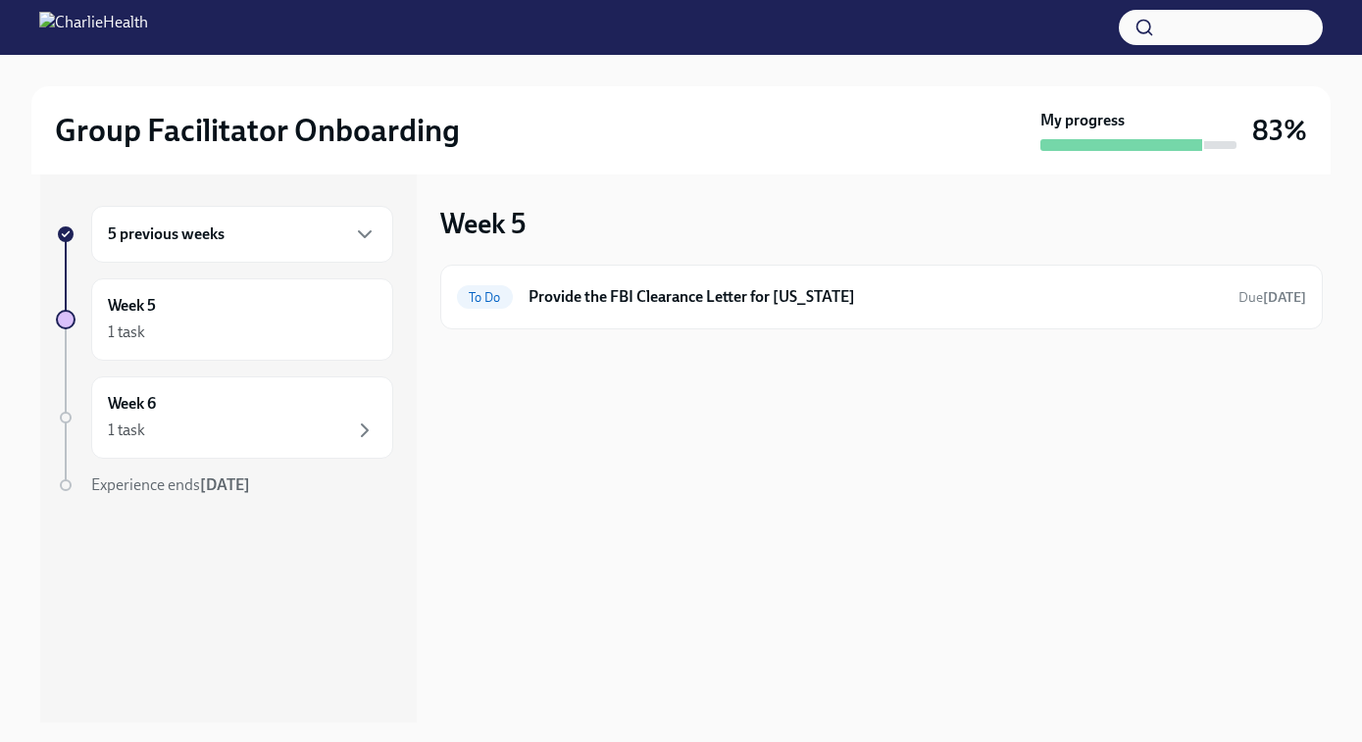
click at [243, 215] on div "5 previous weeks" at bounding box center [242, 234] width 302 height 57
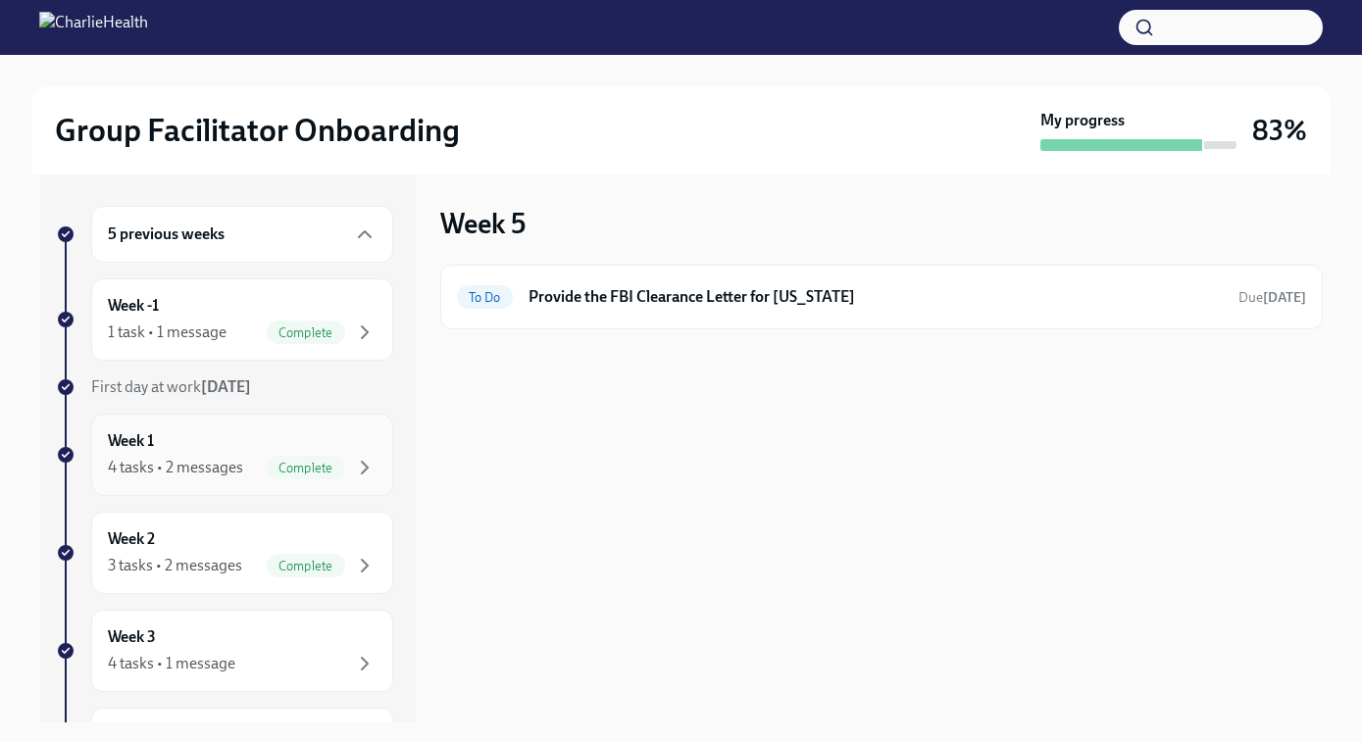
click at [217, 451] on div "Week 1 4 tasks • 2 messages Complete" at bounding box center [242, 455] width 269 height 49
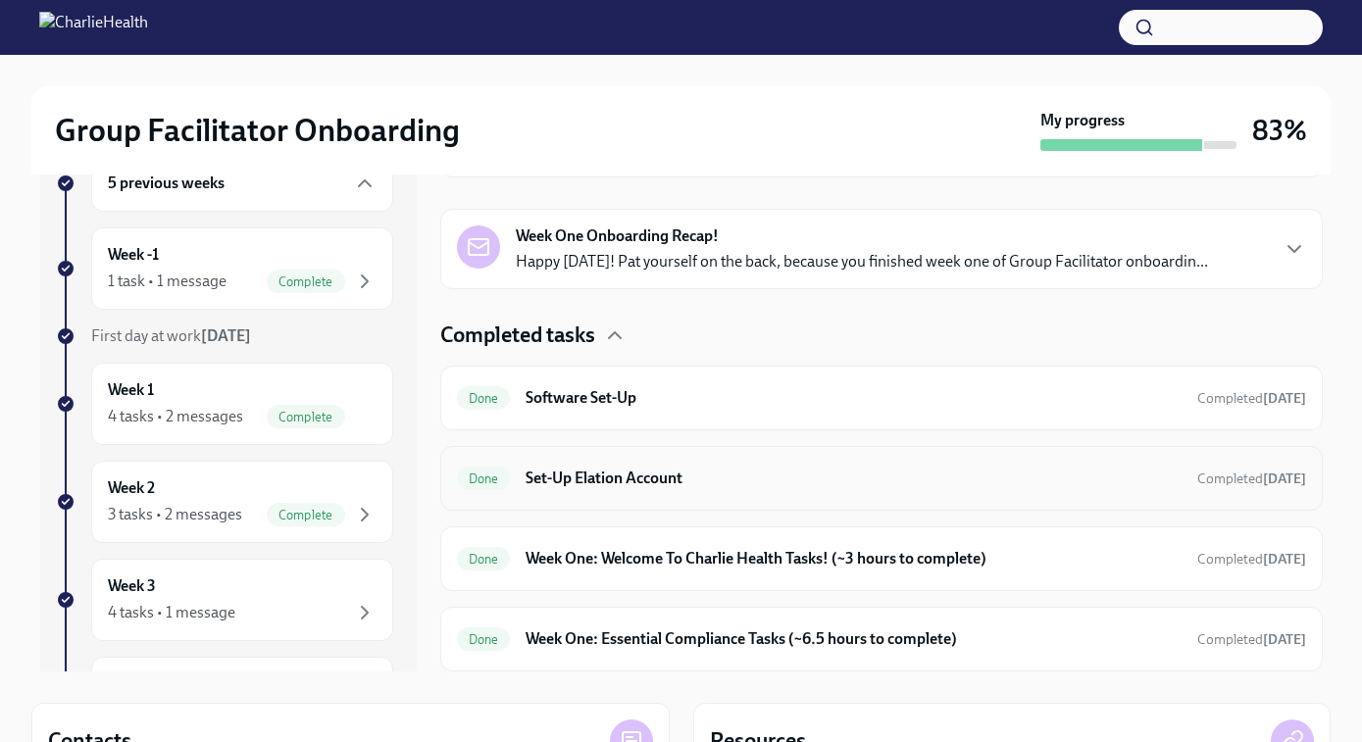
scroll to position [109, 0]
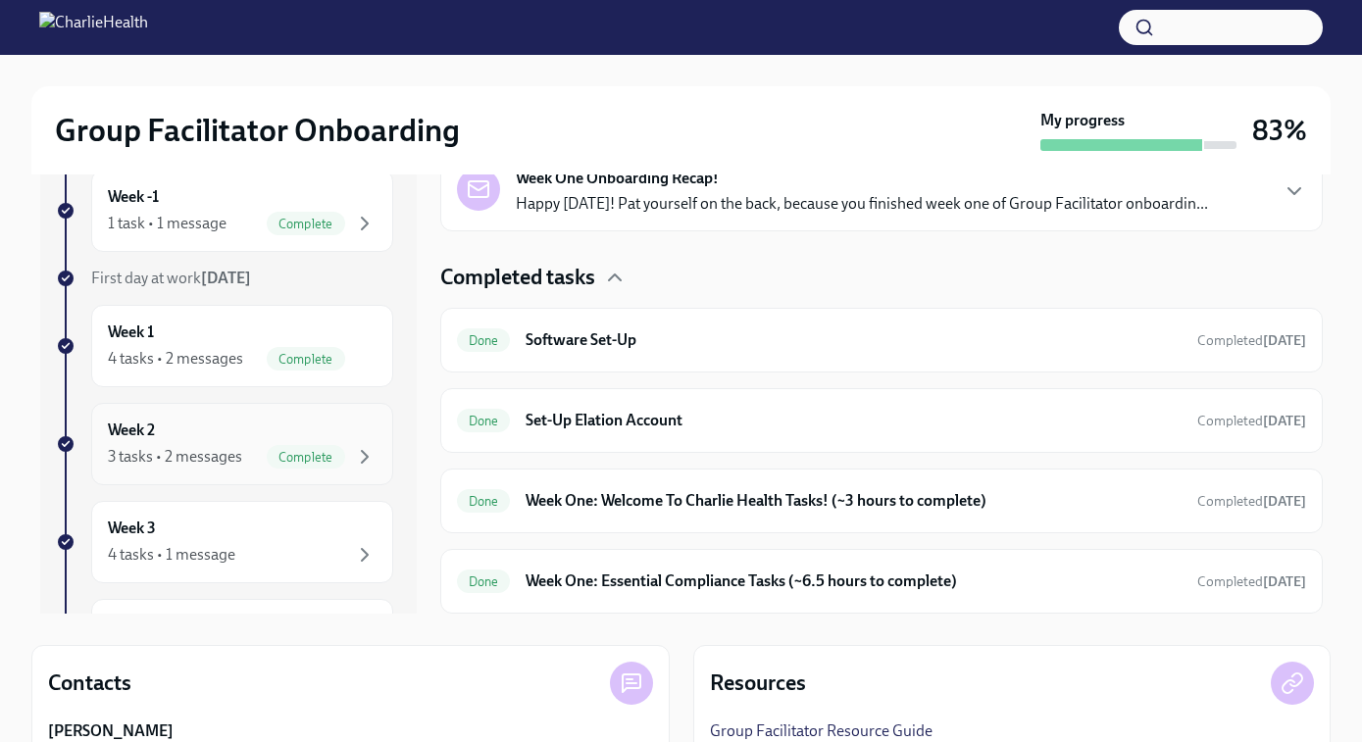
click at [193, 460] on div "3 tasks • 2 messages" at bounding box center [175, 457] width 134 height 22
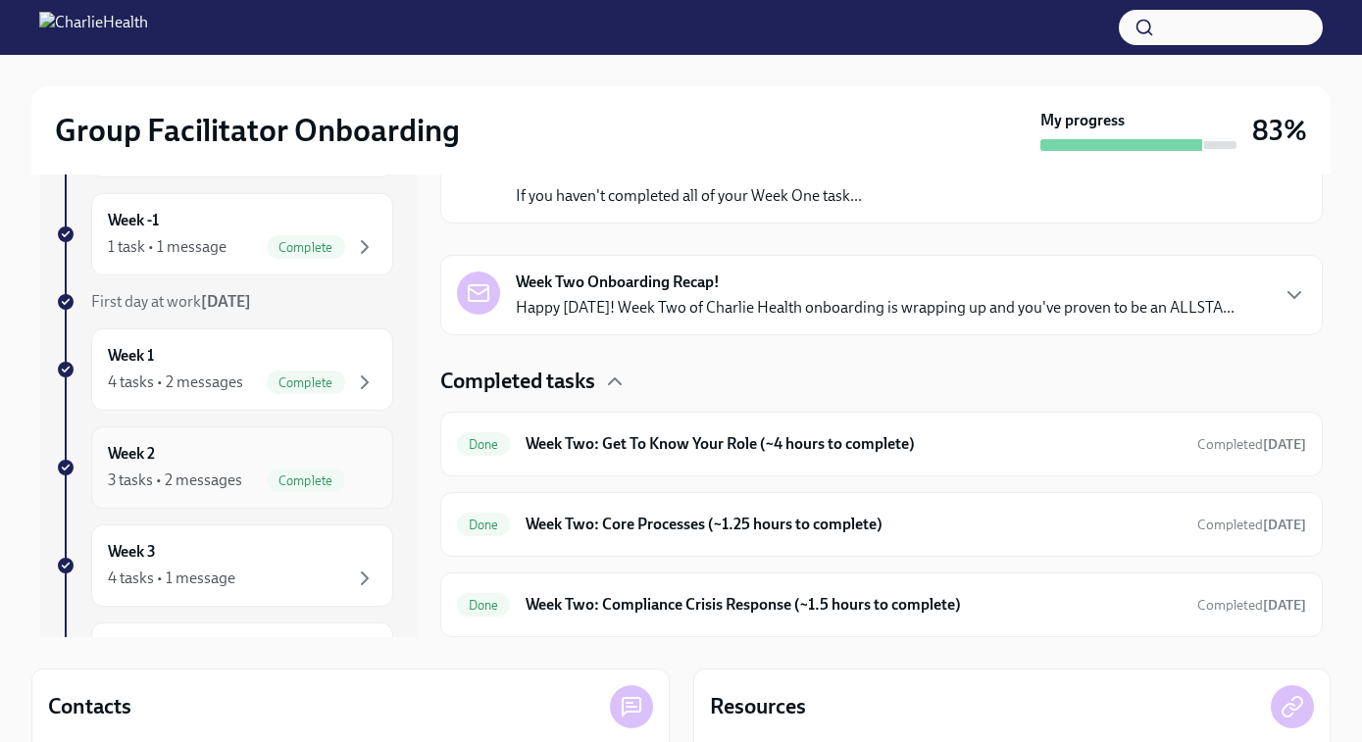
scroll to position [75, 0]
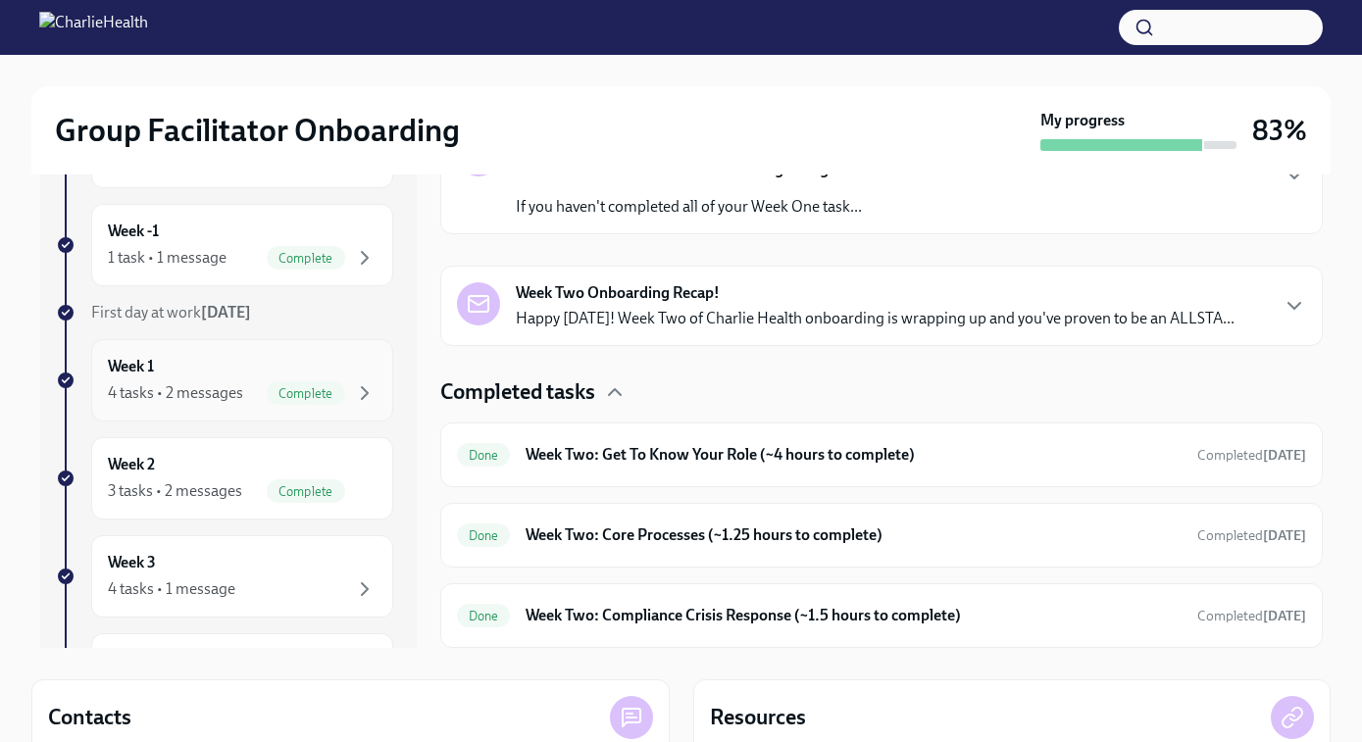
click at [221, 380] on div "Week 1 4 tasks • 2 messages Complete" at bounding box center [242, 380] width 269 height 49
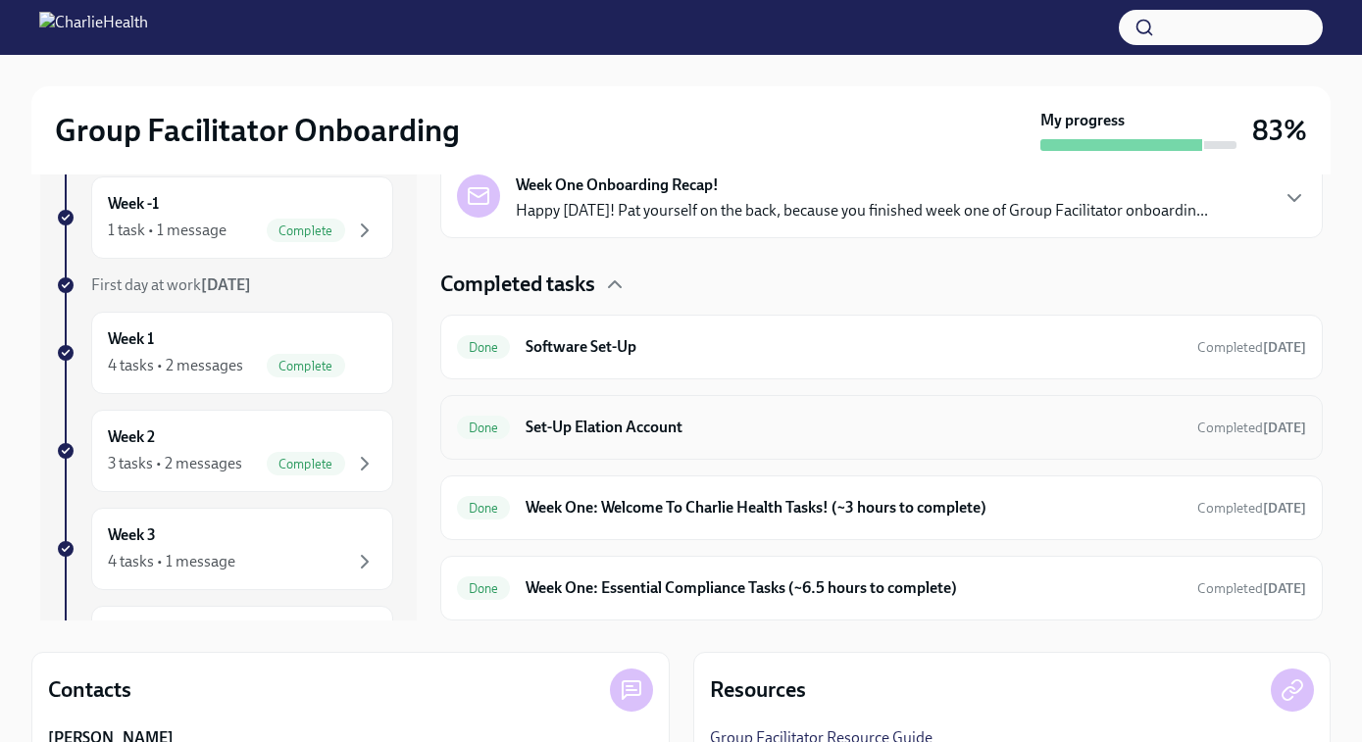
scroll to position [105, 0]
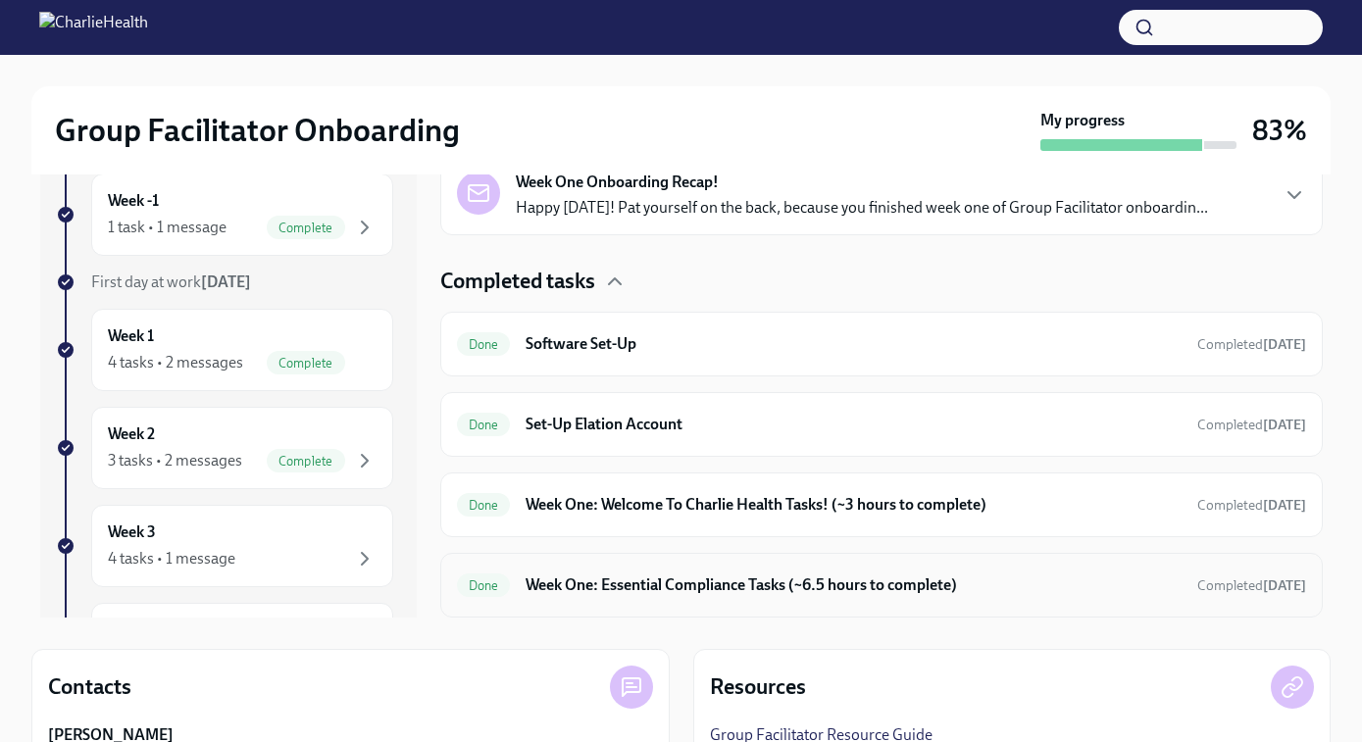
click at [682, 595] on h6 "Week One: Essential Compliance Tasks (~6.5 hours to complete)" at bounding box center [853, 586] width 655 height 22
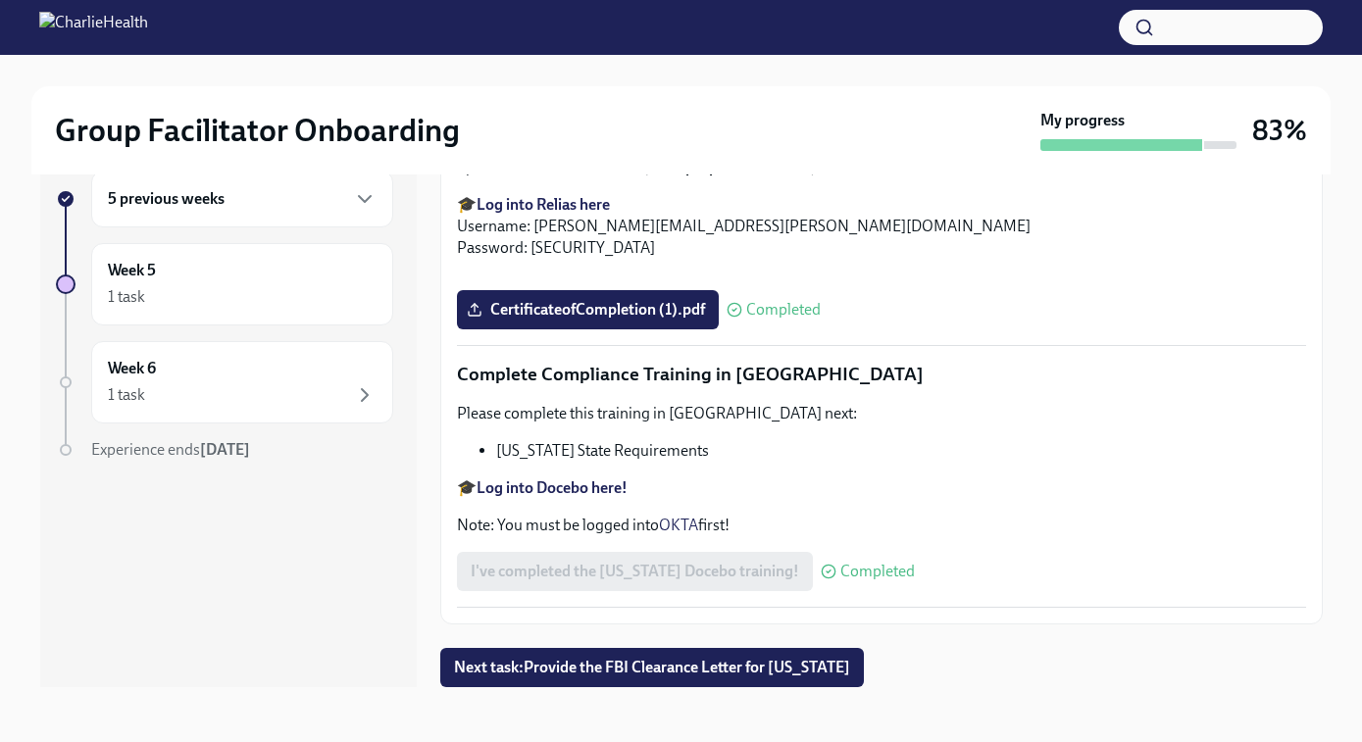
scroll to position [4418, 0]
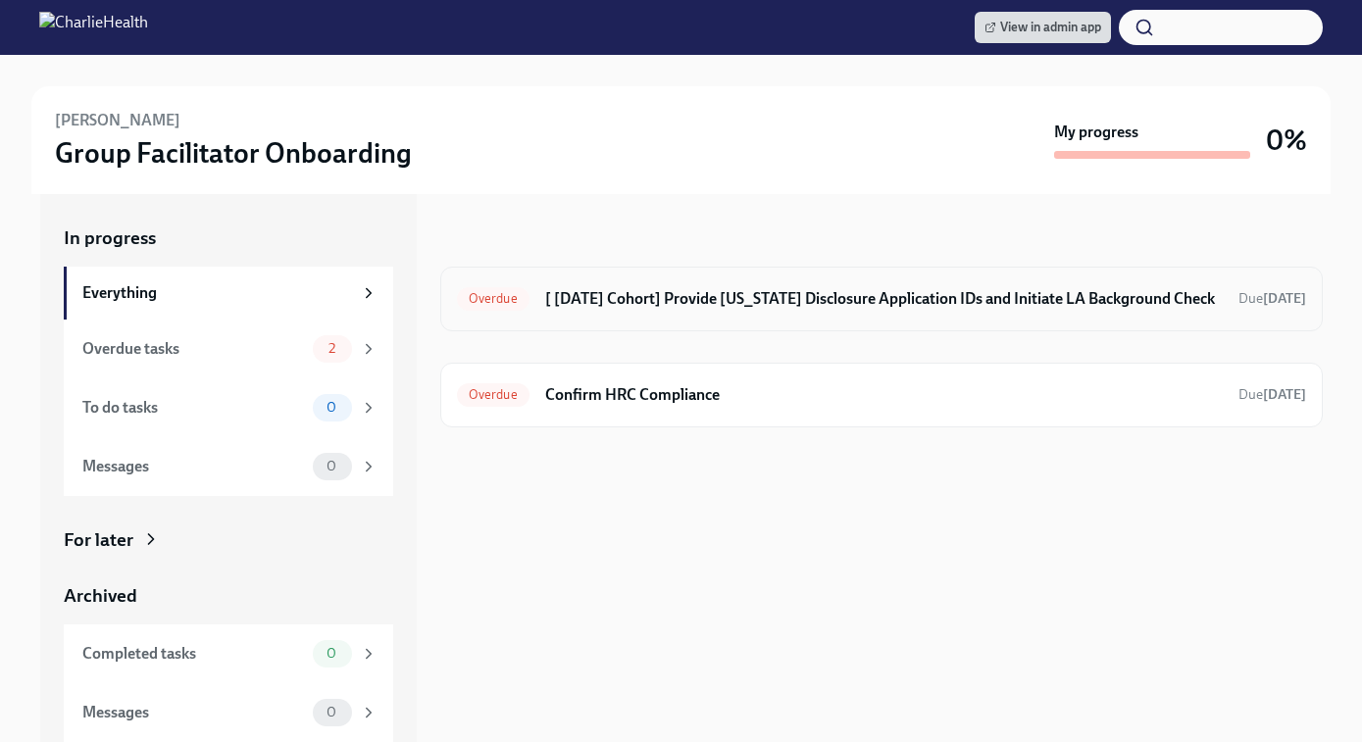
click at [973, 304] on h6 "[ Aug 18th Cohort] Provide Utah Disclosure Application IDs and Initiate LA Back…" at bounding box center [884, 299] width 678 height 22
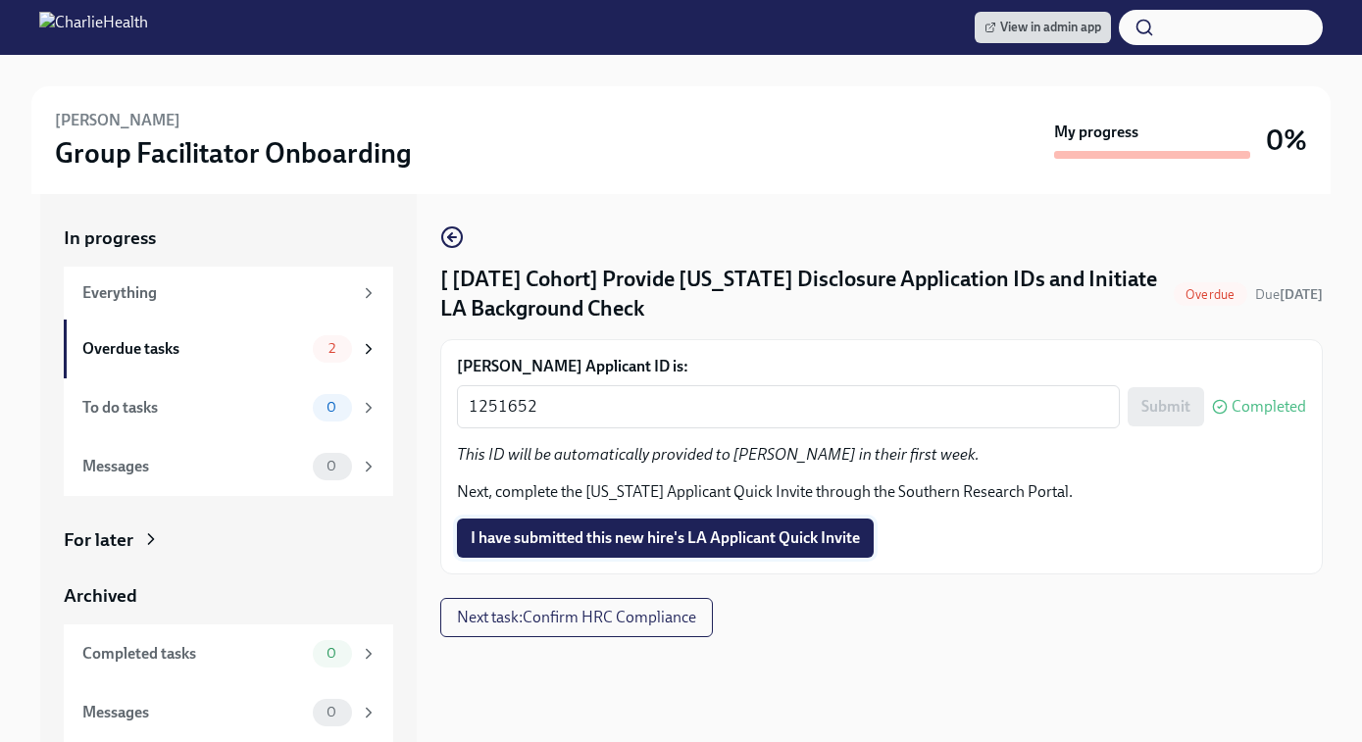
click at [712, 546] on span "I have submitted this new hire's LA Applicant Quick Invite" at bounding box center [665, 539] width 389 height 20
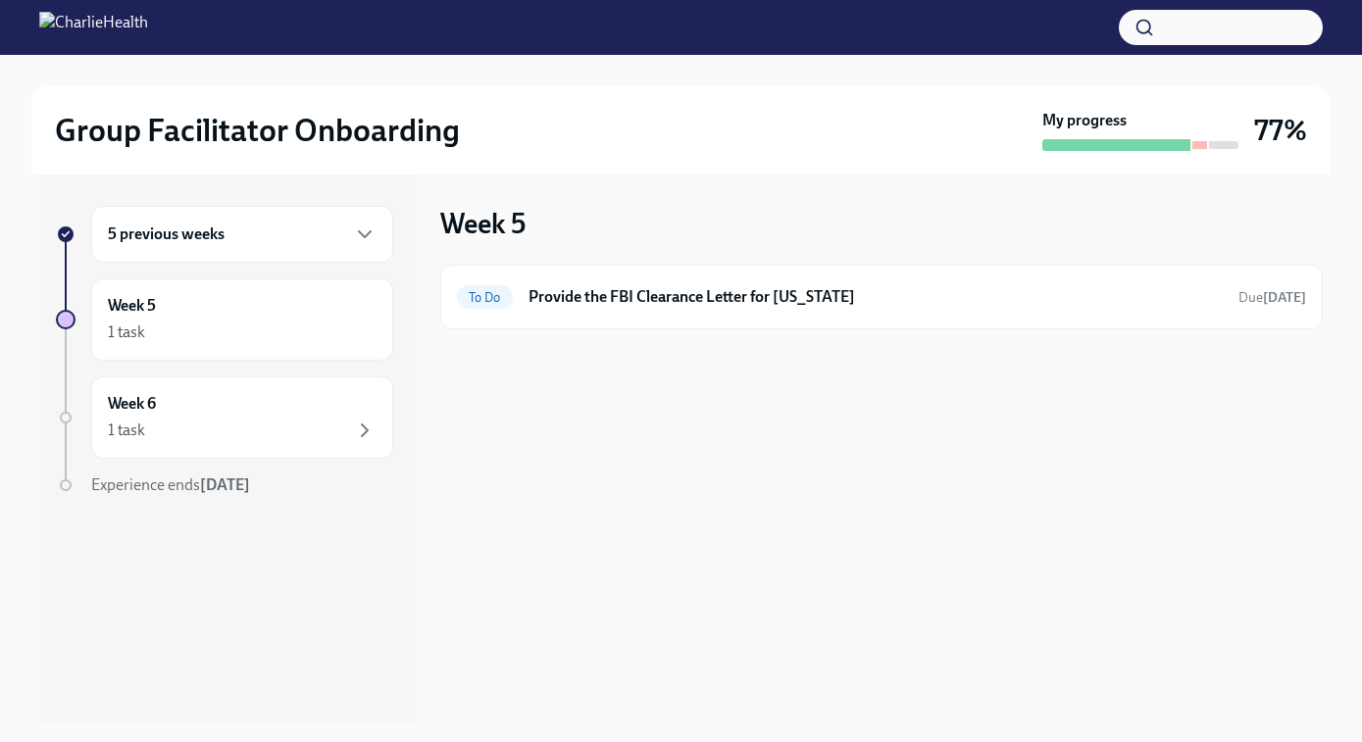
click at [196, 239] on h6 "5 previous weeks" at bounding box center [166, 235] width 117 height 22
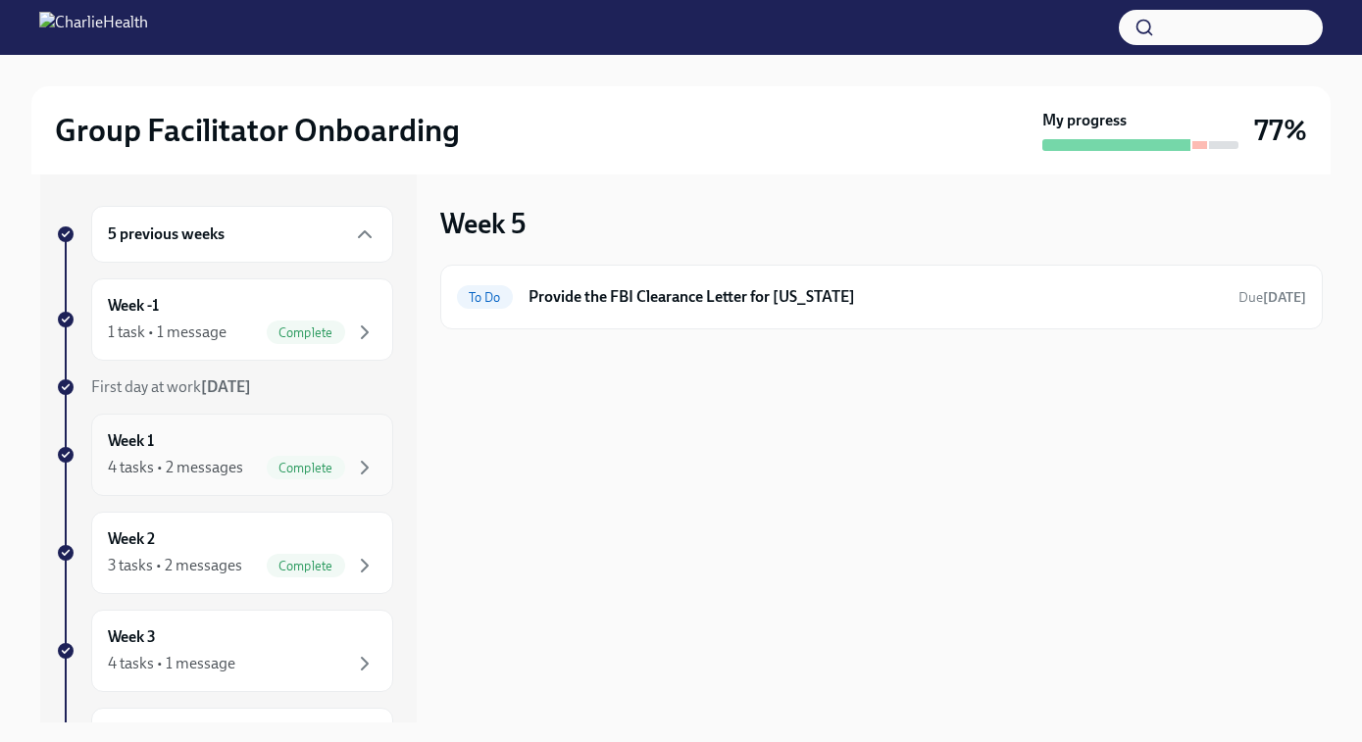
click at [196, 464] on div "4 tasks • 2 messages" at bounding box center [175, 468] width 135 height 22
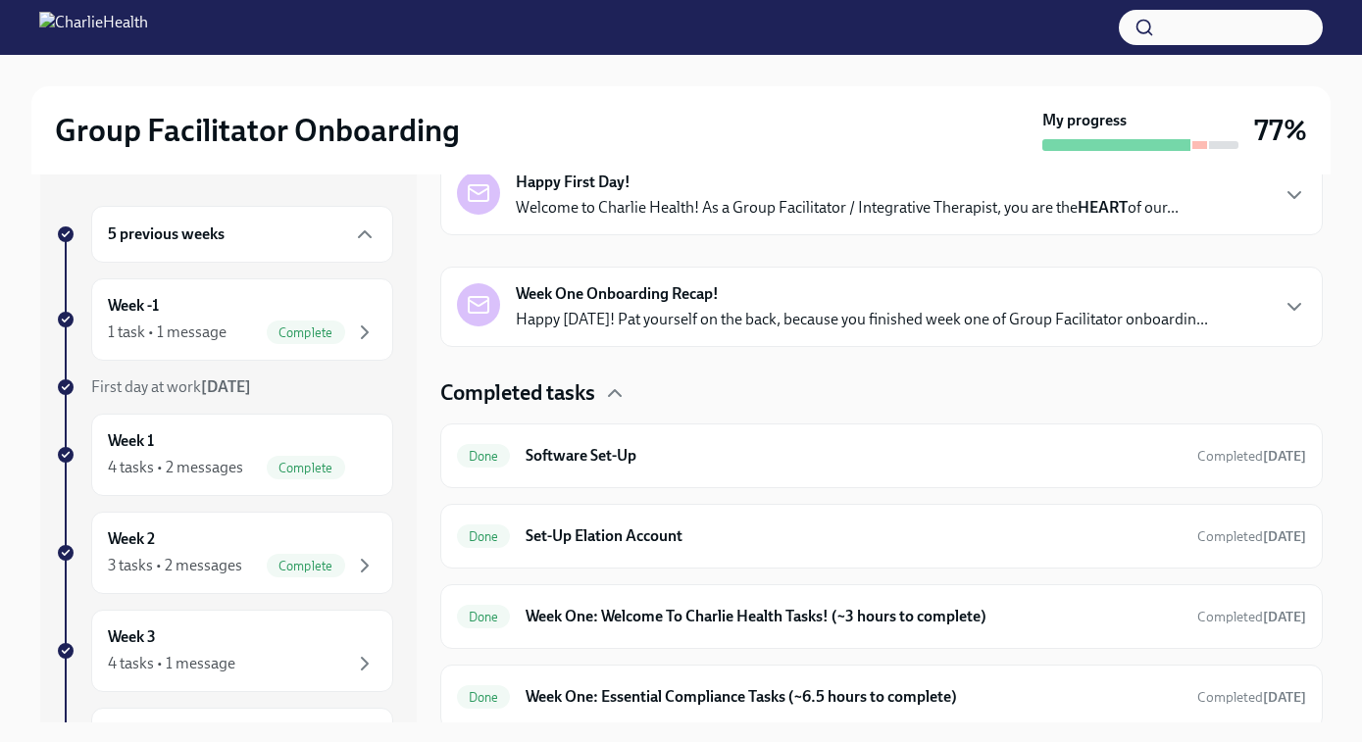
scroll to position [350, 0]
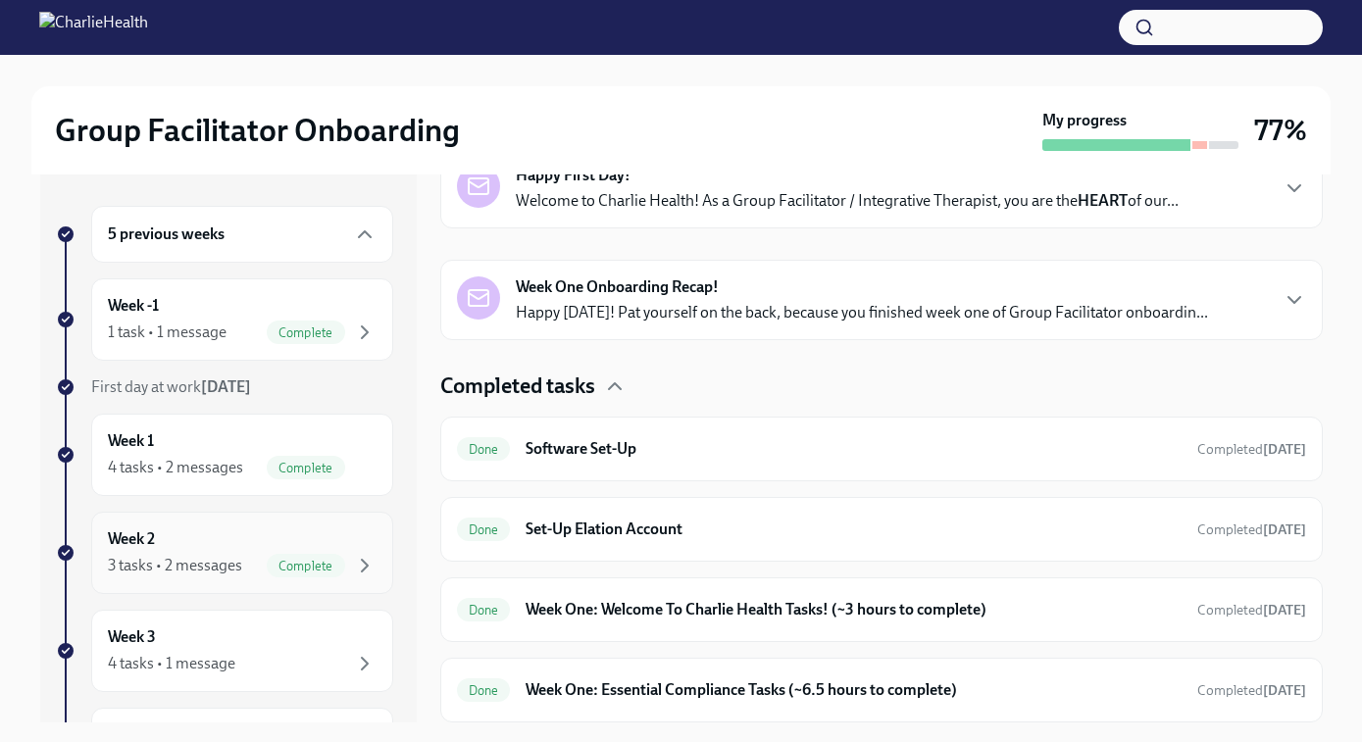
click at [181, 537] on div "Week 2 3 tasks • 2 messages Complete" at bounding box center [242, 553] width 269 height 49
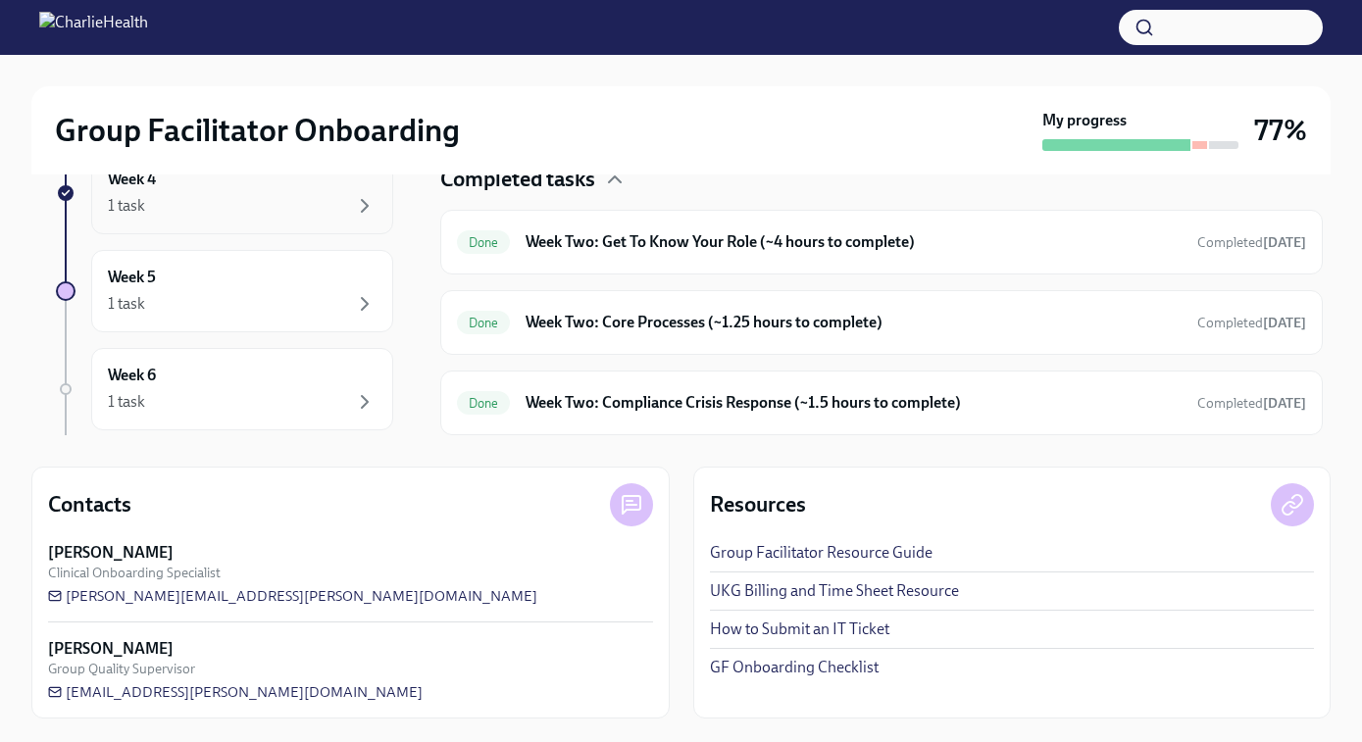
scroll to position [199, 0]
click at [219, 261] on div "Week 4 1 task" at bounding box center [242, 262] width 269 height 49
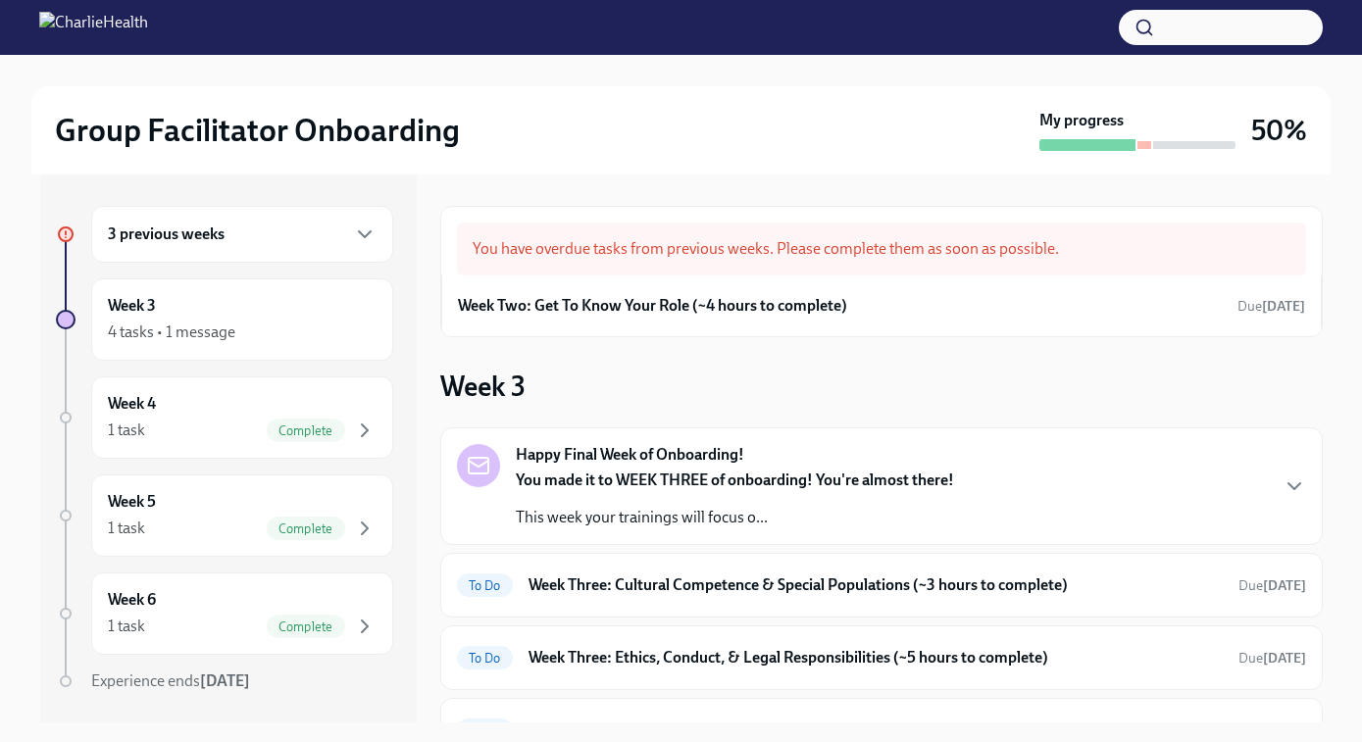
click at [203, 250] on div "3 previous weeks" at bounding box center [242, 234] width 302 height 57
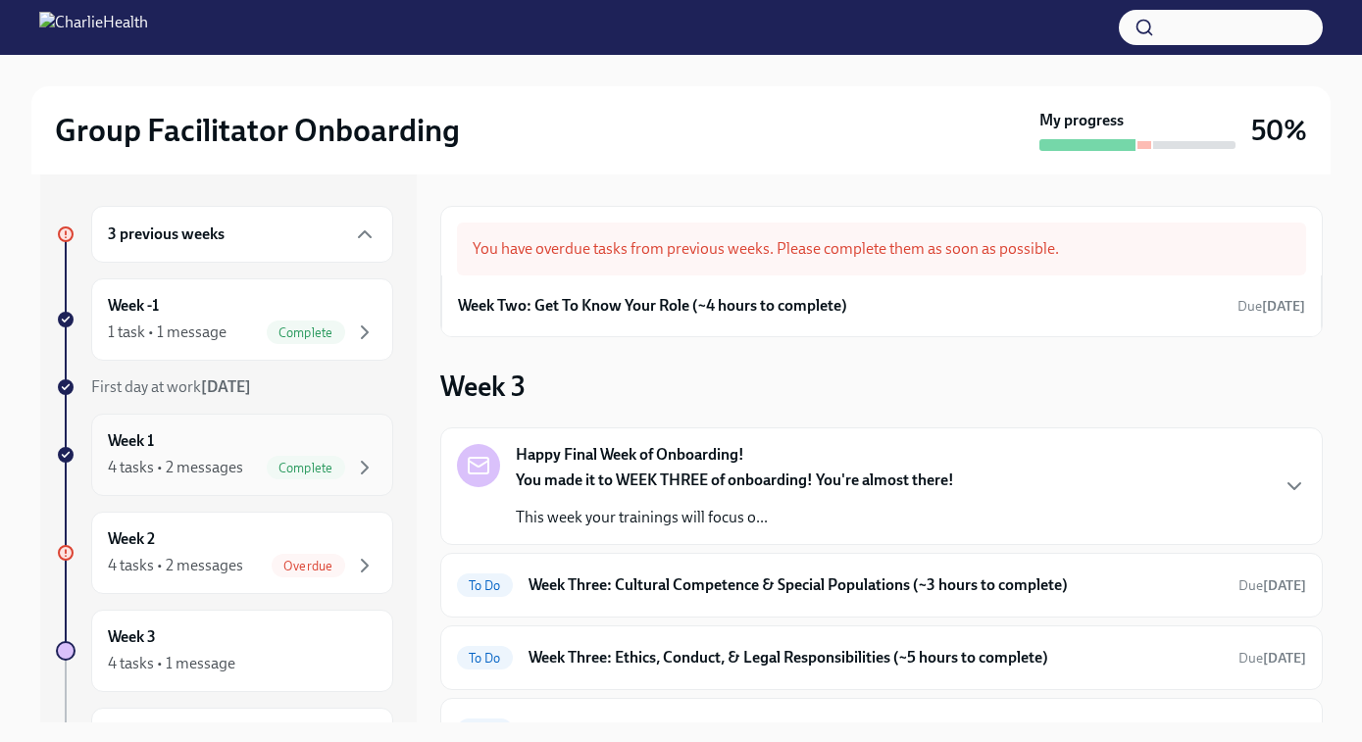
click at [178, 455] on div "Week 1 4 tasks • 2 messages Complete" at bounding box center [242, 455] width 269 height 49
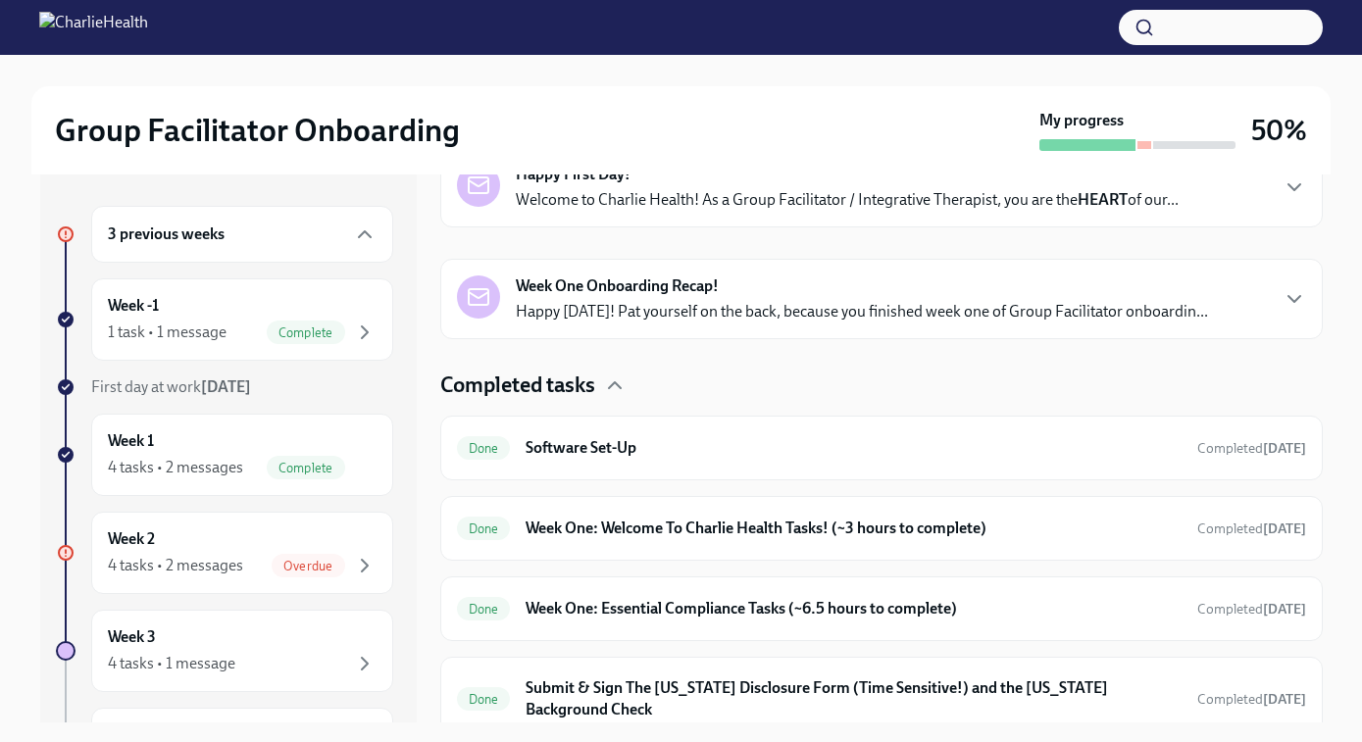
scroll to position [370, 0]
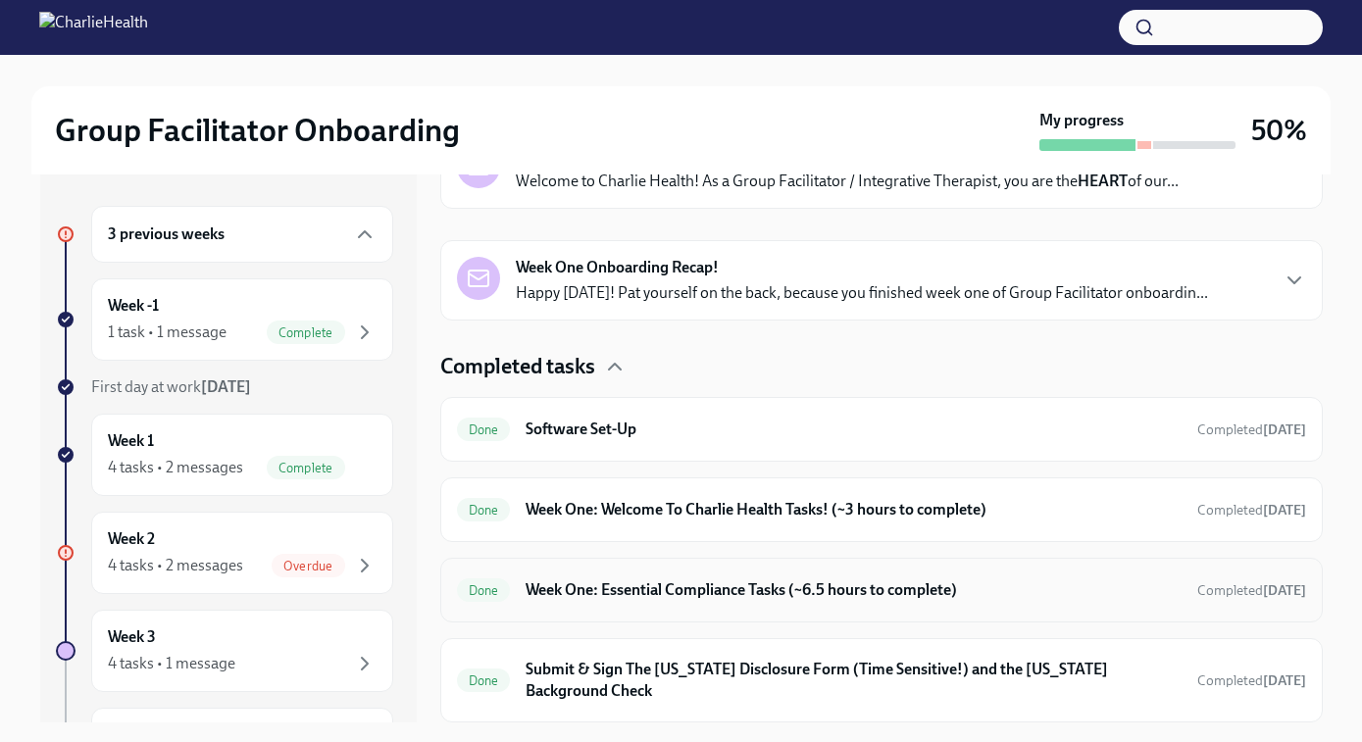
click at [638, 586] on h6 "Week One: Essential Compliance Tasks (~6.5 hours to complete)" at bounding box center [853, 591] width 655 height 22
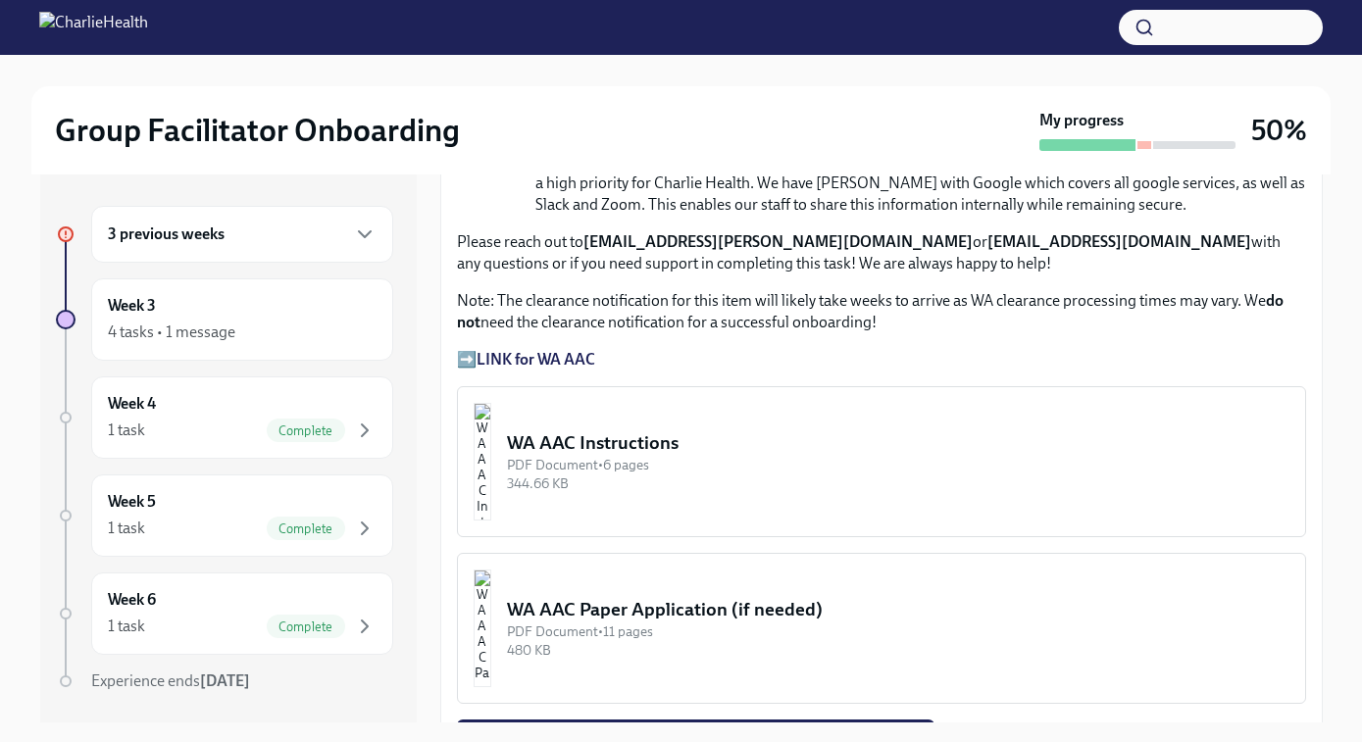
scroll to position [1431, 0]
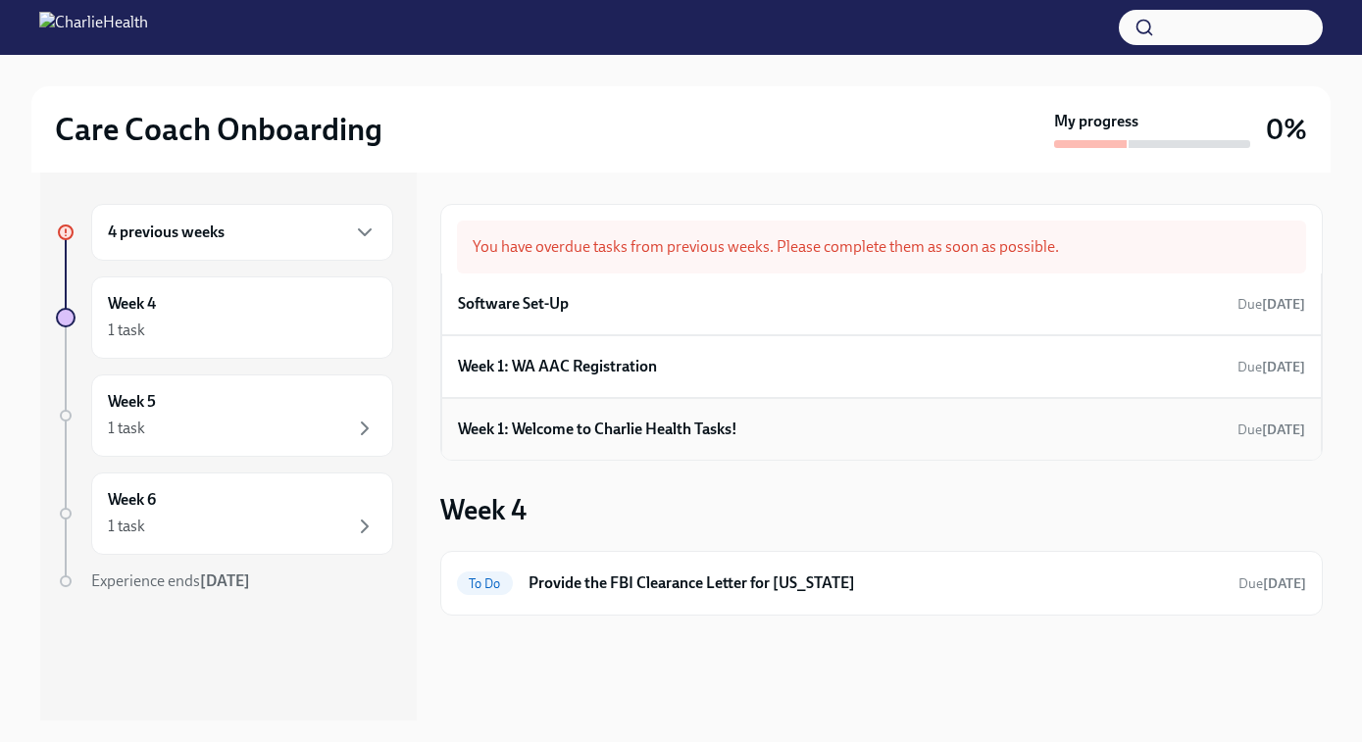
click at [637, 432] on h6 "Week 1: Welcome to Charlie Health Tasks!" at bounding box center [598, 430] width 280 height 22
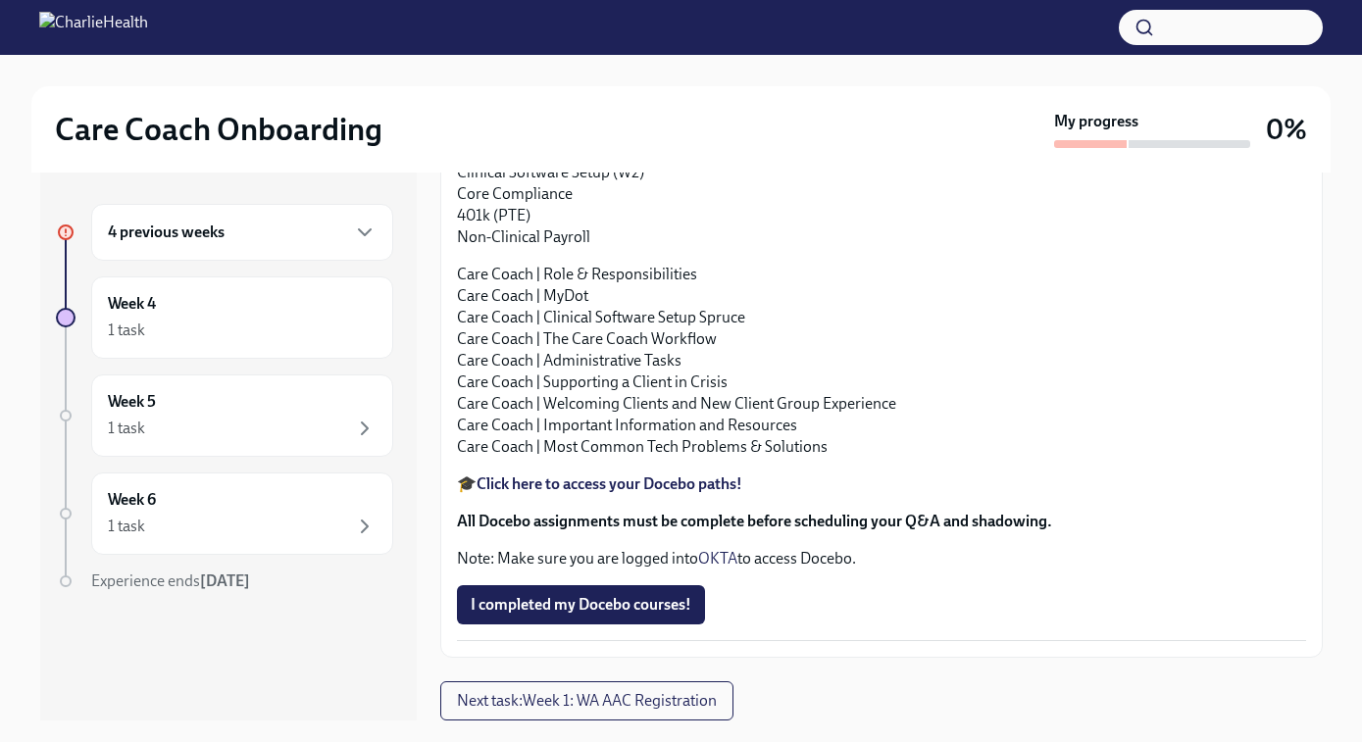
scroll to position [2453, 0]
click at [582, 612] on span "I completed my Docebo courses!" at bounding box center [581, 605] width 221 height 20
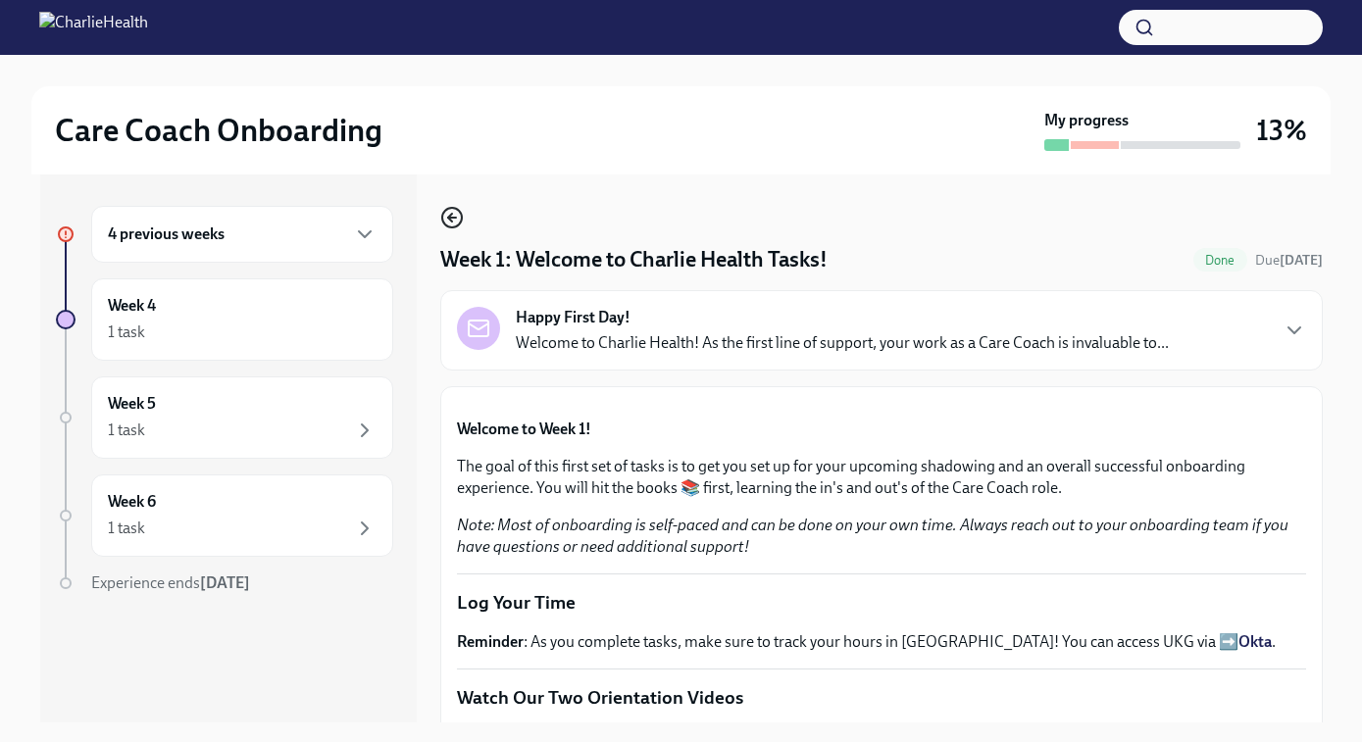
click at [447, 216] on icon "button" at bounding box center [452, 218] width 24 height 24
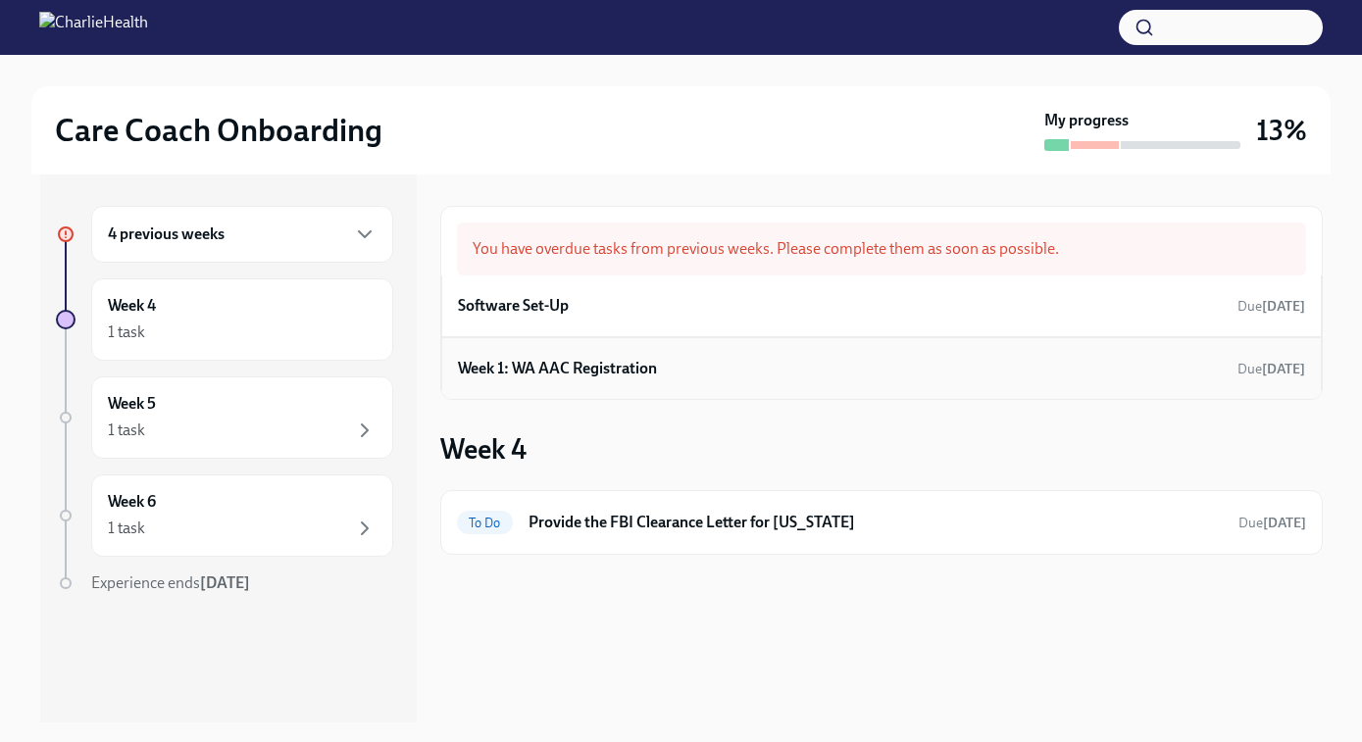
click at [625, 366] on h6 "Week 1: WA AAC Registration" at bounding box center [557, 369] width 199 height 22
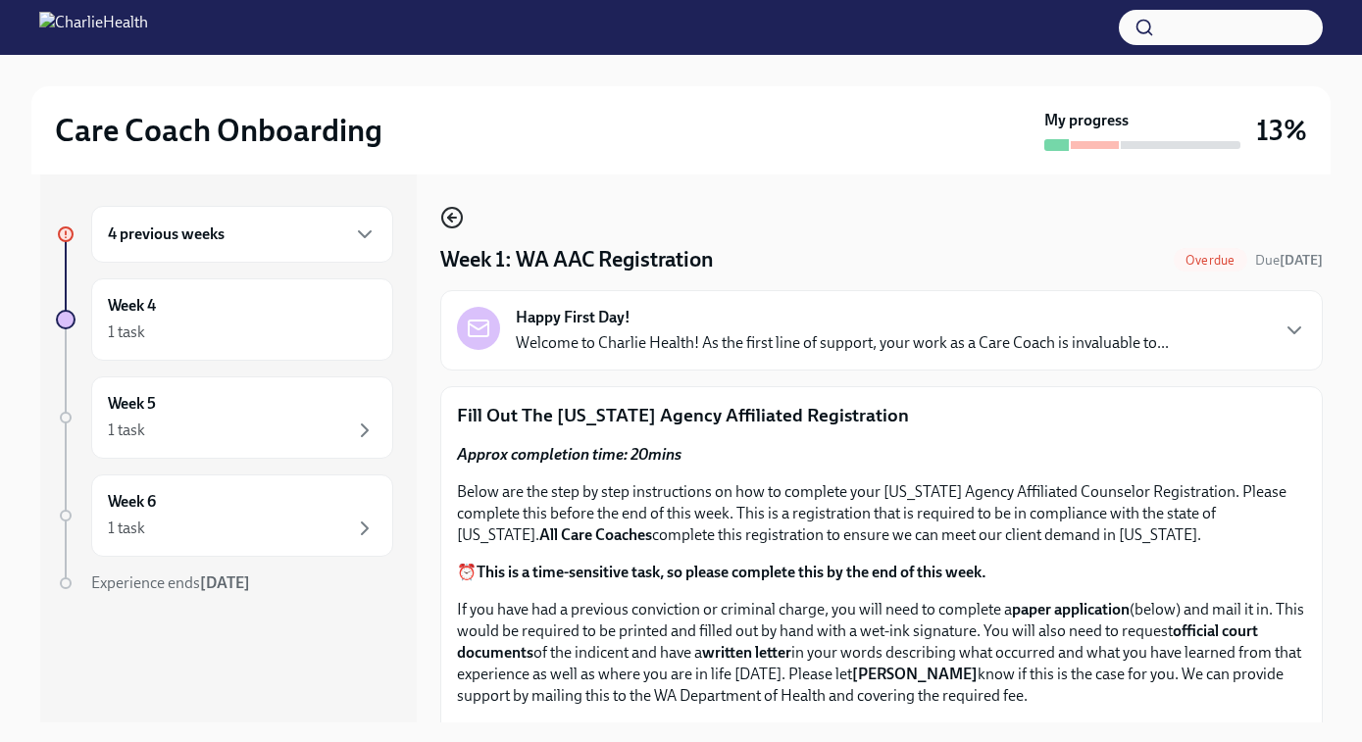
click at [445, 215] on icon "button" at bounding box center [452, 218] width 24 height 24
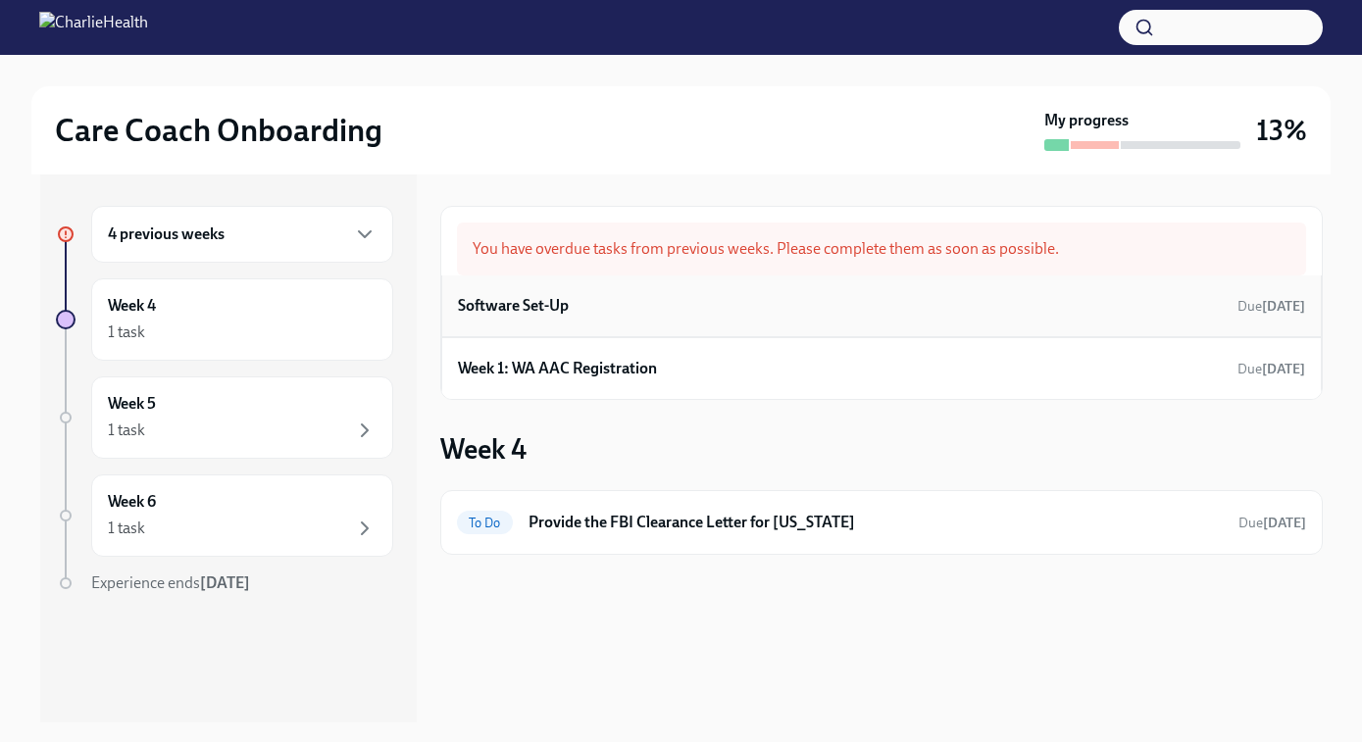
click at [674, 308] on div "Software Set-Up Due Aug 26th" at bounding box center [881, 305] width 847 height 29
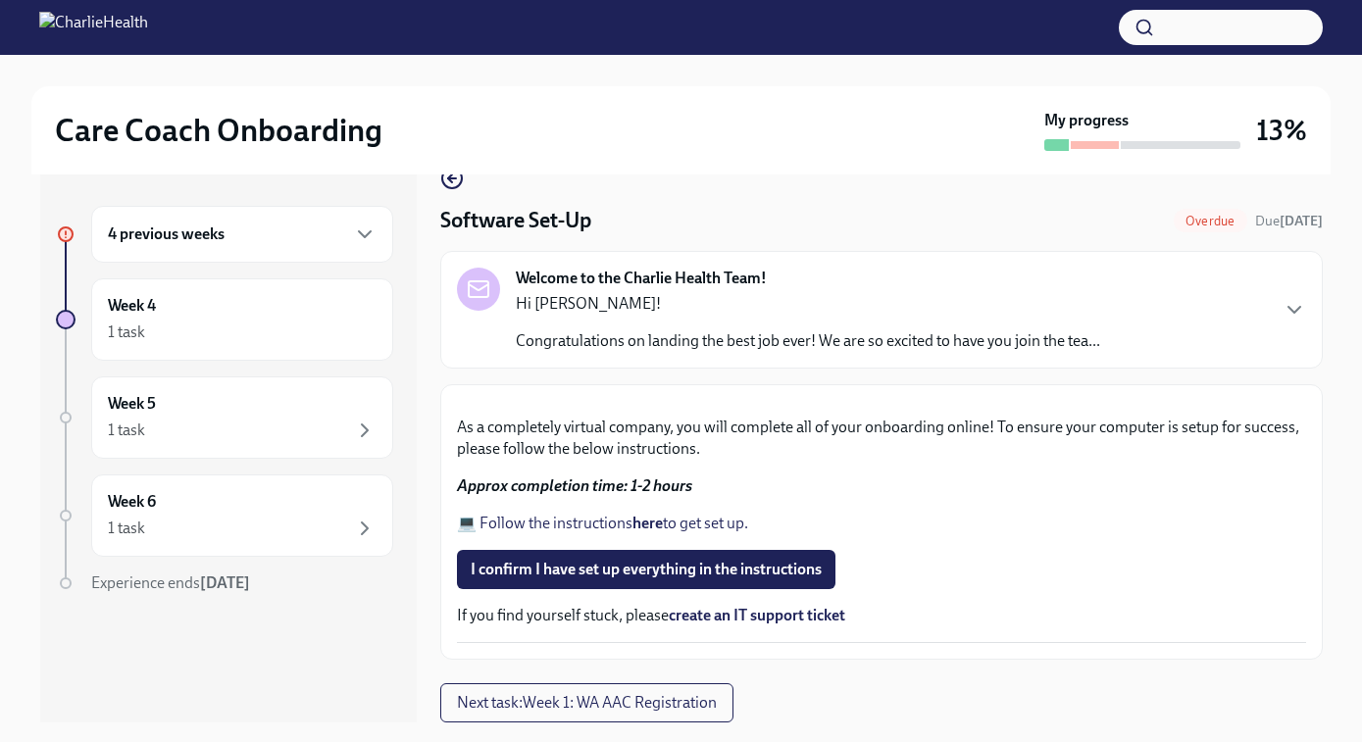
scroll to position [606, 0]
click at [594, 523] on link "💻 Follow the instructions here to get set up." at bounding box center [602, 523] width 291 height 19
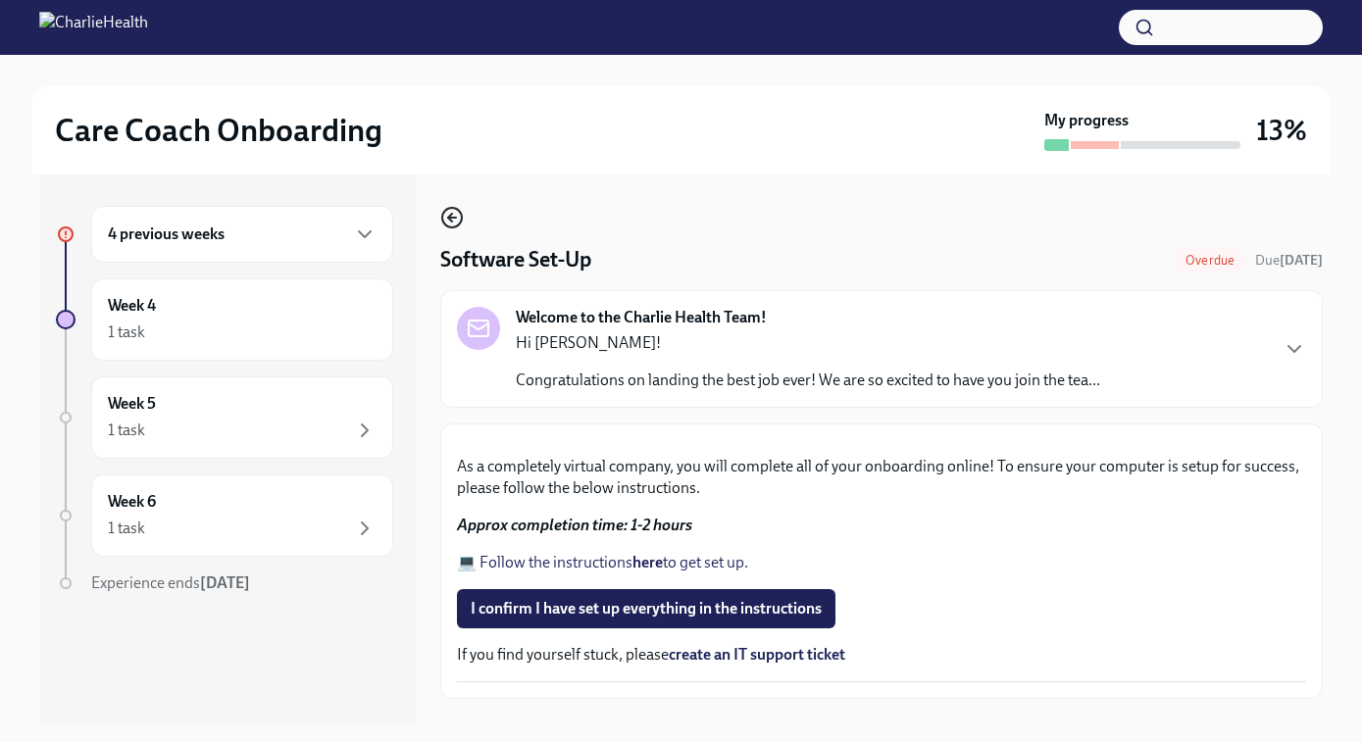
click at [449, 217] on icon "button" at bounding box center [450, 218] width 4 height 8
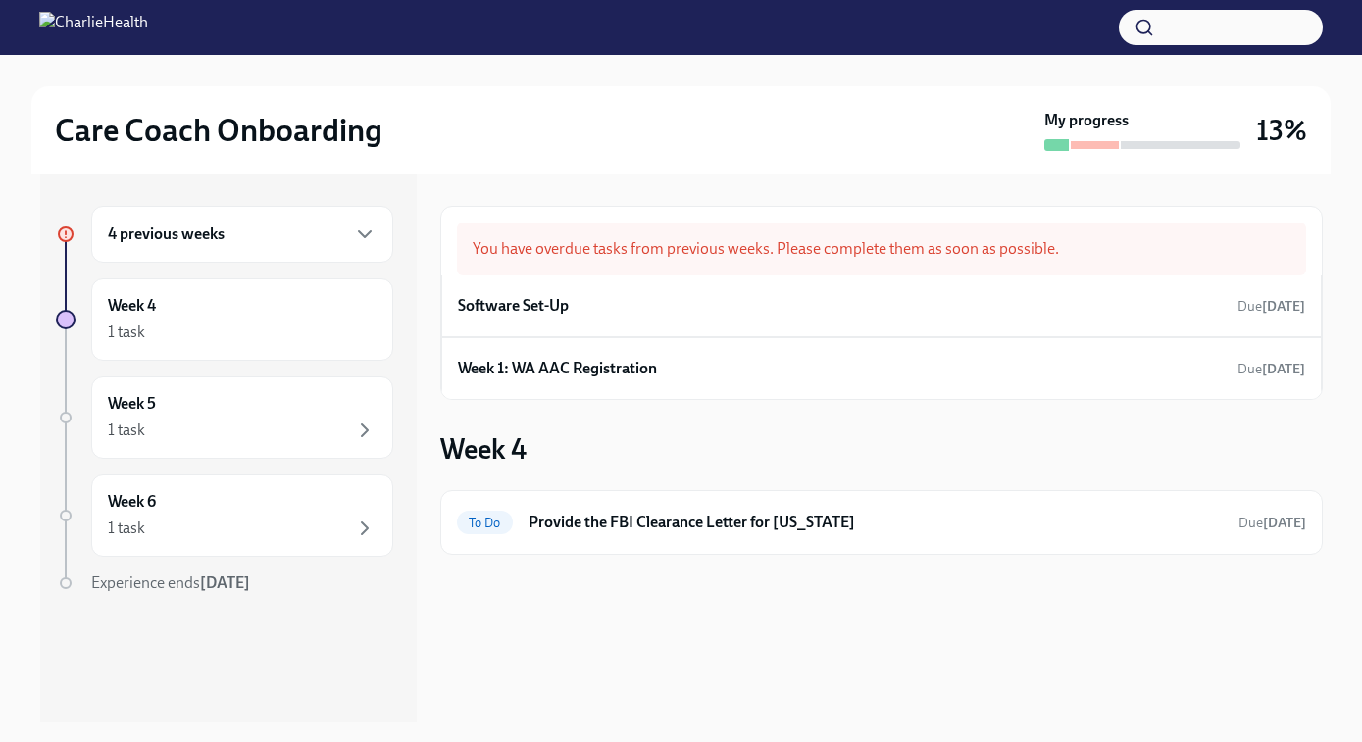
click at [202, 239] on h6 "4 previous weeks" at bounding box center [166, 235] width 117 height 22
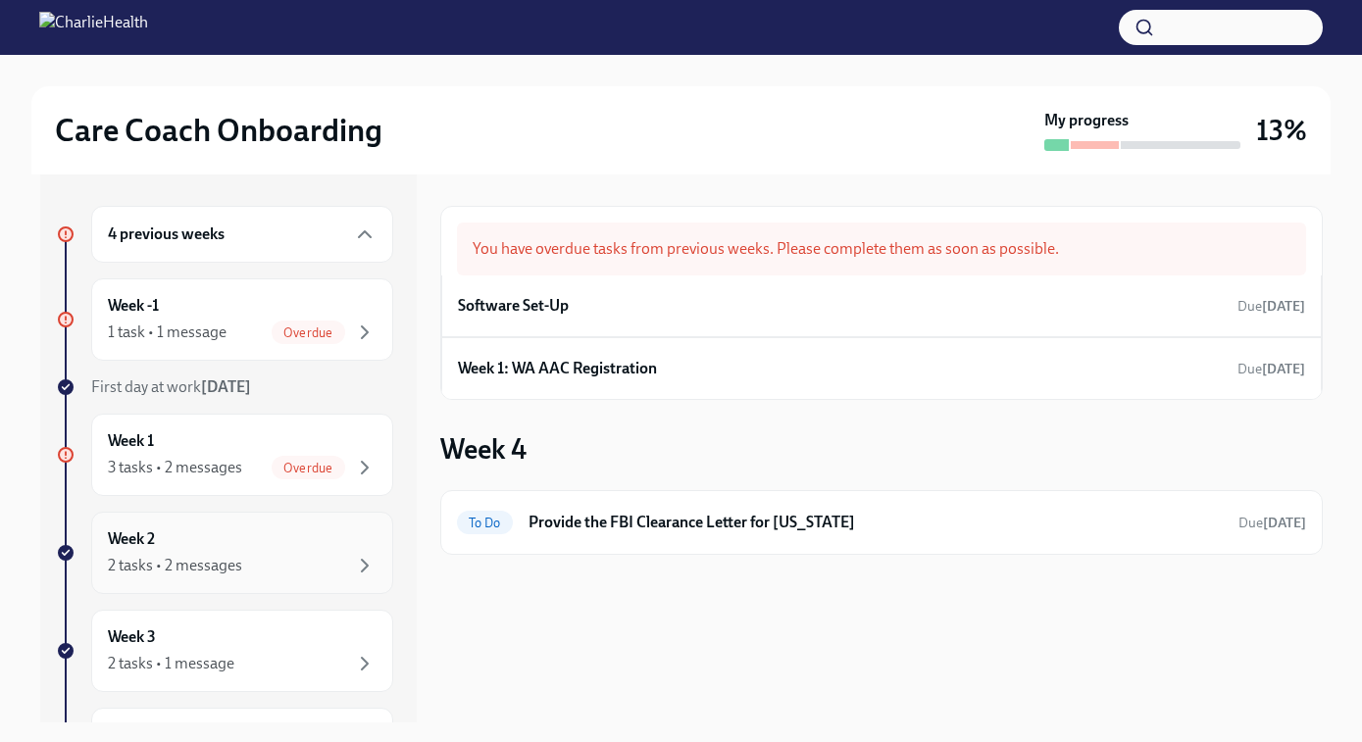
click at [194, 568] on div "2 tasks • 2 messages" at bounding box center [175, 566] width 134 height 22
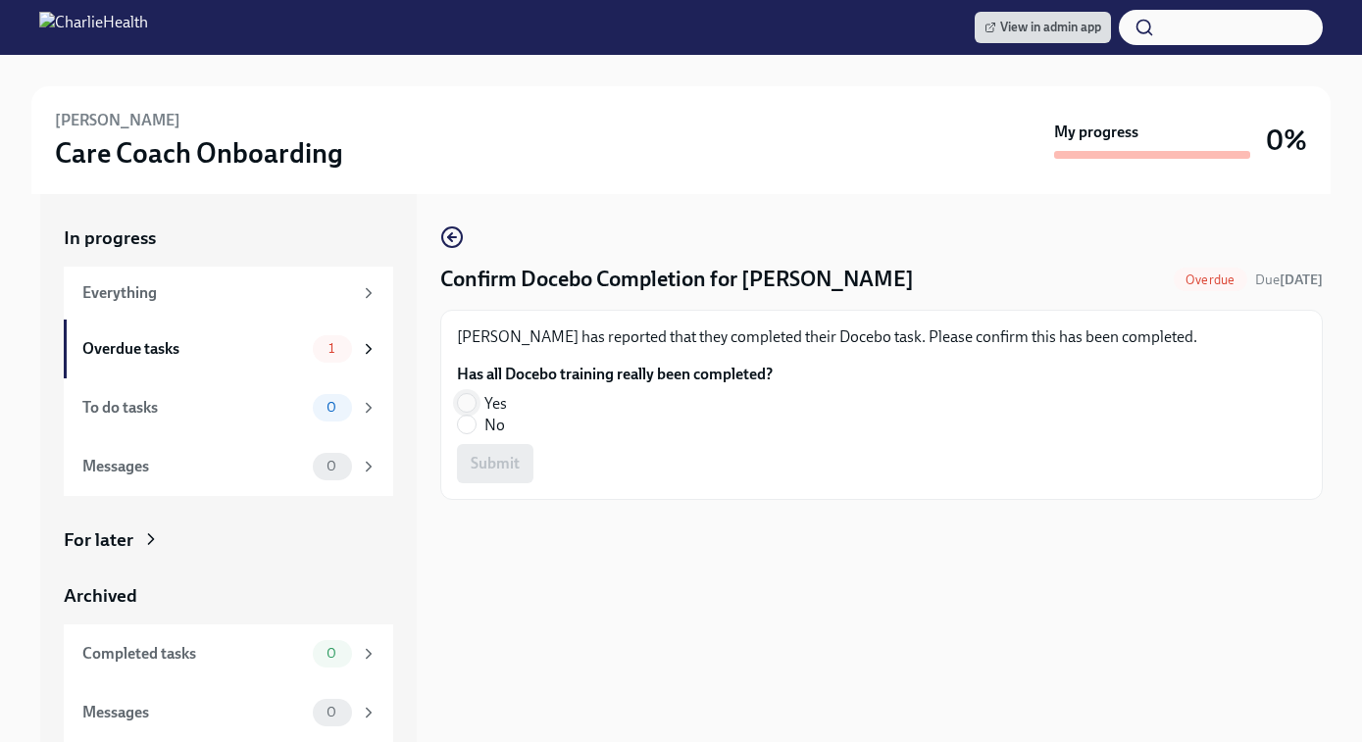
click at [466, 403] on input "Yes" at bounding box center [467, 403] width 18 height 18
radio input "true"
click at [479, 461] on span "Submit" at bounding box center [495, 464] width 49 height 20
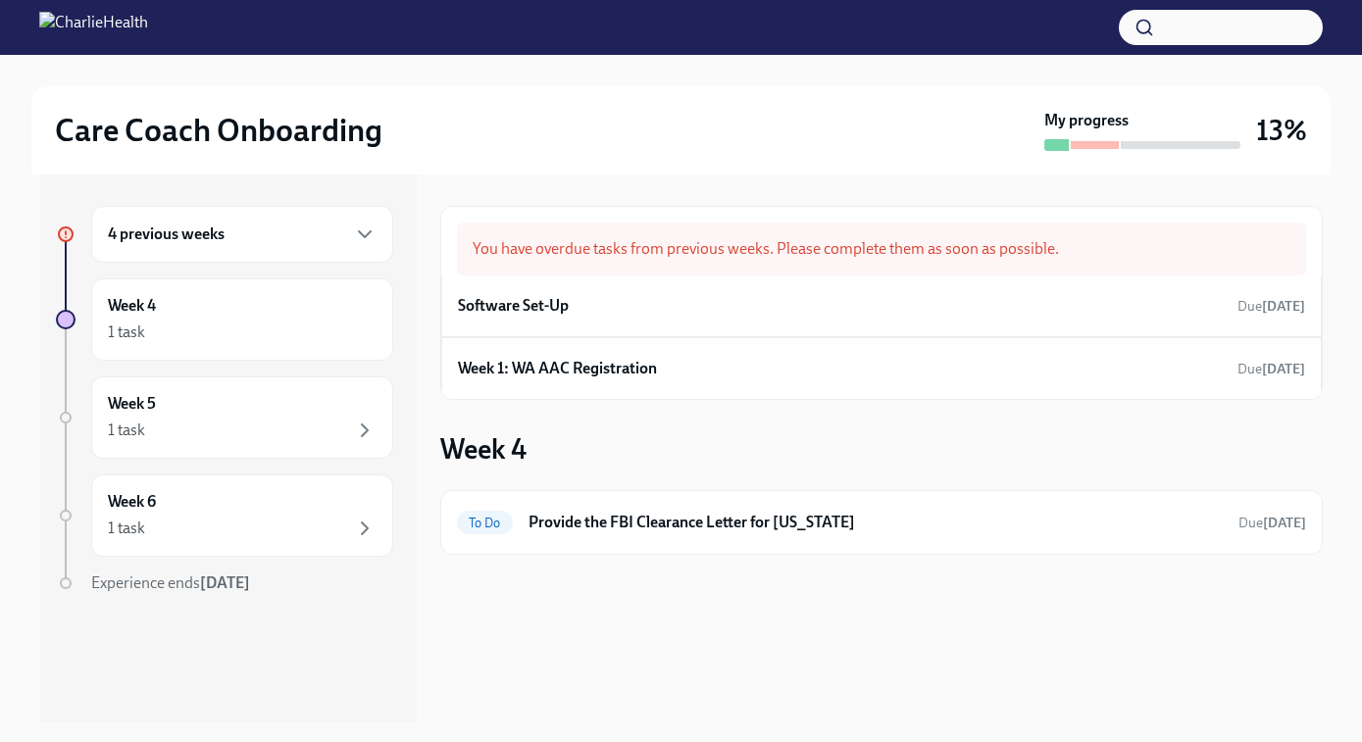
click at [271, 228] on div "4 previous weeks" at bounding box center [242, 235] width 269 height 24
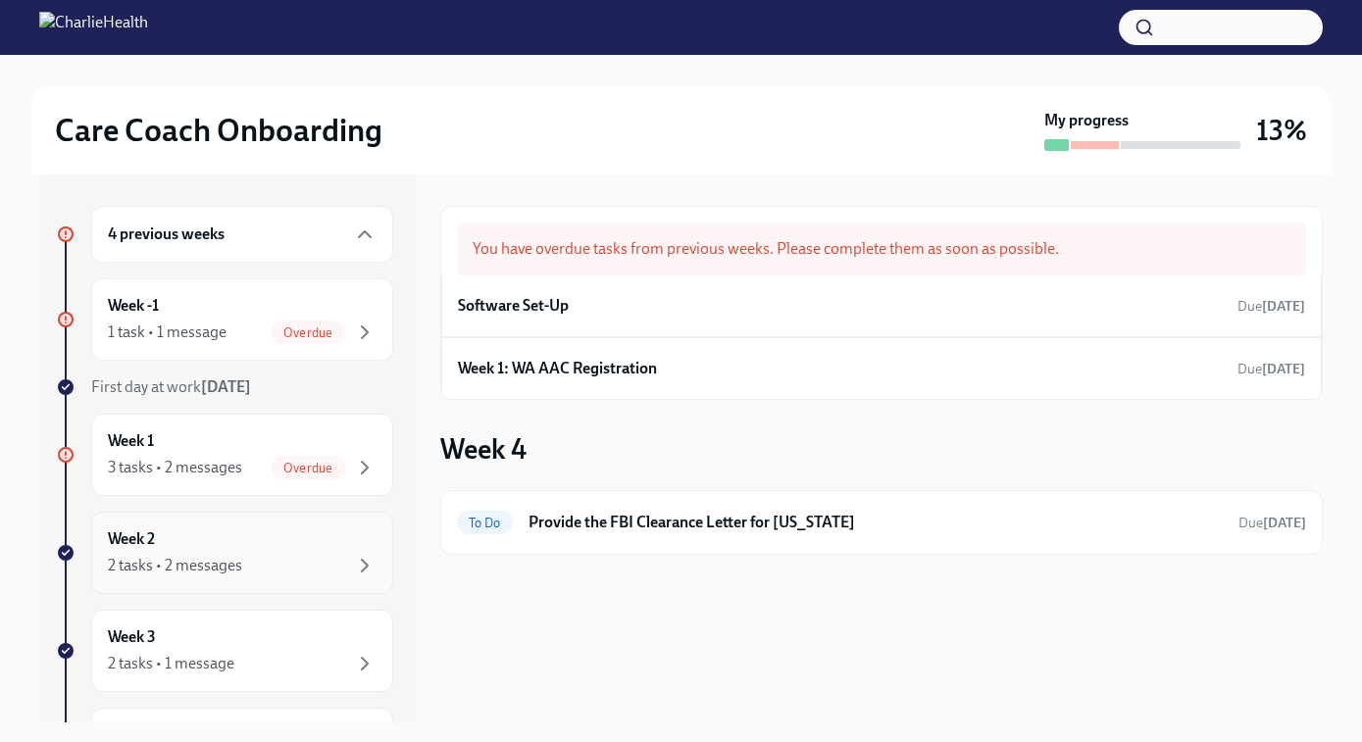
click at [212, 575] on div "2 tasks • 2 messages" at bounding box center [175, 566] width 134 height 22
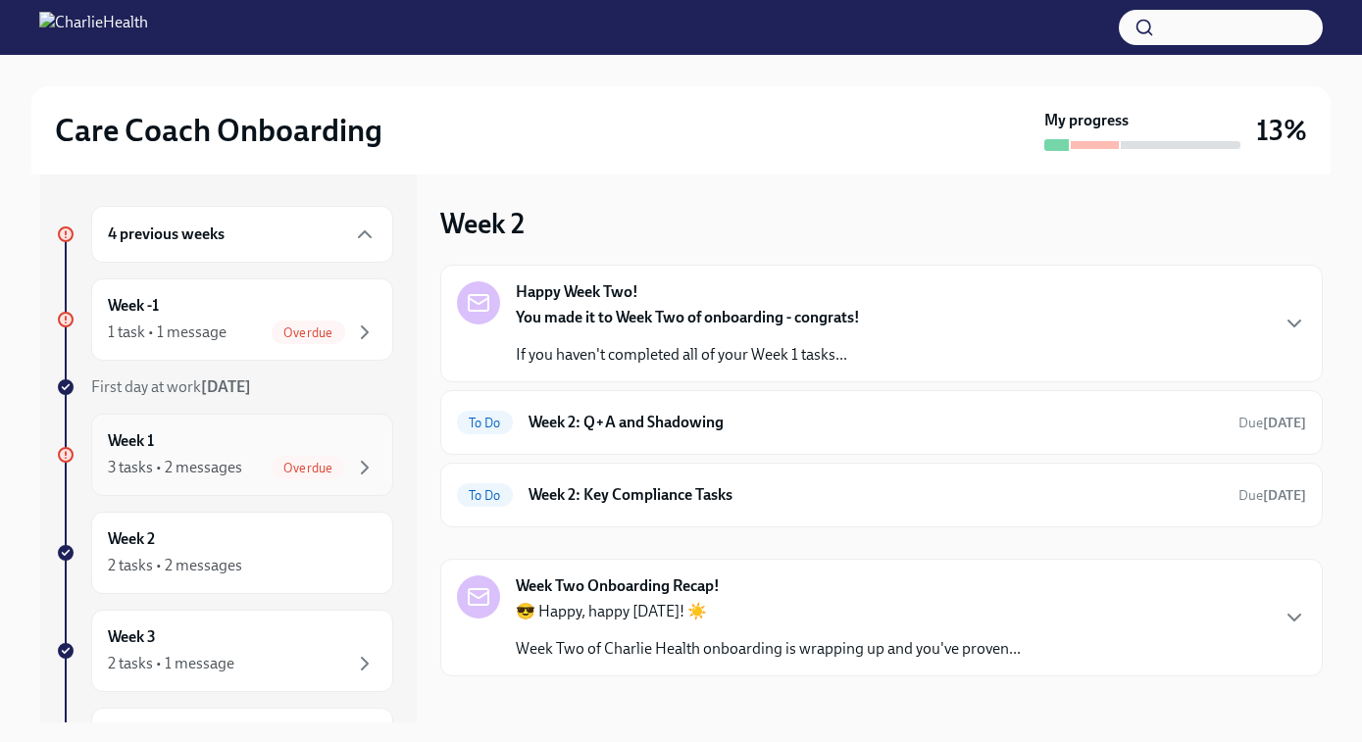
click at [187, 461] on div "3 tasks • 2 messages" at bounding box center [175, 468] width 134 height 22
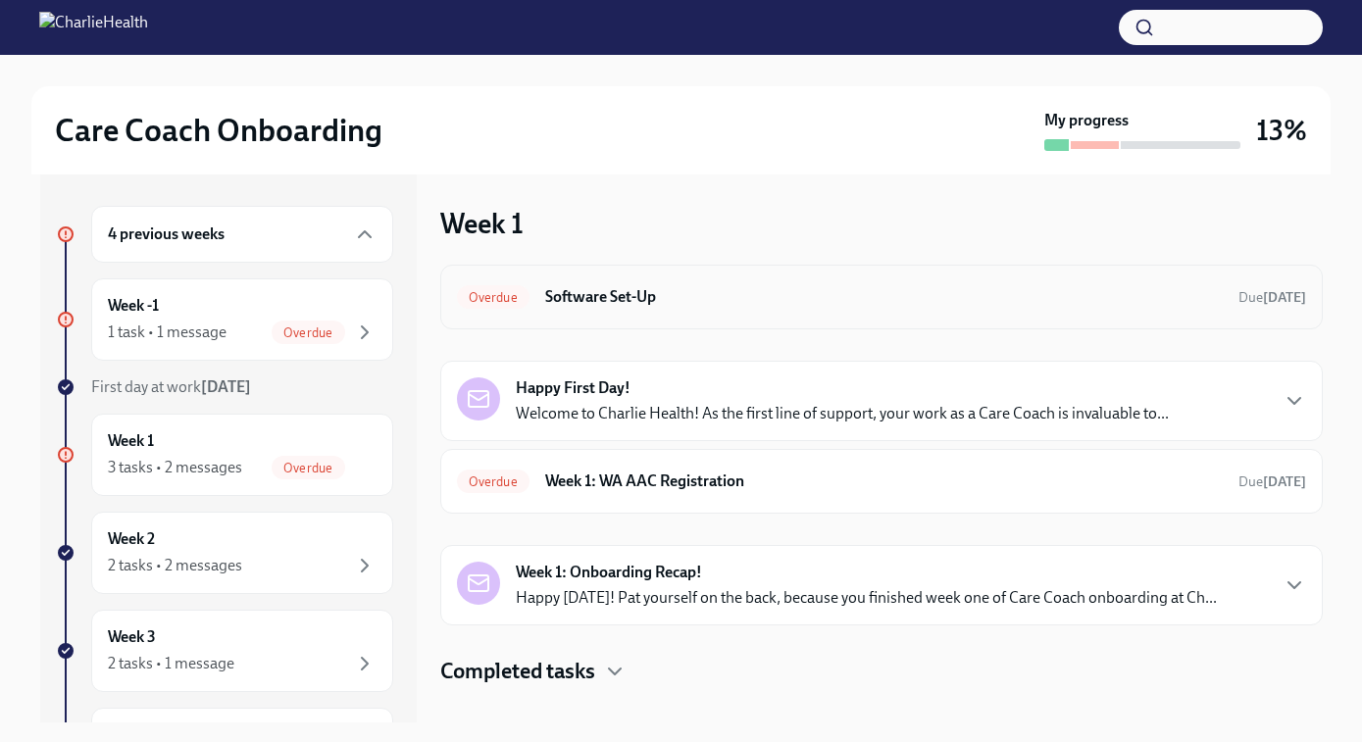
click at [584, 307] on h6 "Software Set-Up" at bounding box center [884, 297] width 678 height 22
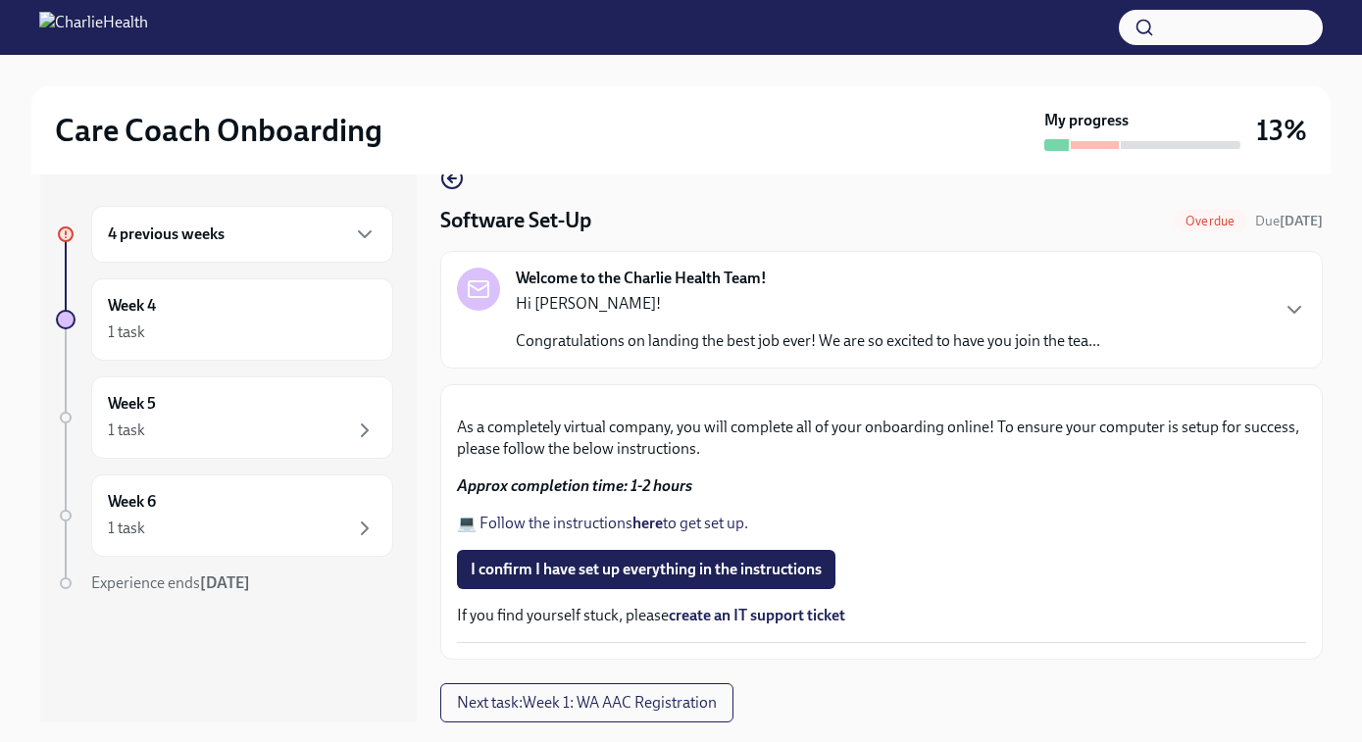
scroll to position [606, 0]
click at [610, 573] on span "I confirm I have set up everything in the instructions" at bounding box center [646, 570] width 351 height 20
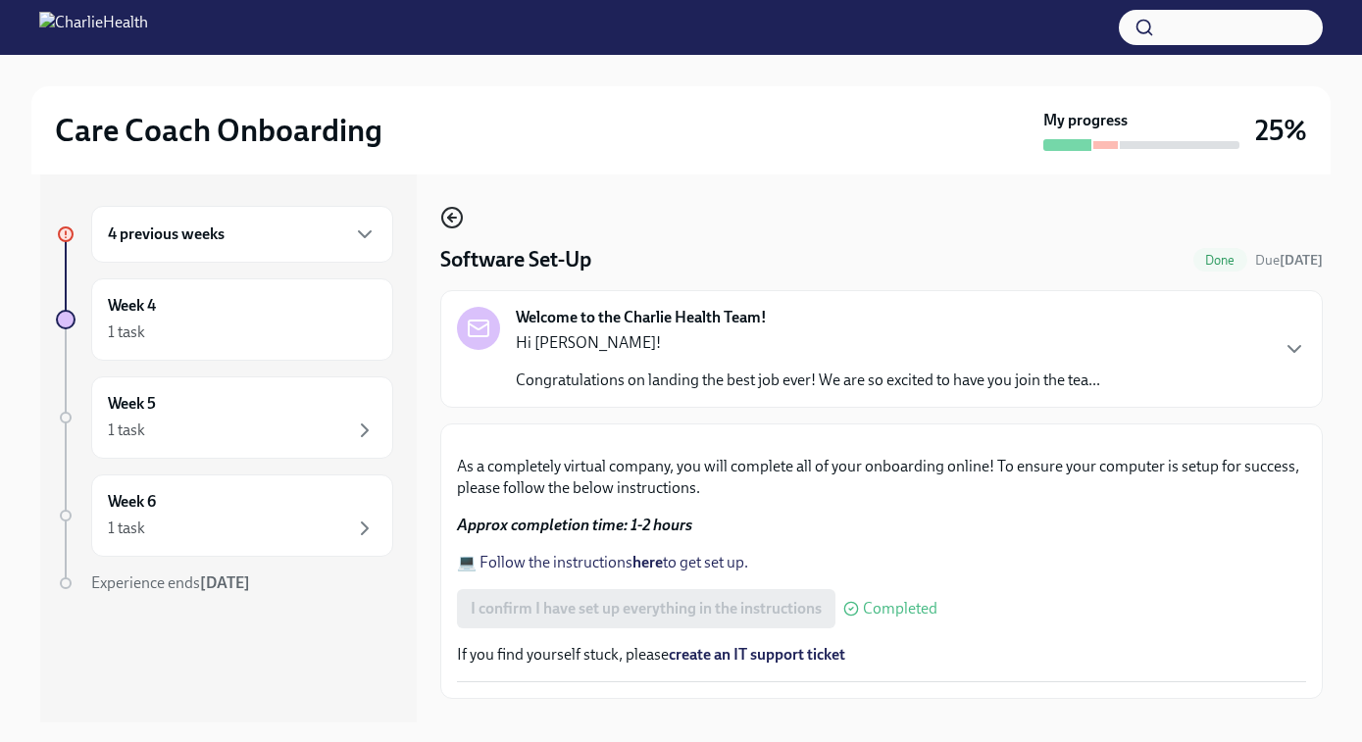
click at [446, 213] on icon "button" at bounding box center [452, 218] width 24 height 24
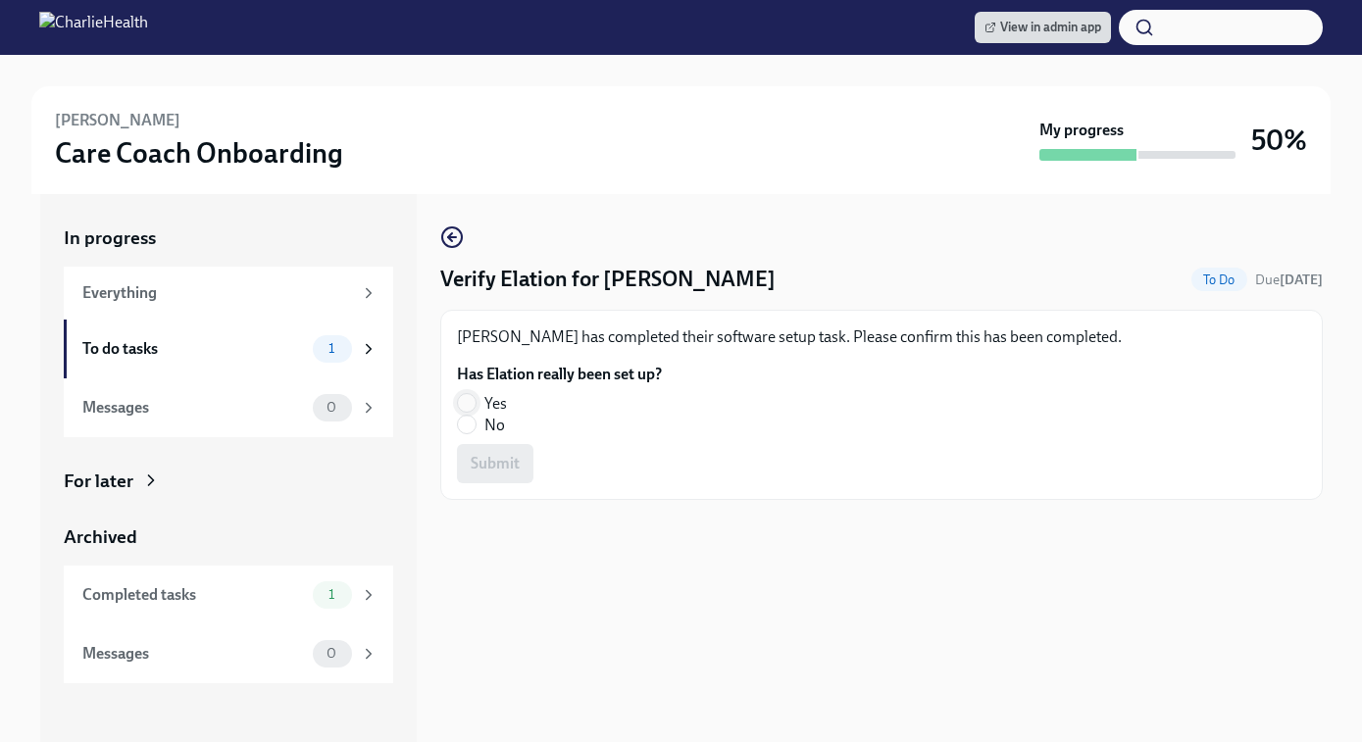
click at [468, 395] on input "Yes" at bounding box center [467, 403] width 18 height 18
radio input "true"
click at [494, 456] on span "Submit" at bounding box center [495, 464] width 49 height 20
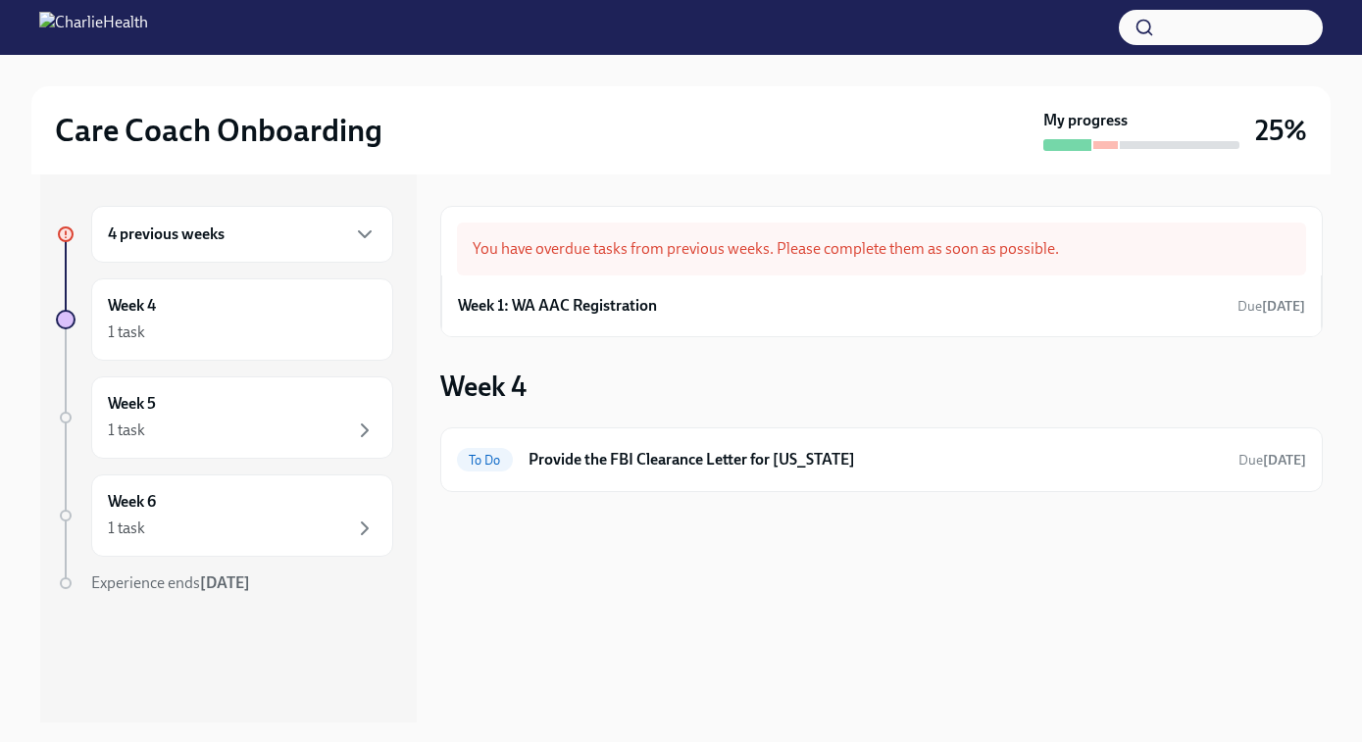
click at [184, 234] on h6 "4 previous weeks" at bounding box center [166, 235] width 117 height 22
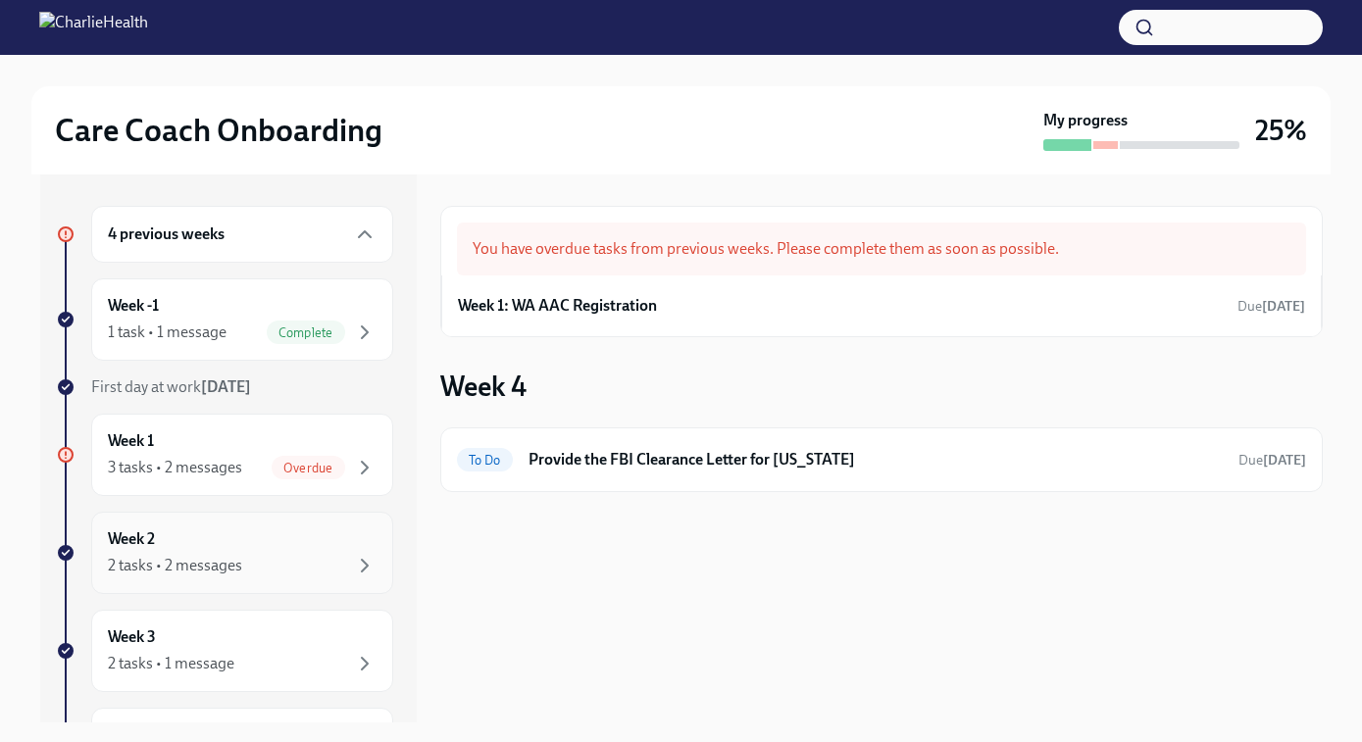
click at [171, 556] on div "2 tasks • 2 messages" at bounding box center [175, 566] width 134 height 22
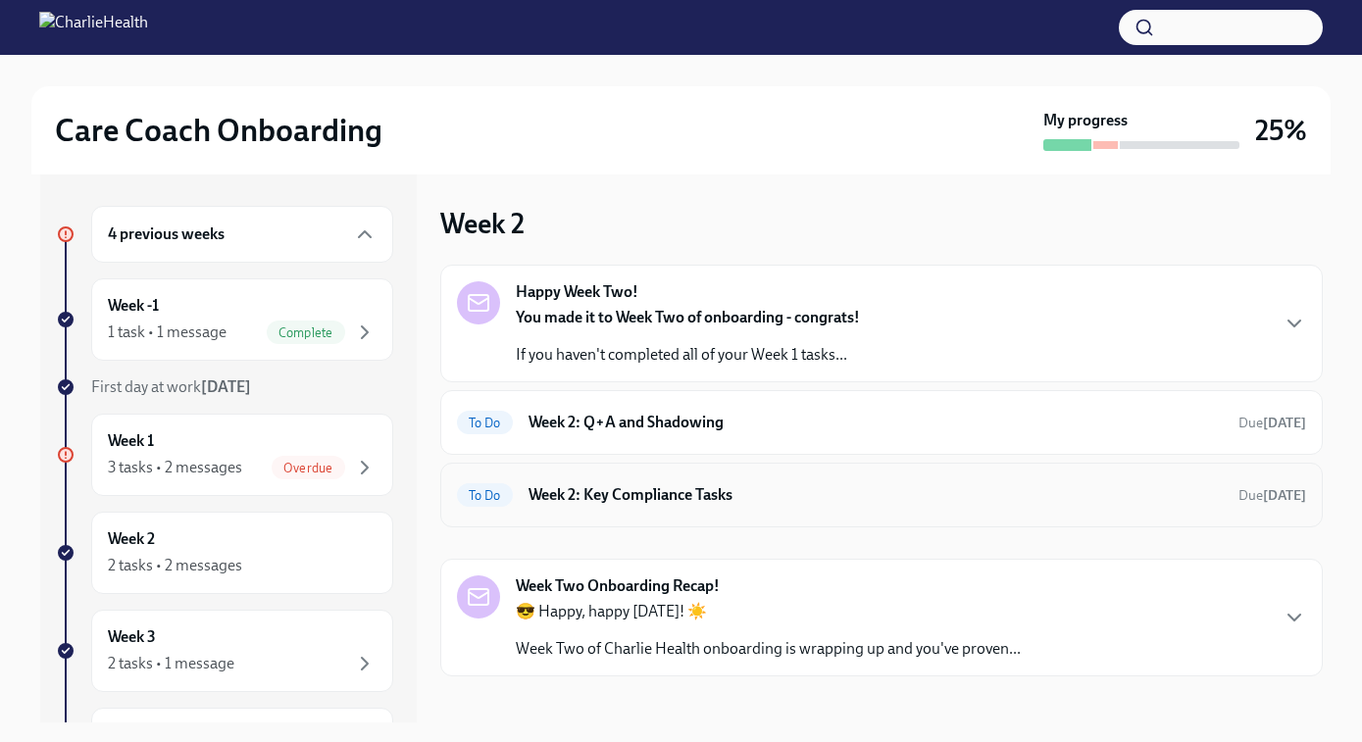
click at [634, 484] on h6 "Week 2: Key Compliance Tasks" at bounding box center [876, 495] width 694 height 22
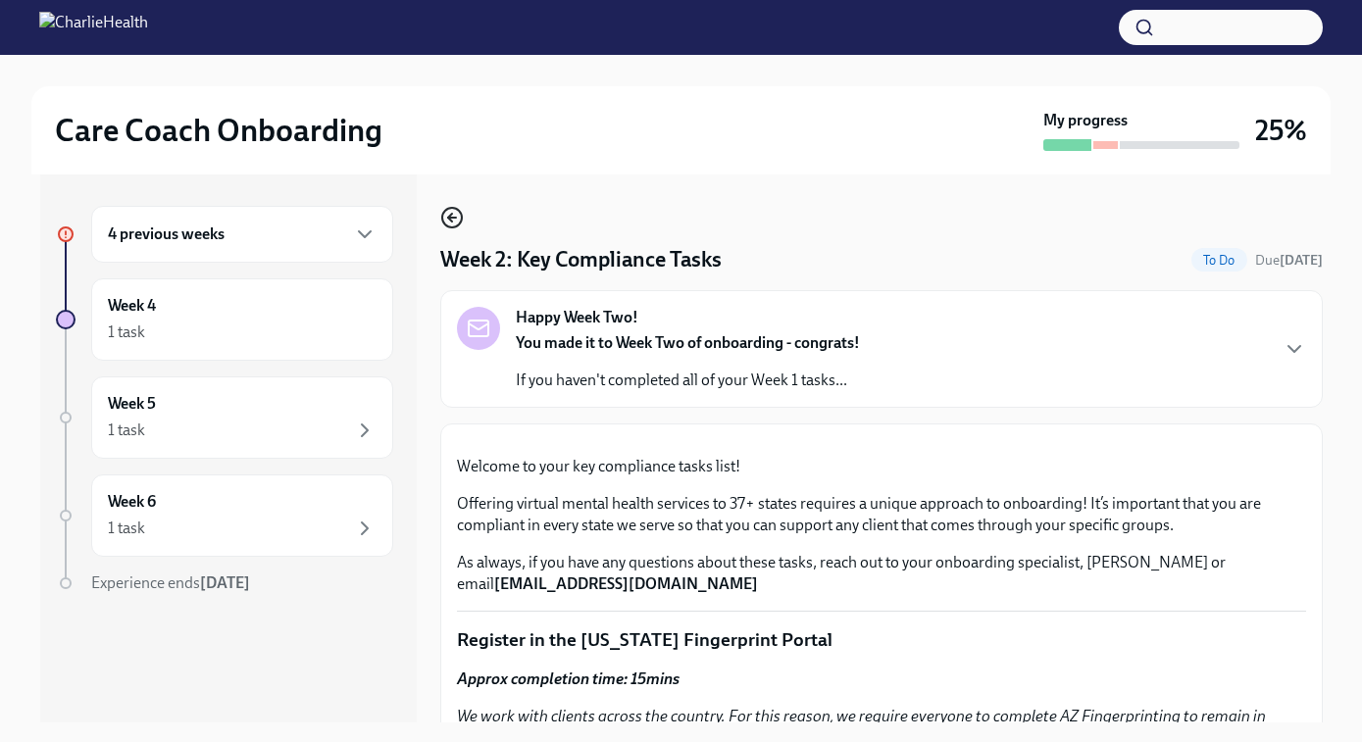
click at [454, 218] on icon "button" at bounding box center [452, 218] width 8 height 0
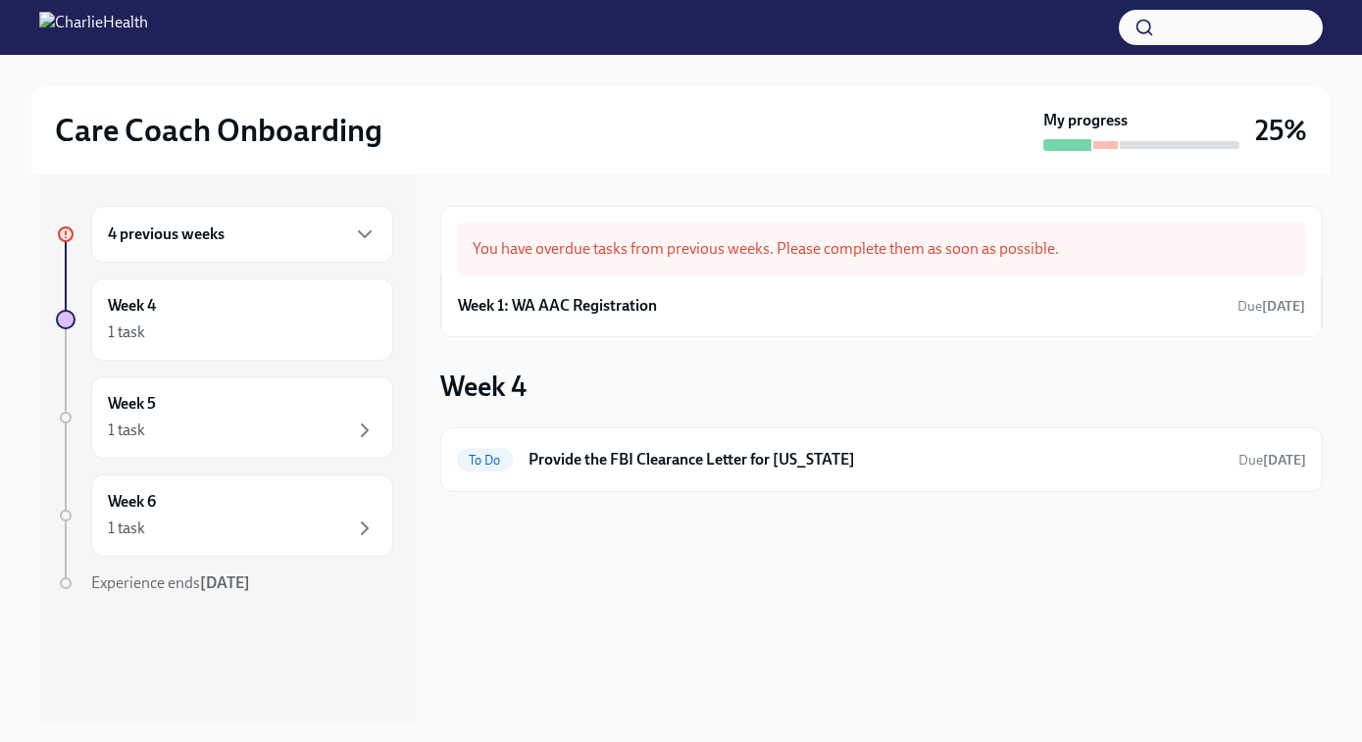
click at [236, 246] on div "4 previous weeks" at bounding box center [242, 234] width 302 height 57
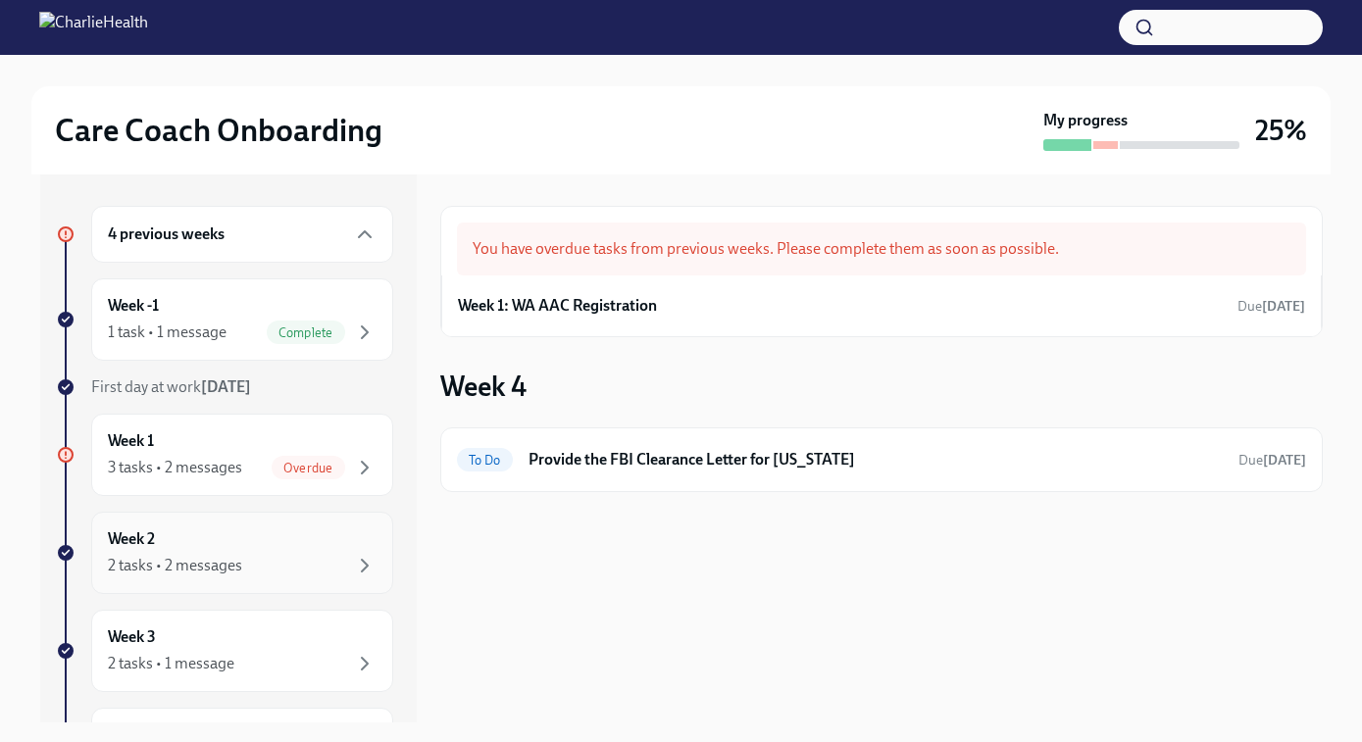
click at [175, 552] on div "Week 2 2 tasks • 2 messages" at bounding box center [242, 553] width 269 height 49
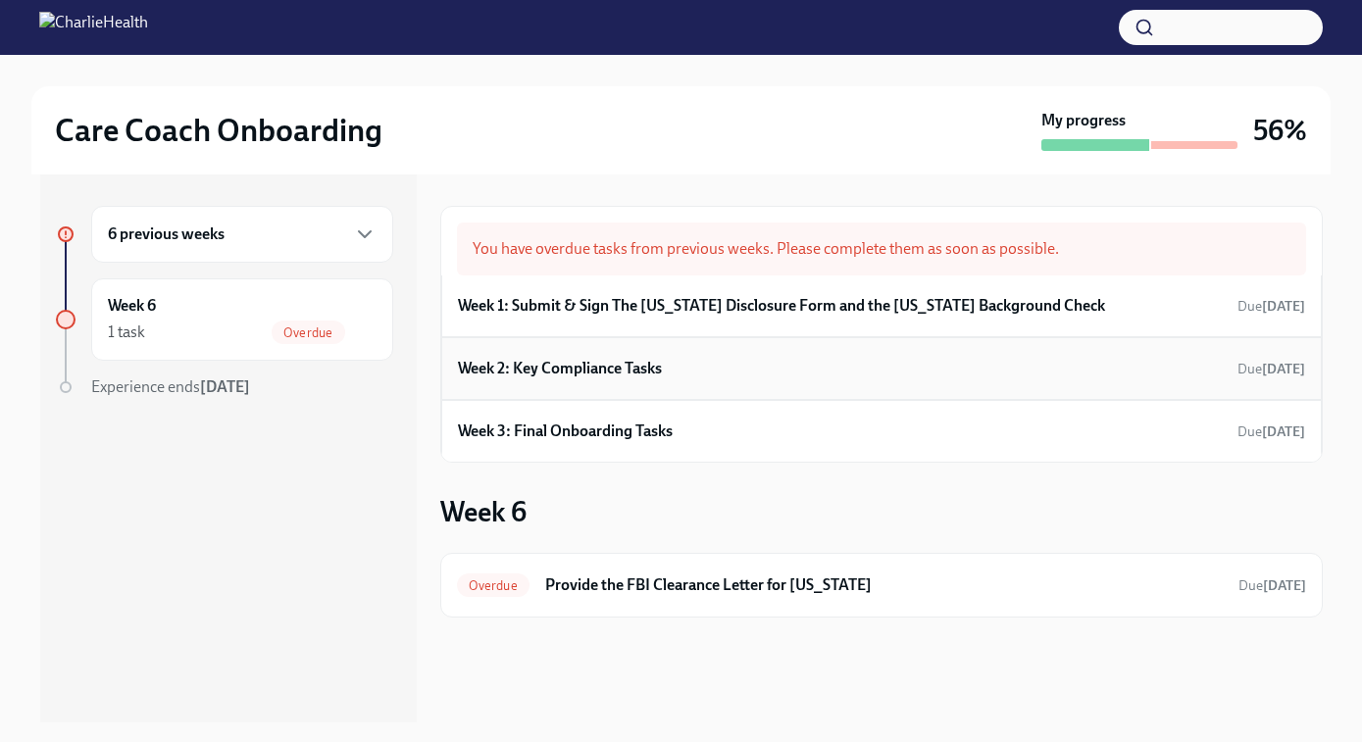
click at [686, 369] on div "Week 2: Key Compliance Tasks Due [DATE]" at bounding box center [881, 368] width 847 height 29
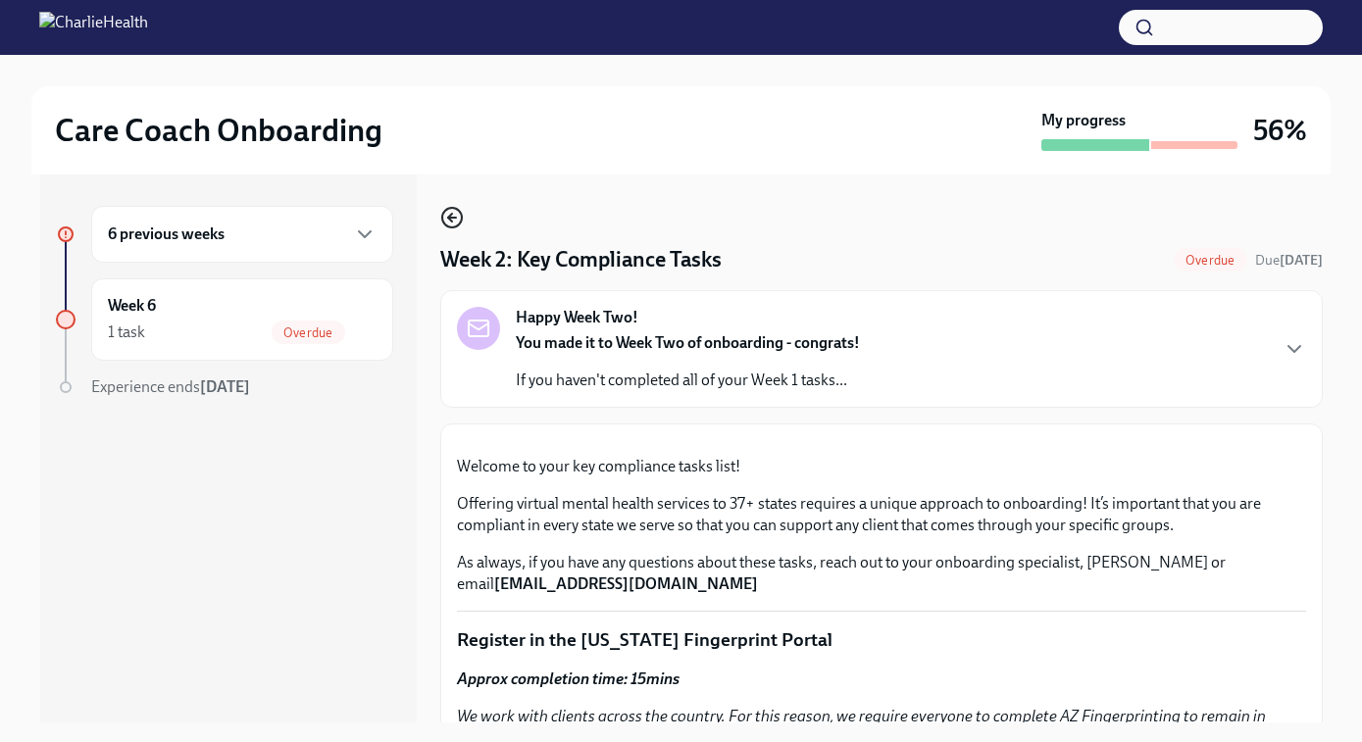
click at [454, 216] on icon "button" at bounding box center [452, 218] width 24 height 24
